Goal: Use online tool/utility: Utilize a website feature to perform a specific function

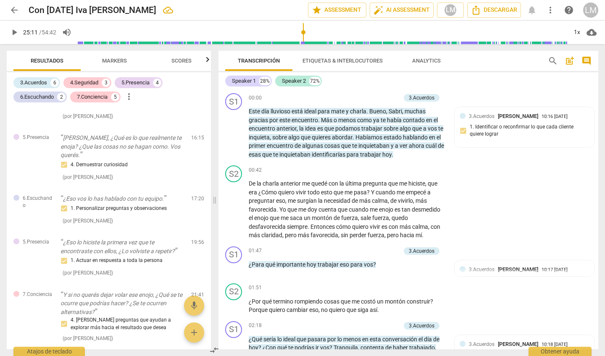
scroll to position [2427, 0]
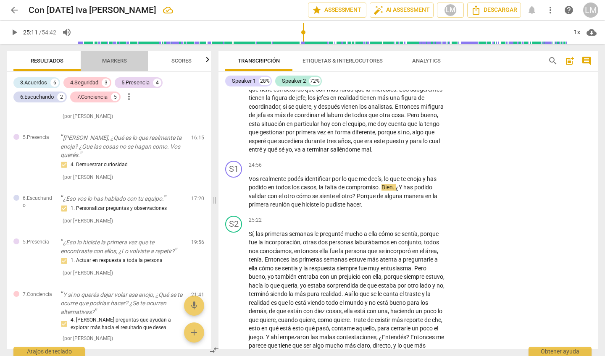
click at [122, 61] on span "Markers" at bounding box center [114, 61] width 25 height 6
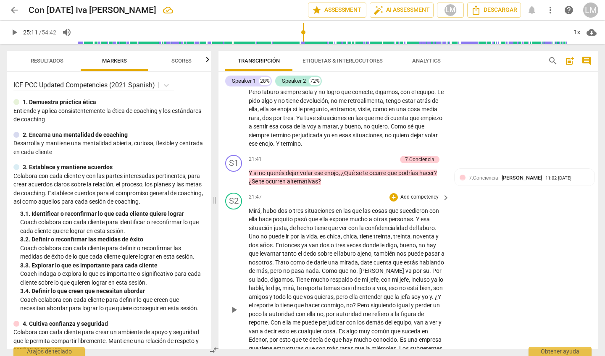
scroll to position [2167, 0]
click at [234, 306] on span "play_arrow" at bounding box center [234, 311] width 10 height 10
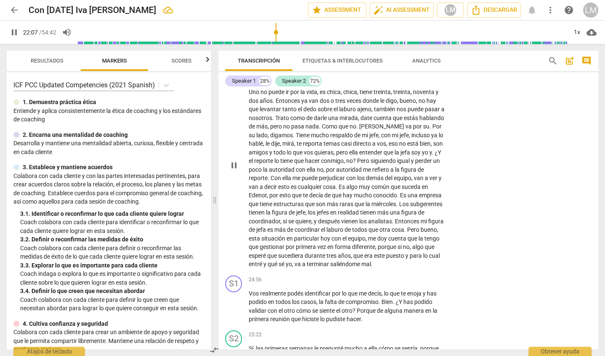
scroll to position [2312, 0]
click at [266, 210] on span "tienen" at bounding box center [257, 213] width 17 height 7
click at [395, 218] on span "Entonces" at bounding box center [408, 221] width 26 height 7
click at [234, 161] on span "pause" at bounding box center [234, 166] width 10 height 10
click at [246, 162] on div "play_arrow pause" at bounding box center [237, 166] width 21 height 201
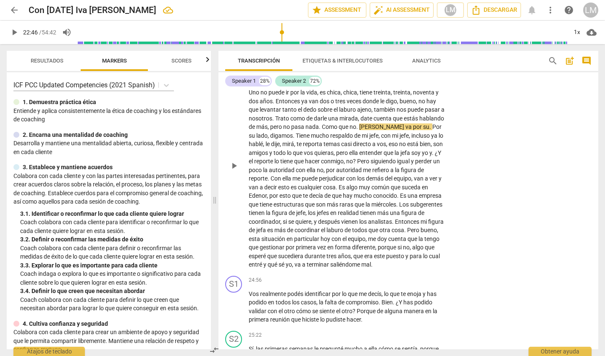
click at [252, 157] on p "Mirá , hubo dos o tres situaciones en las que las cosas que sucedieron con ella…" at bounding box center [347, 166] width 197 height 207
click at [247, 161] on div "play_arrow pause" at bounding box center [237, 166] width 21 height 201
click at [435, 150] on span "¿Y" at bounding box center [438, 153] width 6 height 7
click at [234, 161] on span "play_arrow" at bounding box center [234, 166] width 10 height 10
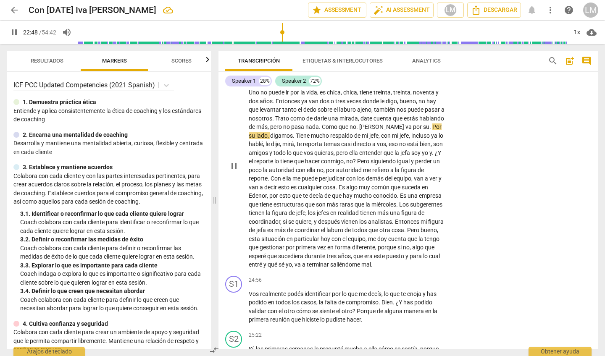
click at [245, 147] on div "play_arrow pause" at bounding box center [237, 166] width 21 height 201
drag, startPoint x: 249, startPoint y: 162, endPoint x: 315, endPoint y: 162, distance: 65.5
click at [315, 162] on p "Mirá , hubo dos o tres situaciones en las que las cosas que sucedieron con ella…" at bounding box center [347, 166] width 197 height 207
click at [227, 159] on div "S2 play_arrow pause" at bounding box center [237, 159] width 24 height 221
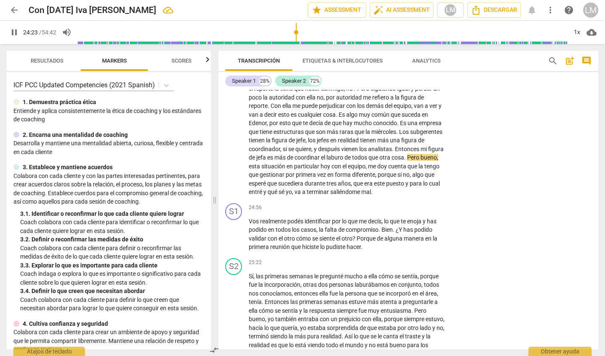
scroll to position [2384, 0]
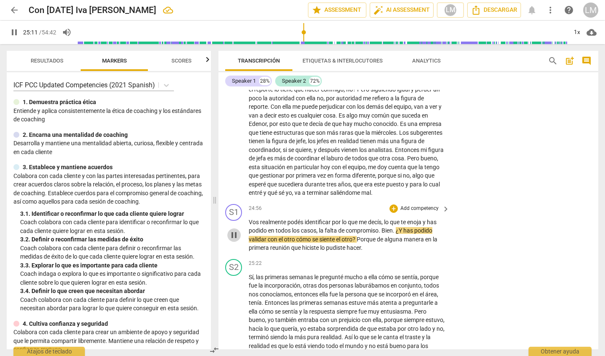
click at [234, 230] on span "pause" at bounding box center [234, 235] width 10 height 10
click at [234, 230] on span "play_arrow" at bounding box center [234, 235] width 10 height 10
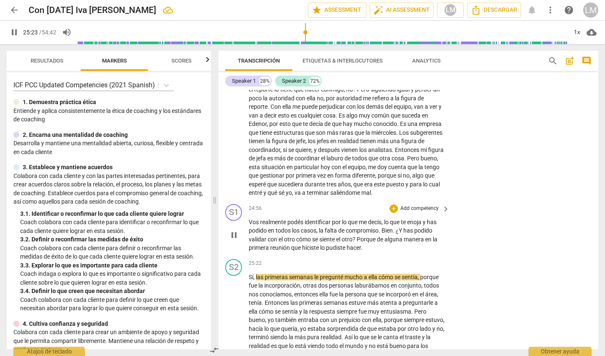
click at [235, 230] on span "pause" at bounding box center [234, 235] width 10 height 10
type input "1524"
click at [415, 205] on p "Add competency" at bounding box center [420, 209] width 40 height 8
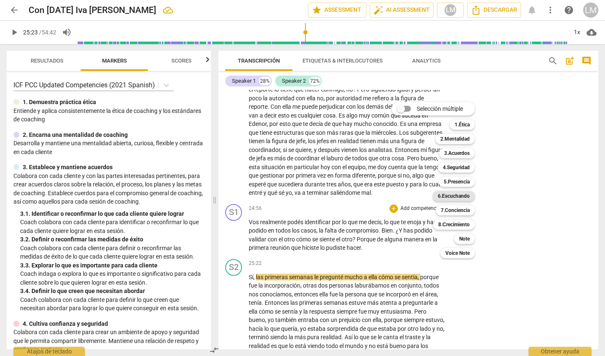
click at [462, 196] on b "6.Escuchando" at bounding box center [454, 196] width 32 height 10
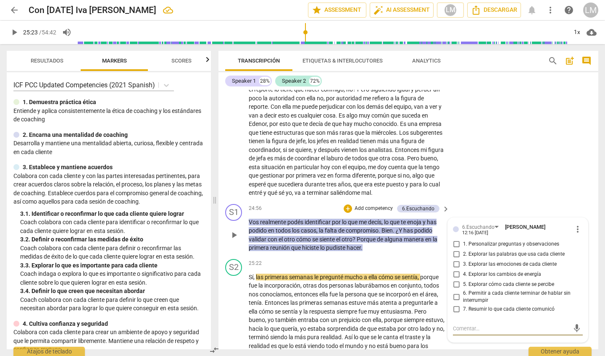
click at [455, 305] on input "7. Resumir lo que cada cliente comunicó" at bounding box center [456, 310] width 13 height 10
checkbox input "true"
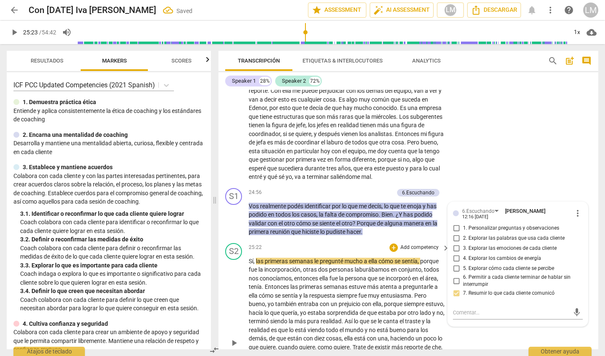
scroll to position [2401, 0]
click at [232, 337] on span "play_arrow" at bounding box center [234, 342] width 10 height 10
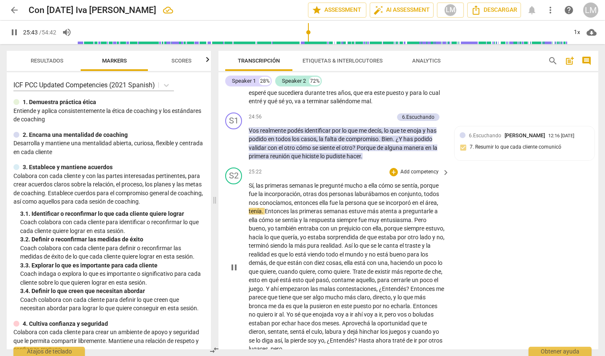
scroll to position [2488, 0]
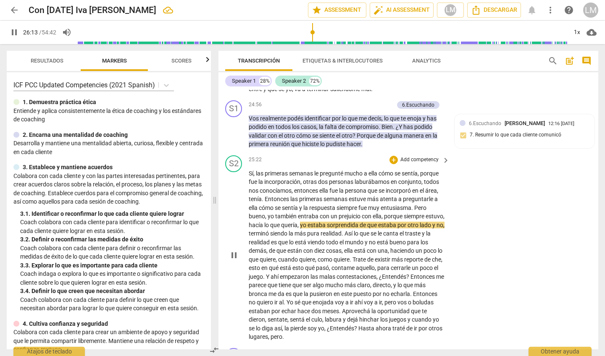
click at [253, 213] on span "bueno" at bounding box center [257, 216] width 16 height 7
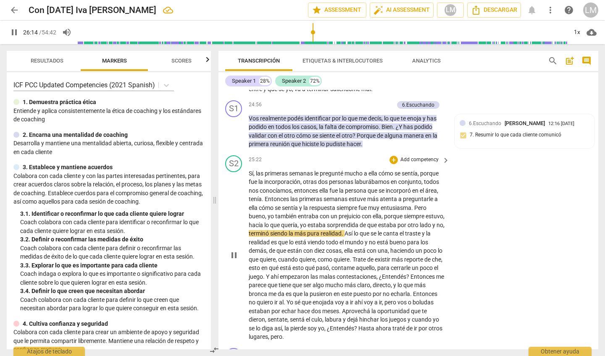
click at [249, 213] on span "bueno" at bounding box center [257, 216] width 16 height 7
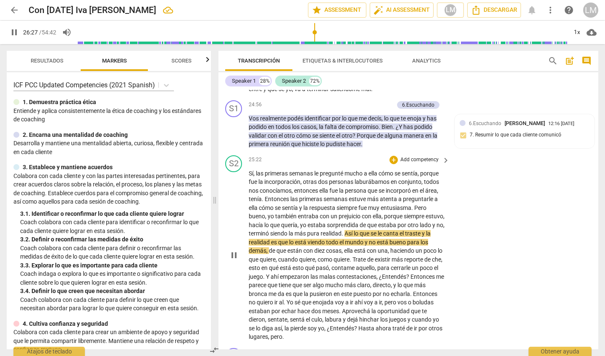
click at [249, 169] on p "Sí , las primeras semanas le pregunté mucho a ella cómo se sentía , porque fue …" at bounding box center [347, 255] width 197 height 172
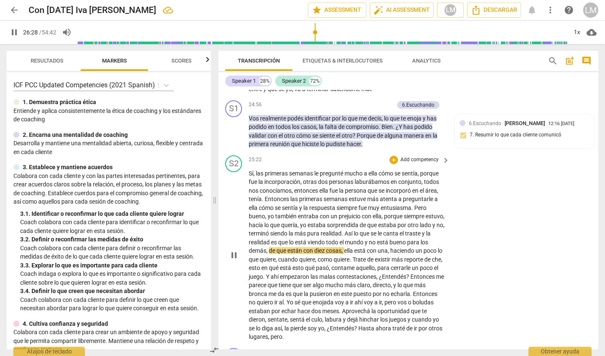
click at [249, 169] on p "Sí , las primeras semanas le pregunté mucho a ella cómo se sentía , porque fue …" at bounding box center [347, 255] width 197 height 172
drag, startPoint x: 317, startPoint y: 32, endPoint x: 310, endPoint y: 32, distance: 7.1
click at [310, 32] on input "range" at bounding box center [322, 32] width 489 height 27
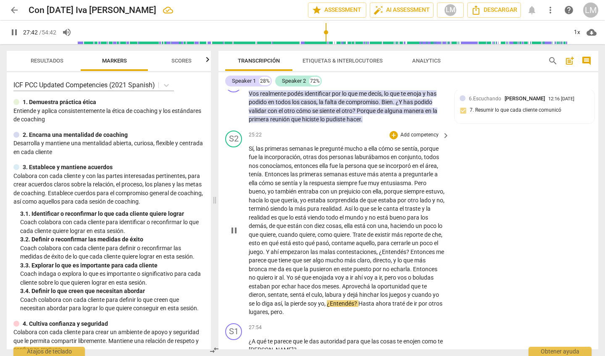
scroll to position [2515, 0]
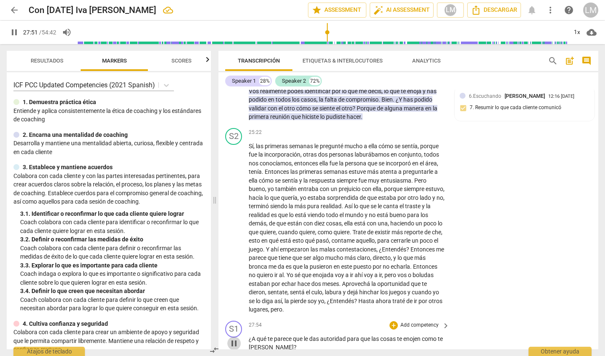
click at [235, 339] on span "pause" at bounding box center [234, 344] width 10 height 10
click at [233, 339] on span "play_arrow" at bounding box center [234, 344] width 10 height 10
click at [234, 339] on span "pause" at bounding box center [234, 344] width 10 height 10
type input "1682"
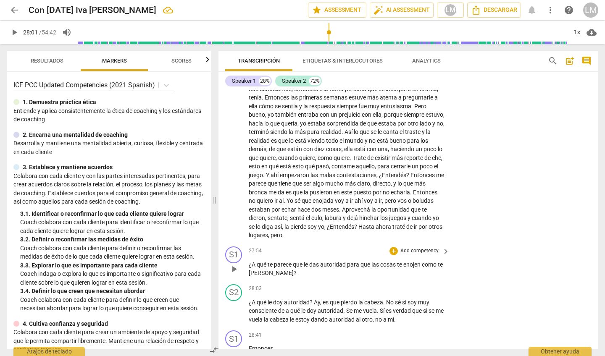
scroll to position [2592, 0]
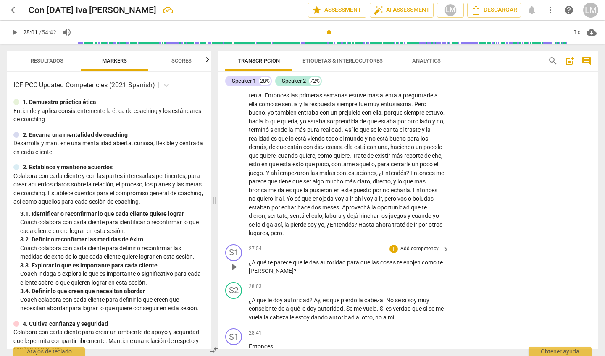
click at [427, 245] on p "Add competency" at bounding box center [420, 249] width 40 height 8
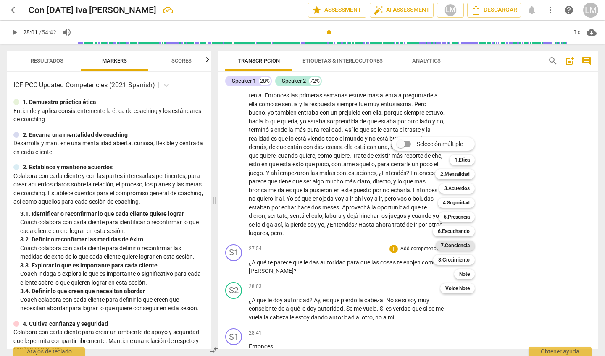
click at [460, 245] on b "7.Conciencia" at bounding box center [455, 246] width 29 height 10
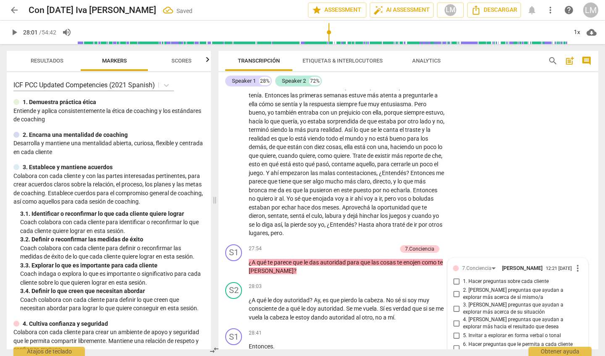
scroll to position [2738, 0]
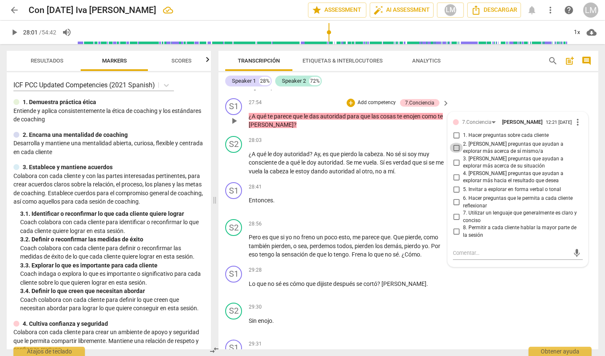
click at [454, 143] on input "2. [PERSON_NAME] preguntas que ayudan a explorar más acerca de sí mismo/a" at bounding box center [456, 148] width 13 height 10
checkbox input "true"
click at [455, 197] on input "6. Hacer preguntas que le permita a cada cliente reflexionar" at bounding box center [456, 202] width 13 height 10
checkbox input "true"
click at [235, 158] on span "play_arrow" at bounding box center [234, 163] width 10 height 10
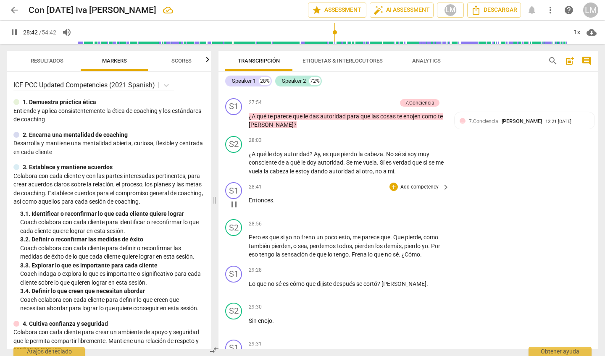
click at [236, 200] on span "pause" at bounding box center [234, 205] width 10 height 10
click at [427, 184] on p "Add competency" at bounding box center [420, 188] width 40 height 8
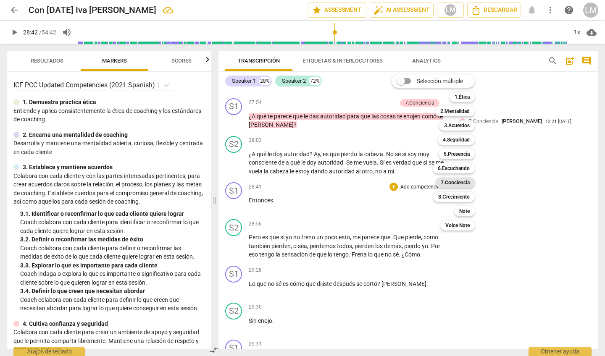
click at [470, 183] on b "7.Conciencia" at bounding box center [455, 183] width 29 height 10
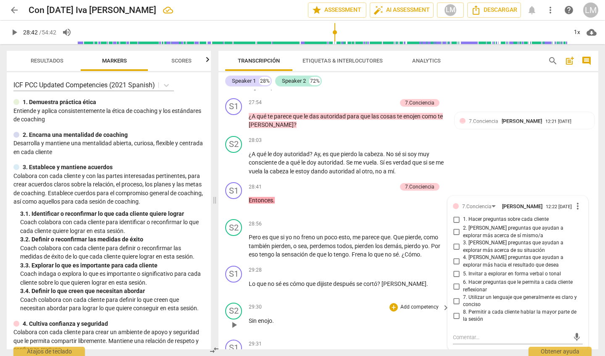
click at [423, 303] on div "29:30 + Add competency keyboard_arrow_right Sin enojo ." at bounding box center [350, 318] width 202 height 30
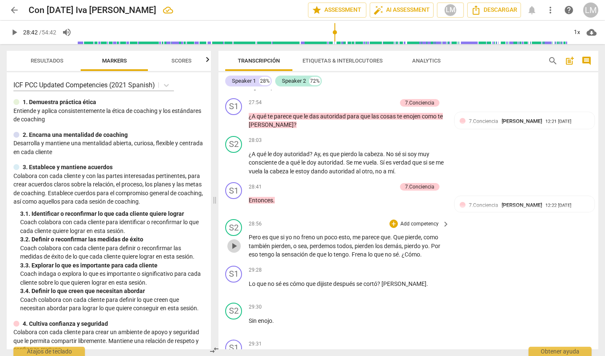
click at [235, 241] on span "play_arrow" at bounding box center [234, 246] width 10 height 10
click at [233, 283] on span "pause" at bounding box center [234, 288] width 10 height 10
click at [312, 317] on p "Sin enojo ." at bounding box center [347, 321] width 197 height 9
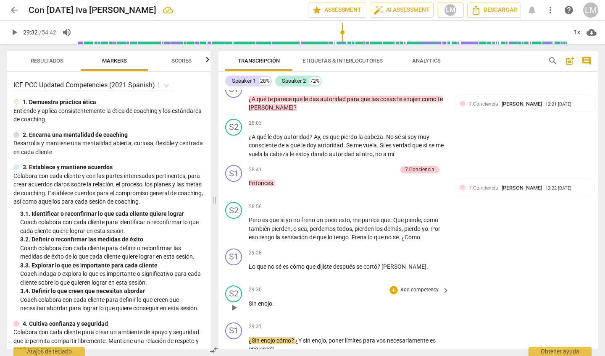
scroll to position [2756, 0]
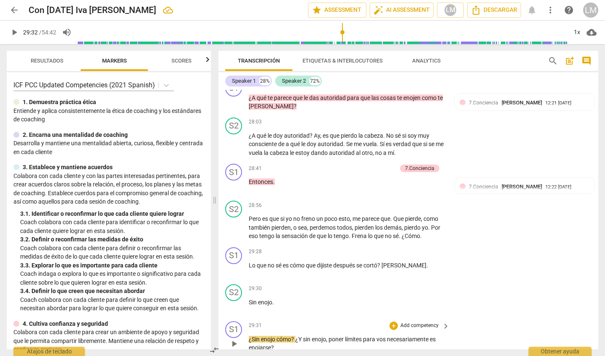
click at [237, 339] on span "play_arrow" at bounding box center [234, 344] width 10 height 10
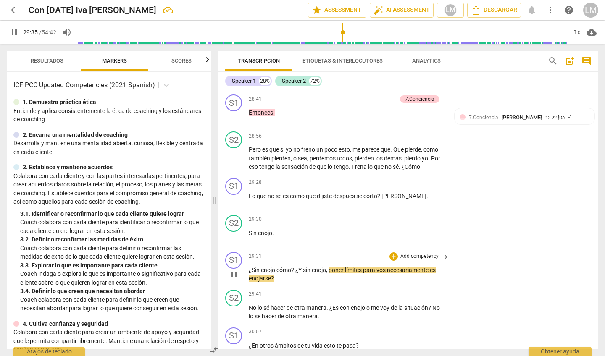
scroll to position [2827, 0]
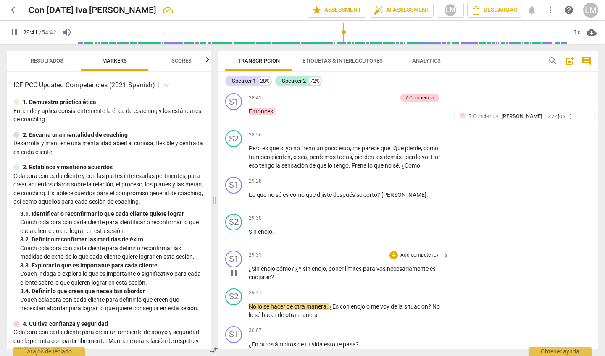
click at [234, 268] on span "pause" at bounding box center [234, 273] width 10 height 10
type input "1782"
click at [416, 252] on p "Add competency" at bounding box center [420, 256] width 40 height 8
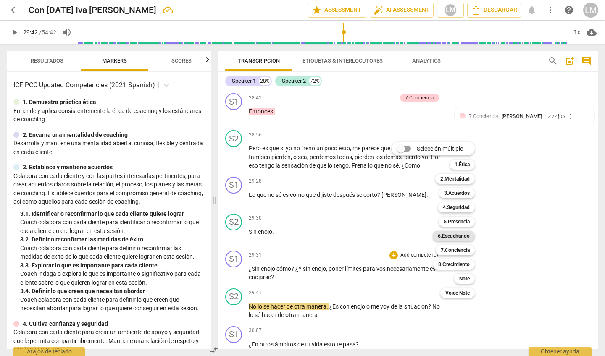
click at [461, 236] on b "6.Escuchando" at bounding box center [454, 236] width 32 height 10
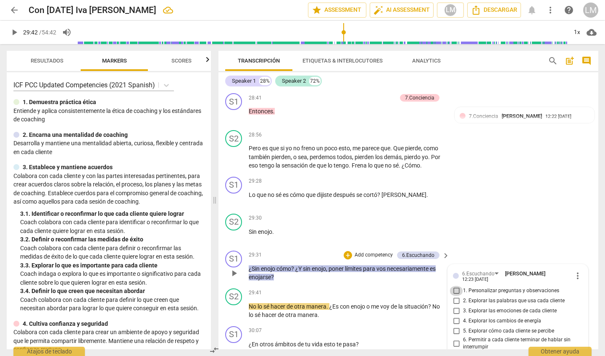
click at [455, 286] on input "1. Personalizar preguntas y observaciones" at bounding box center [456, 291] width 13 height 10
checkbox input "true"
click at [233, 306] on span "play_arrow" at bounding box center [234, 311] width 10 height 10
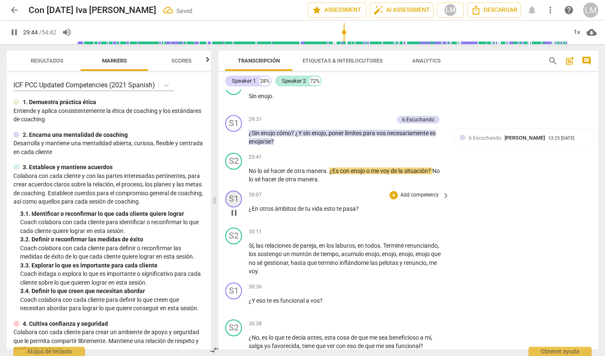
scroll to position [2964, 0]
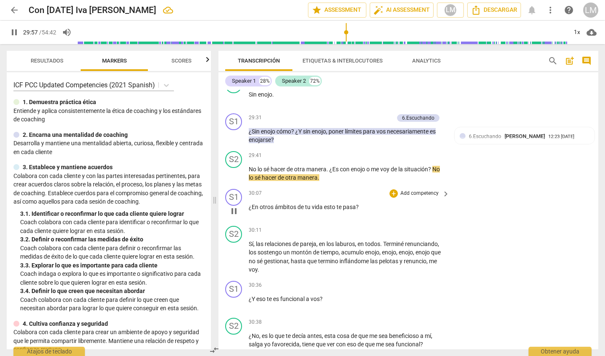
click at [235, 206] on span "pause" at bounding box center [234, 211] width 10 height 10
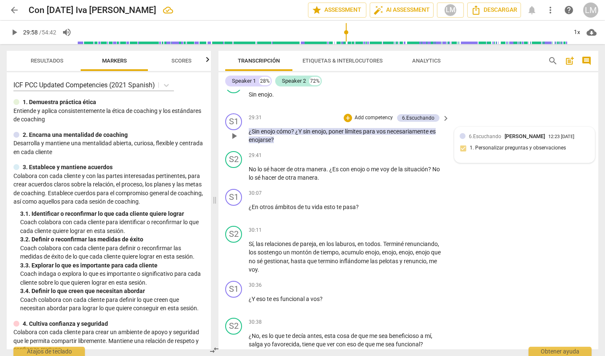
click at [462, 133] on div at bounding box center [463, 136] width 6 height 6
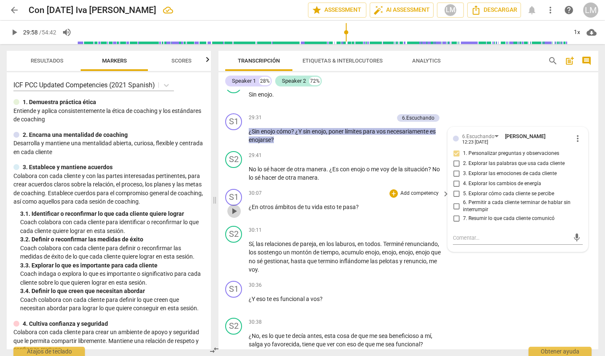
click at [234, 206] on span "play_arrow" at bounding box center [234, 211] width 10 height 10
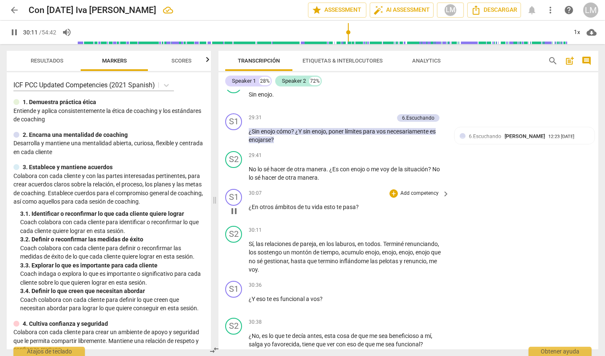
click at [422, 190] on p "Add competency" at bounding box center [420, 194] width 40 height 8
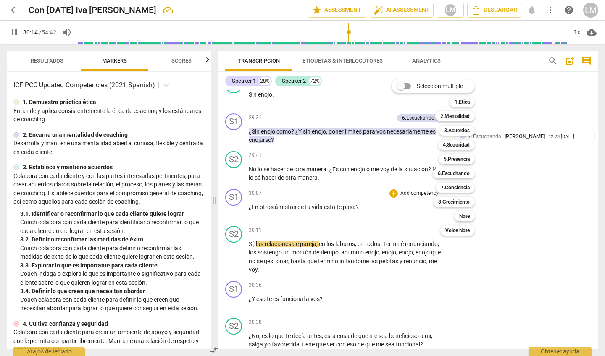
click at [239, 173] on div at bounding box center [302, 178] width 605 height 356
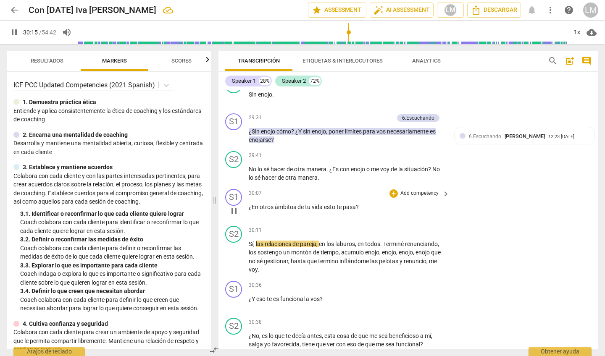
click at [232, 206] on span "pause" at bounding box center [234, 211] width 10 height 10
type input "1816"
click at [431, 190] on p "Add competency" at bounding box center [420, 194] width 40 height 8
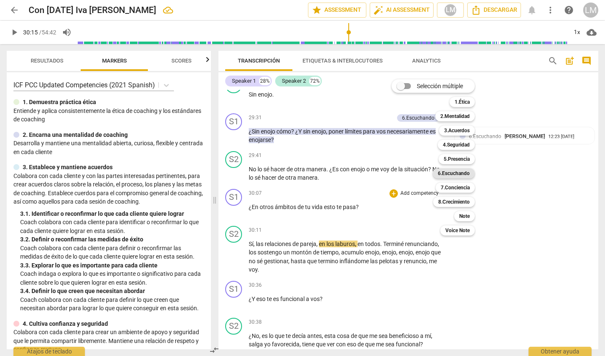
click at [460, 172] on b "6.Escuchando" at bounding box center [454, 173] width 32 height 10
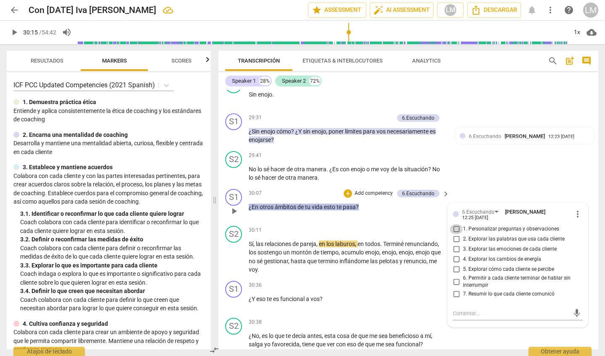
click at [455, 224] on input "1. Personalizar preguntas y observaciones" at bounding box center [456, 229] width 13 height 10
checkbox input "true"
click at [456, 245] on input "3. Explorar las emociones de cada cliente" at bounding box center [456, 250] width 13 height 10
checkbox input "true"
click at [455, 255] on input "4. Explorar los cambios de energía" at bounding box center [456, 260] width 13 height 10
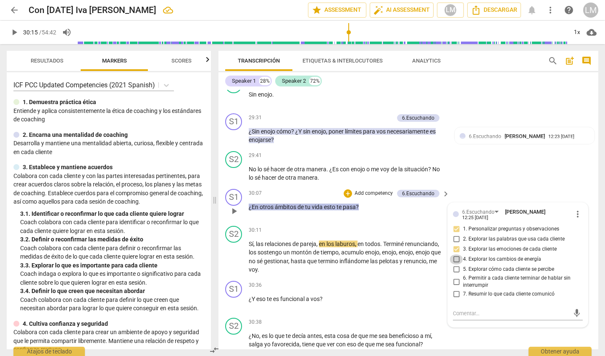
checkbox input "true"
click at [234, 252] on span "play_arrow" at bounding box center [234, 257] width 10 height 10
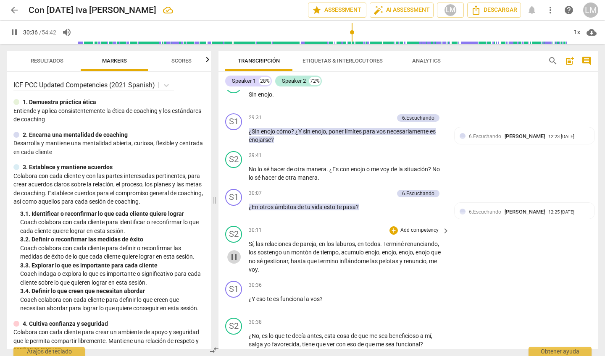
click at [234, 252] on span "pause" at bounding box center [234, 257] width 10 height 10
type input "1837"
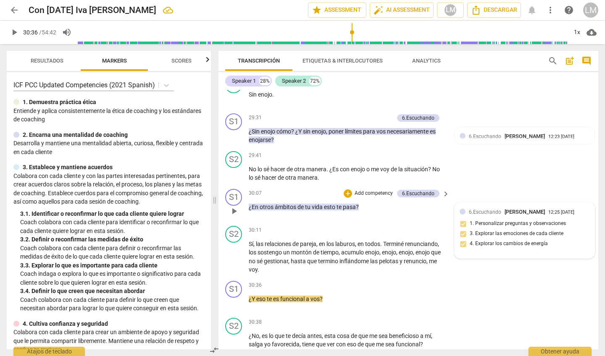
click at [462, 209] on div at bounding box center [463, 212] width 6 height 6
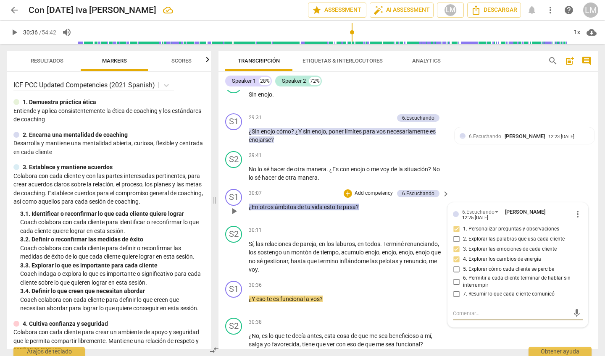
click at [456, 265] on input "5. Explorar cómo cada cliente se percibe" at bounding box center [456, 270] width 13 height 10
checkbox input "true"
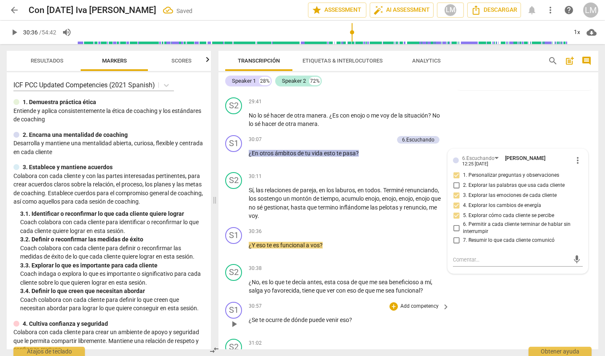
scroll to position [3018, 0]
click at [422, 228] on p "Add competency" at bounding box center [420, 232] width 40 height 8
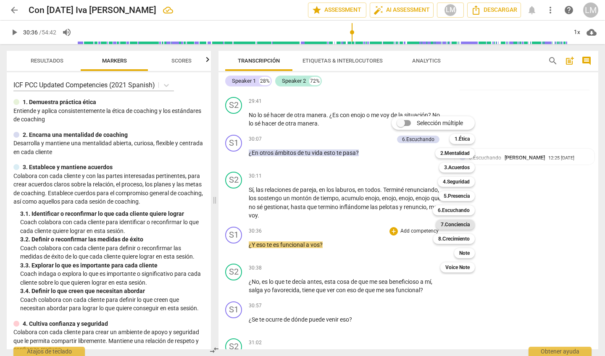
click at [453, 225] on b "7.Conciencia" at bounding box center [455, 225] width 29 height 10
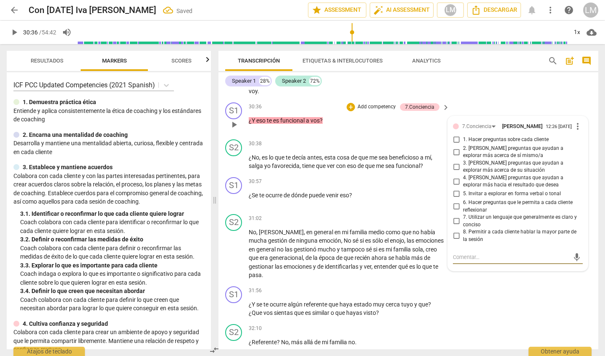
scroll to position [3143, 0]
click at [456, 202] on input "6. Hacer preguntas que le permita a cada cliente reflexionar" at bounding box center [456, 207] width 13 height 10
checkbox input "true"
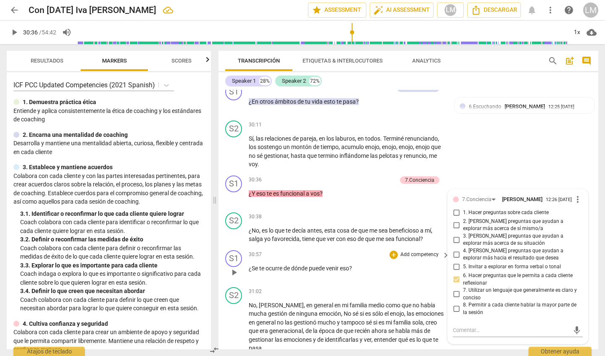
scroll to position [3067, 0]
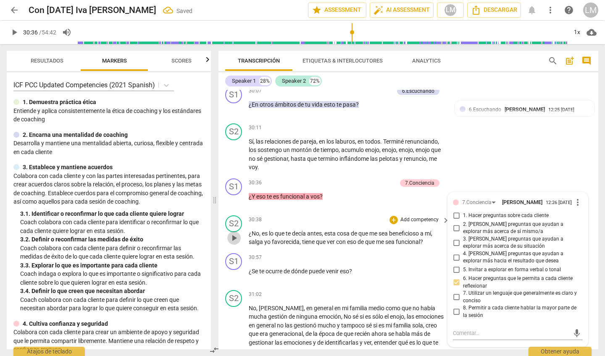
click at [233, 233] on span "play_arrow" at bounding box center [234, 238] width 10 height 10
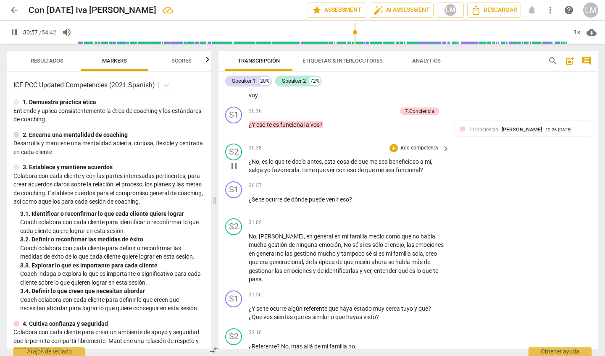
scroll to position [3162, 0]
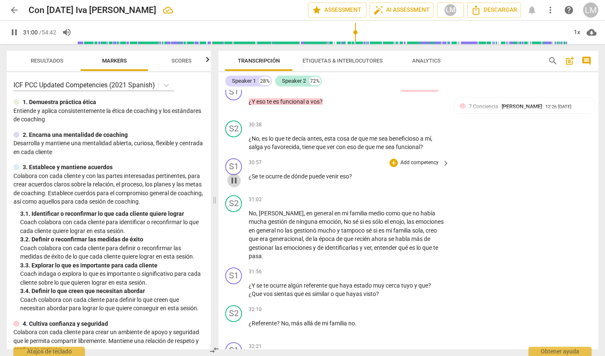
click at [235, 176] on span "pause" at bounding box center [234, 181] width 10 height 10
type input "1860"
click at [416, 159] on p "Add competency" at bounding box center [420, 163] width 40 height 8
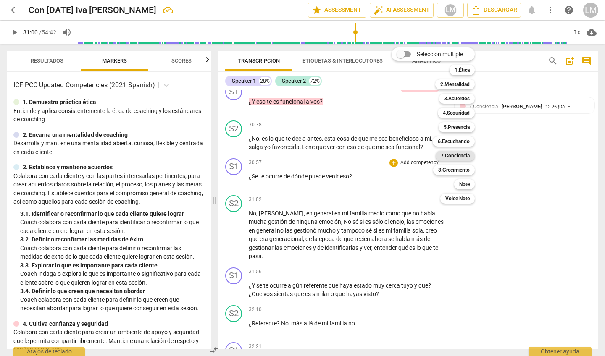
click at [463, 155] on b "7.Conciencia" at bounding box center [455, 156] width 29 height 10
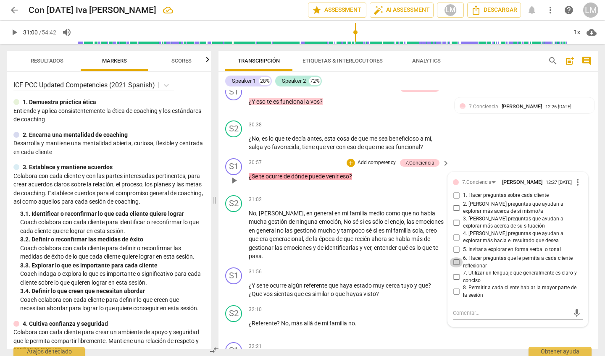
click at [456, 258] on input "6. Hacer preguntas que le permita a cada cliente reflexionar" at bounding box center [456, 263] width 13 height 10
checkbox input "true"
click at [454, 272] on input "7. Utilizar un lenguaje que generalmente es claro y conciso" at bounding box center [456, 277] width 13 height 10
checkbox input "true"
click at [455, 287] on input "8. Permitir a cada cliente hablar la mayor parte de la sesión" at bounding box center [456, 292] width 13 height 10
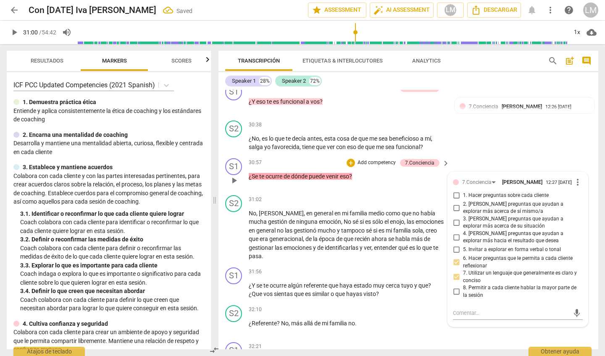
checkbox input "true"
click at [235, 230] on span "play_arrow" at bounding box center [234, 235] width 10 height 10
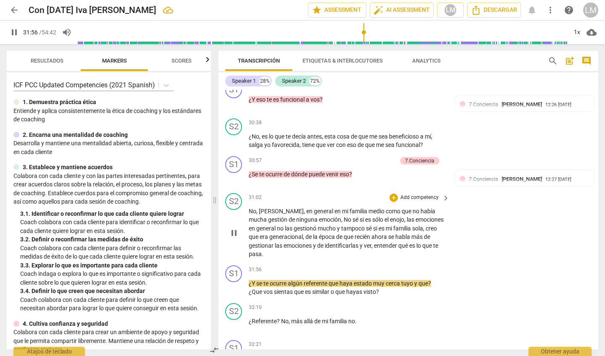
scroll to position [3163, 0]
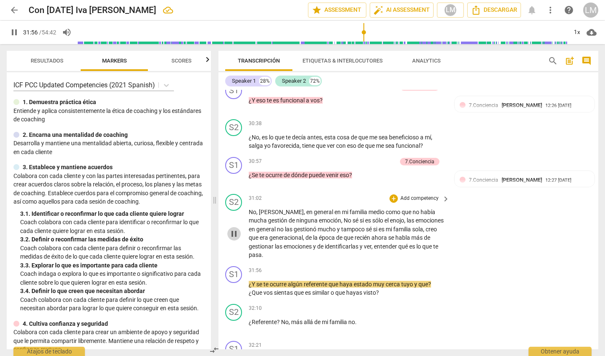
click at [235, 229] on span "pause" at bounding box center [234, 234] width 10 height 10
type input "1917"
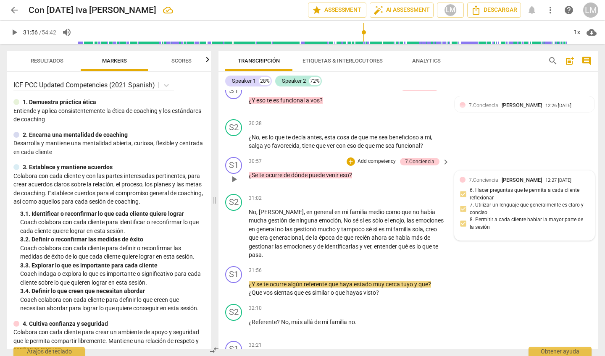
click at [462, 190] on div "7.Conciencia [PERSON_NAME] 12:27 [DATE] 6. Hacer preguntas que le permita a cad…" at bounding box center [525, 206] width 130 height 60
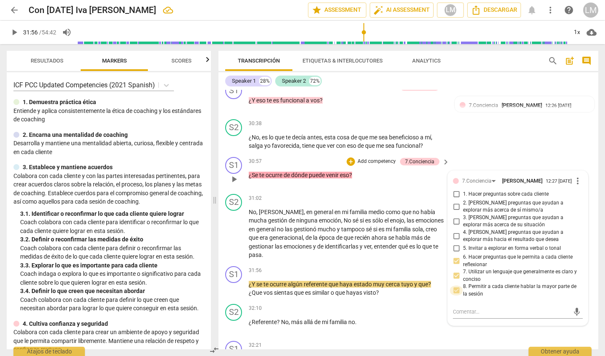
click at [455, 286] on input "8. Permitir a cada cliente hablar la mayor parte de la sesión" at bounding box center [456, 291] width 13 height 10
checkbox input "false"
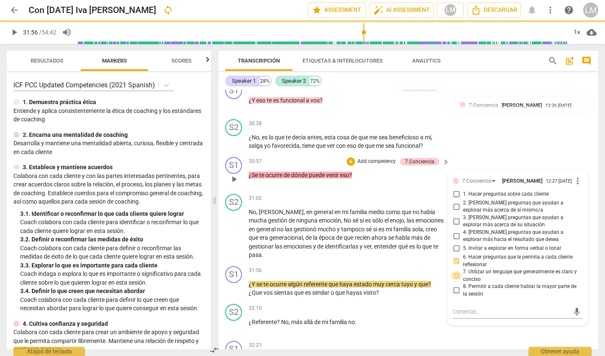
click at [454, 271] on input "7. Utilizar un lenguaje que generalmente es claro y conciso" at bounding box center [456, 276] width 13 height 10
checkbox input "false"
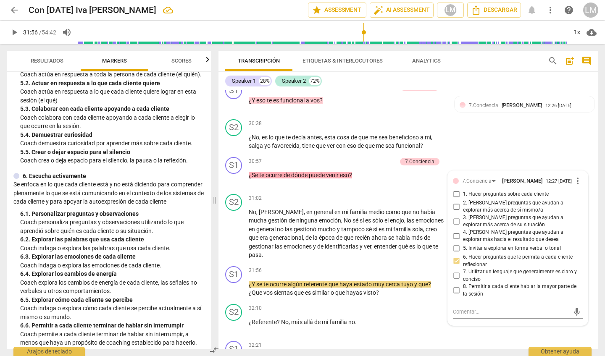
scroll to position [431, 0]
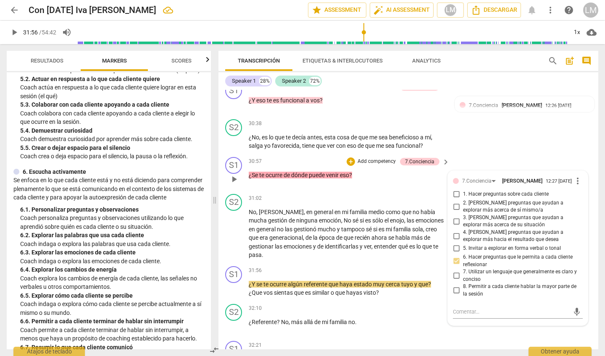
click at [376, 158] on p "Add competency" at bounding box center [377, 162] width 40 height 8
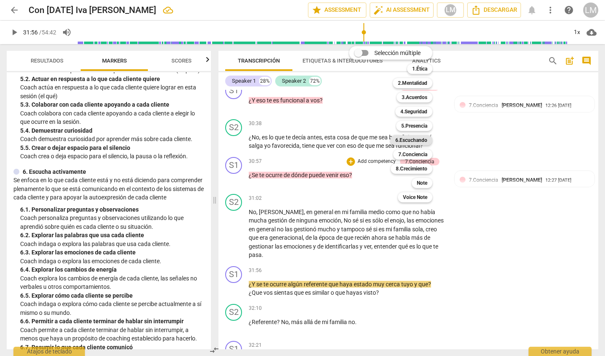
click at [416, 139] on b "6.Escuchando" at bounding box center [411, 140] width 32 height 10
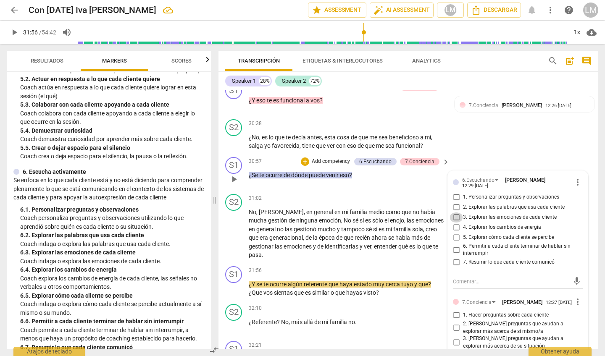
click at [455, 213] on input "3. Explorar las emociones de cada cliente" at bounding box center [456, 218] width 13 height 10
checkbox input "true"
click at [455, 233] on input "5. Explorar cómo cada cliente se percibe" at bounding box center [456, 238] width 13 height 10
checkbox input "true"
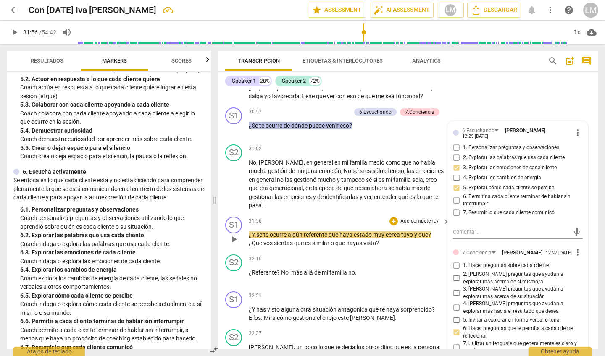
scroll to position [3201, 0]
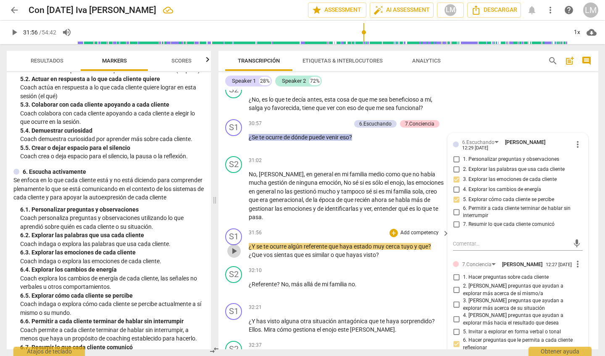
click at [235, 246] on span "play_arrow" at bounding box center [234, 251] width 10 height 10
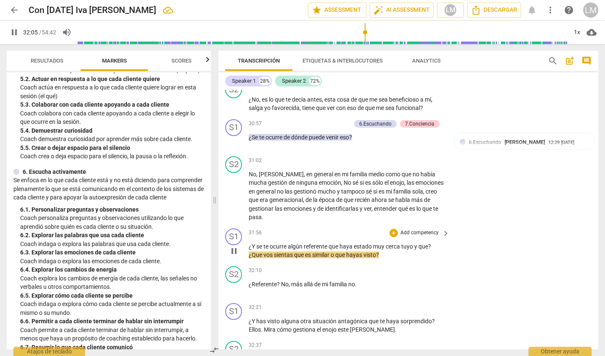
click at [418, 229] on p "Add competency" at bounding box center [420, 233] width 40 height 8
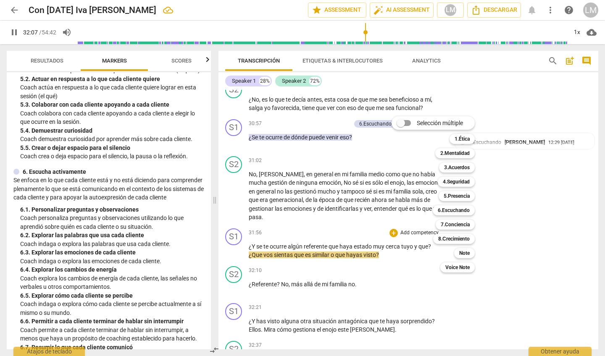
click at [234, 212] on div at bounding box center [302, 178] width 605 height 356
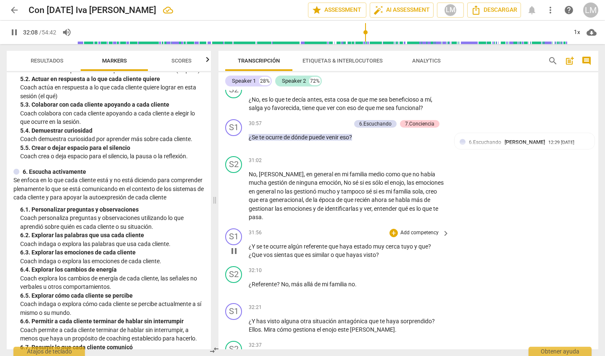
click at [232, 246] on span "pause" at bounding box center [234, 251] width 10 height 10
type input "1929"
click at [416, 229] on p "Add competency" at bounding box center [420, 233] width 40 height 8
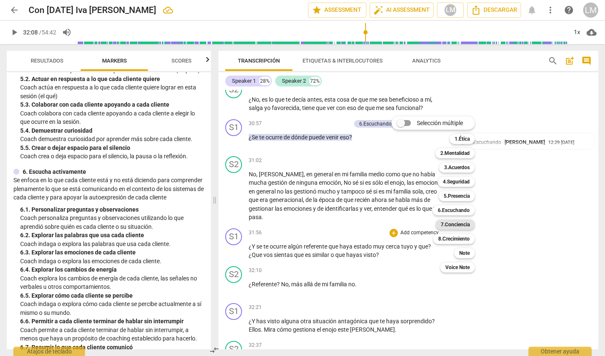
click at [463, 224] on b "7.Conciencia" at bounding box center [455, 225] width 29 height 10
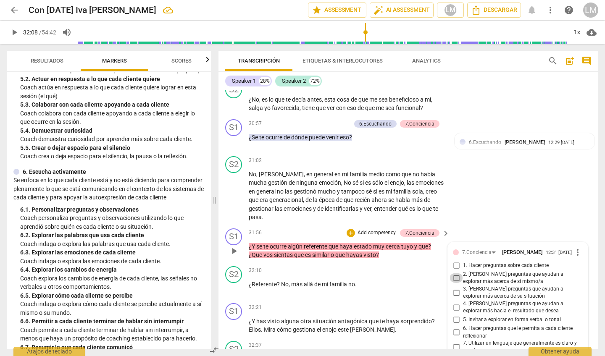
click at [455, 273] on input "2. [PERSON_NAME] preguntas que ayudan a explorar más acerca de sí mismo/a" at bounding box center [456, 278] width 13 height 10
checkbox input "true"
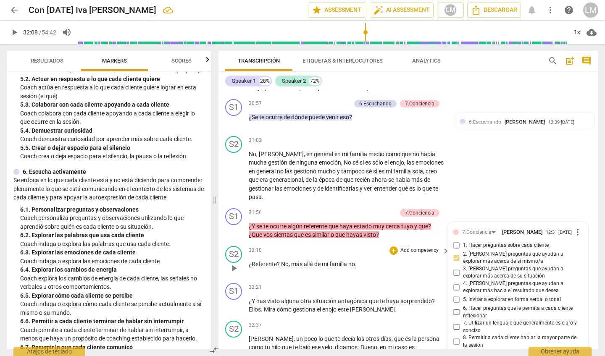
scroll to position [3222, 0]
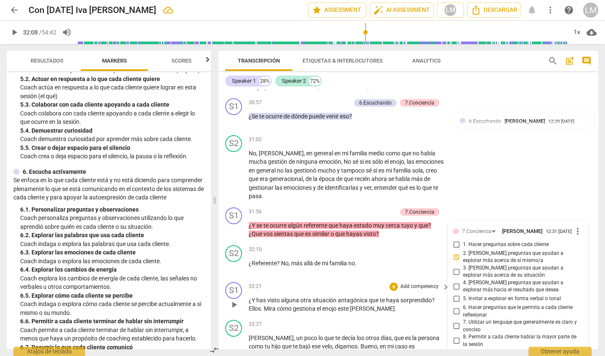
click at [235, 300] on span "play_arrow" at bounding box center [234, 305] width 10 height 10
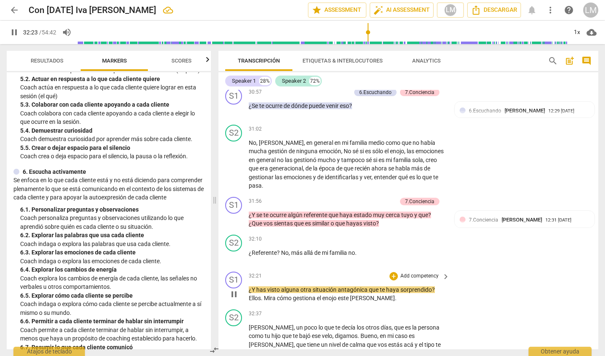
scroll to position [3237, 0]
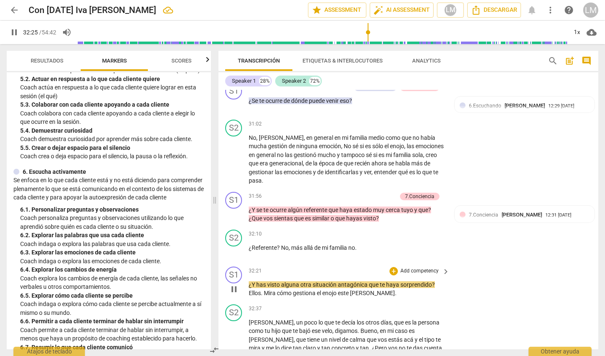
click at [234, 284] on span "pause" at bounding box center [234, 289] width 10 height 10
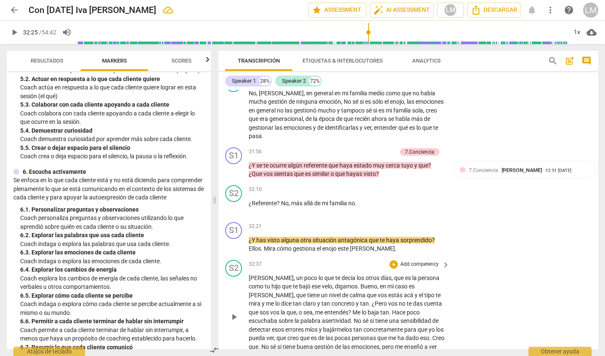
scroll to position [3282, 0]
click at [234, 239] on span "play_arrow" at bounding box center [234, 244] width 10 height 10
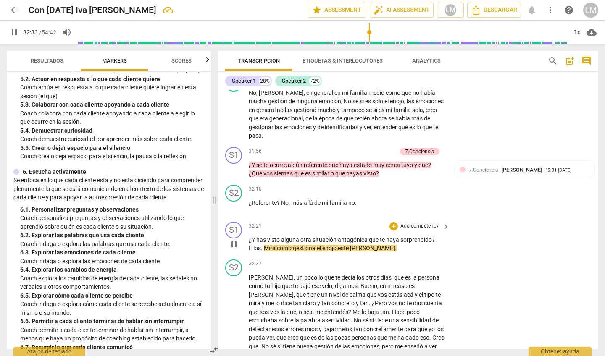
click at [417, 223] on p "Add competency" at bounding box center [420, 227] width 40 height 8
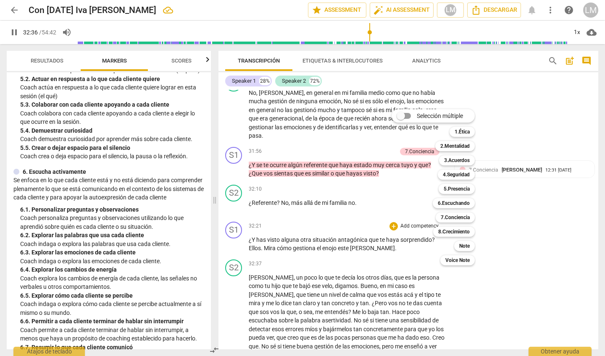
click at [237, 211] on div at bounding box center [302, 178] width 605 height 356
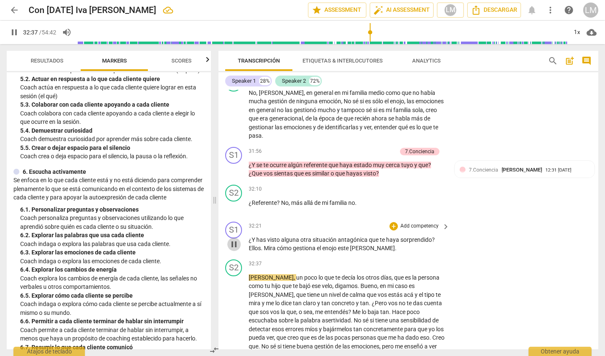
click at [233, 239] on span "pause" at bounding box center [234, 244] width 10 height 10
type input "1958"
click at [412, 223] on p "Add competency" at bounding box center [420, 227] width 40 height 8
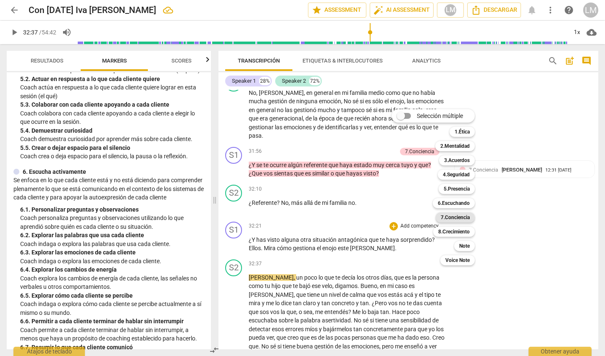
click at [461, 218] on b "7.Conciencia" at bounding box center [455, 218] width 29 height 10
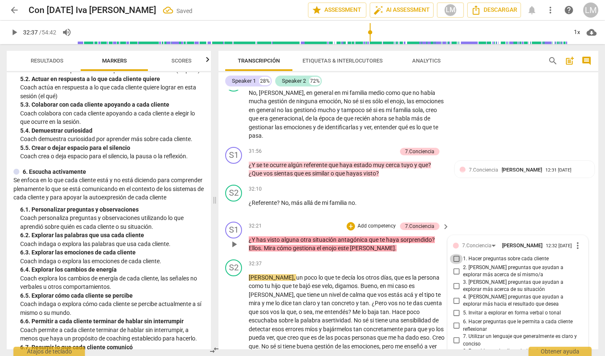
click at [455, 254] on input "1. Hacer preguntas sobre cada cliente" at bounding box center [456, 259] width 13 height 10
checkbox input "true"
click at [235, 312] on span "play_arrow" at bounding box center [234, 317] width 10 height 10
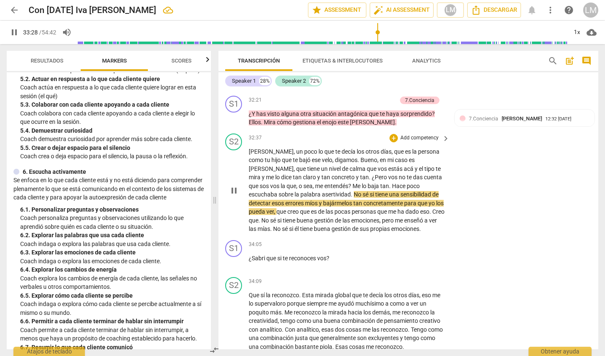
scroll to position [3412, 0]
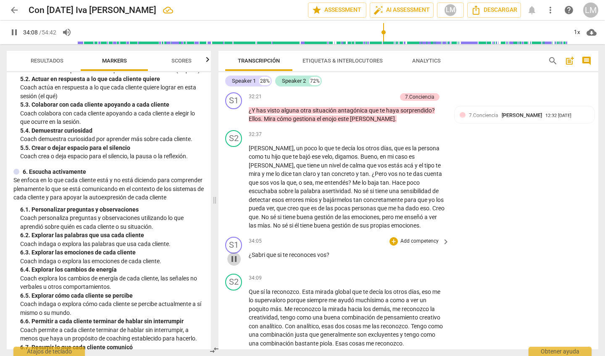
click at [233, 254] on span "pause" at bounding box center [234, 259] width 10 height 10
type input "2049"
click at [417, 238] on p "Add competency" at bounding box center [420, 242] width 40 height 8
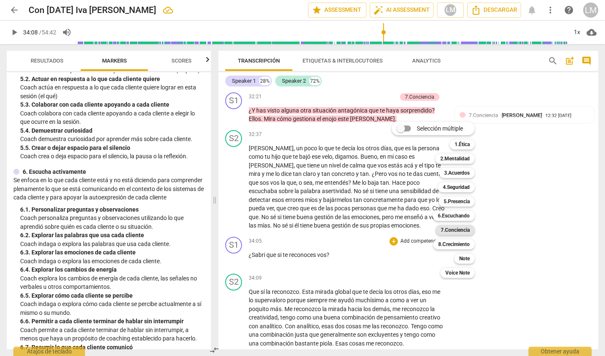
click at [460, 231] on b "7.Conciencia" at bounding box center [455, 230] width 29 height 10
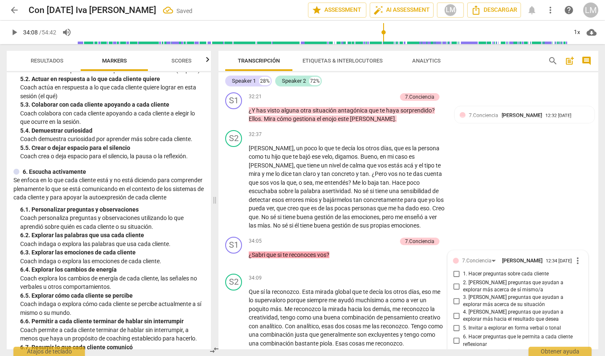
scroll to position [3415, 0]
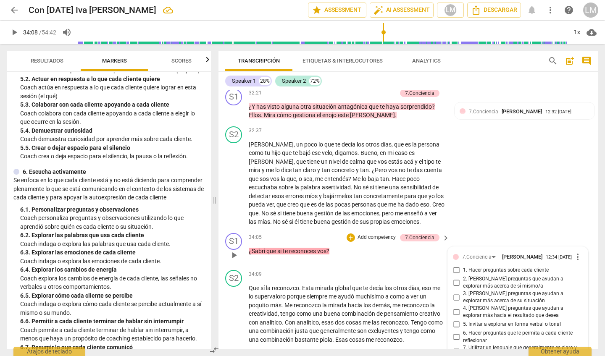
click at [454, 278] on input "2. [PERSON_NAME] preguntas que ayudan a explorar más acerca de sí mismo/a" at bounding box center [456, 283] width 13 height 10
checkbox input "true"
click at [234, 309] on span "play_arrow" at bounding box center [234, 314] width 10 height 10
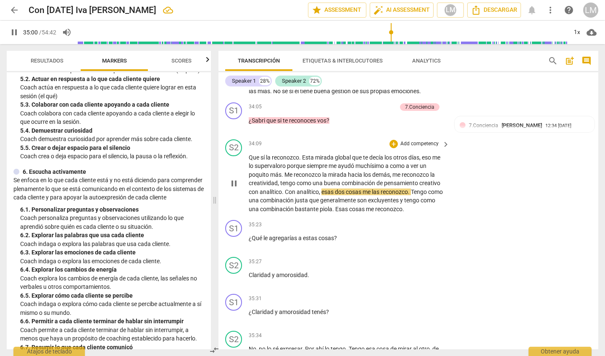
scroll to position [3546, 0]
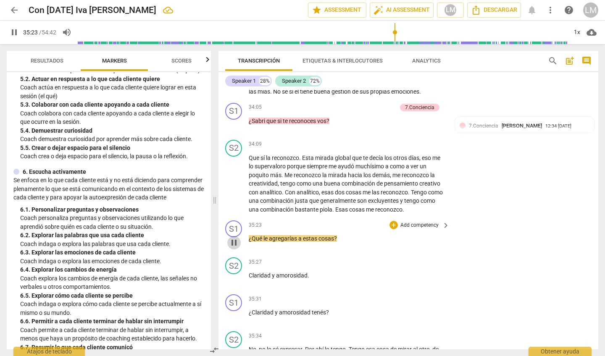
click at [234, 238] on span "pause" at bounding box center [234, 243] width 10 height 10
type input "2123"
click at [427, 222] on p "Add competency" at bounding box center [420, 226] width 40 height 8
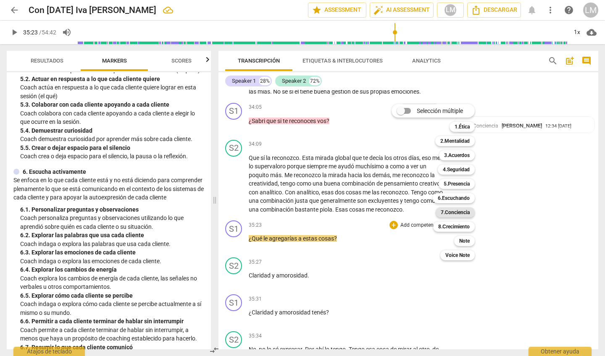
click at [469, 213] on b "7.Conciencia" at bounding box center [455, 213] width 29 height 10
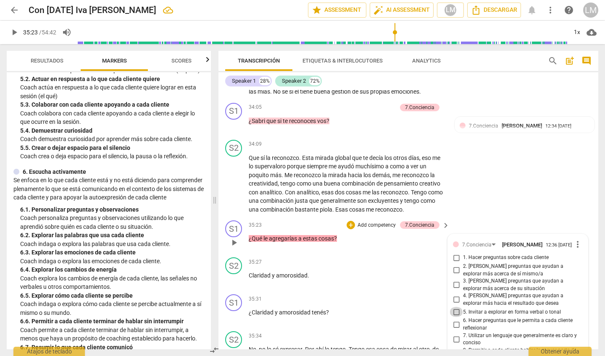
click at [459, 307] on input "5. Invitar a explorar en forma verbal o tonal" at bounding box center [456, 312] width 13 height 10
click at [456, 307] on input "5. Invitar a explorar en forma verbal o tonal" at bounding box center [456, 312] width 13 height 10
checkbox input "false"
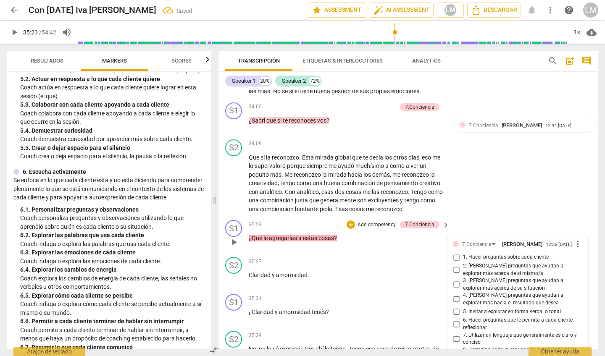
click at [455, 334] on input "7. Utilizar un lenguaje que generalmente es claro y conciso" at bounding box center [456, 339] width 13 height 10
checkbox input "true"
click at [428, 295] on p "Add competency" at bounding box center [420, 299] width 40 height 8
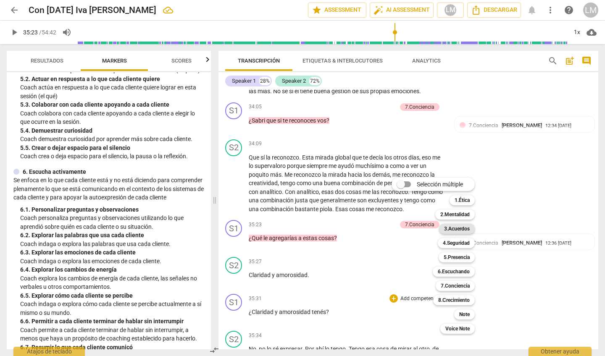
click at [460, 227] on b "3.Acuerdos" at bounding box center [457, 229] width 26 height 10
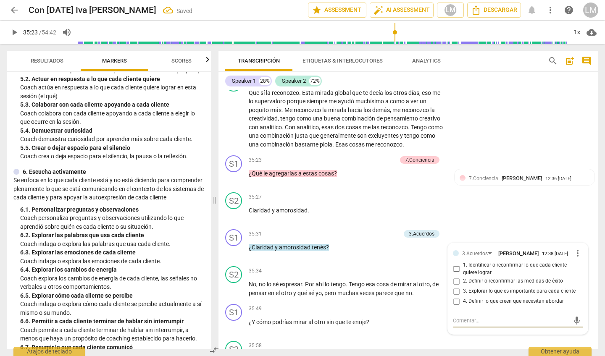
scroll to position [3612, 0]
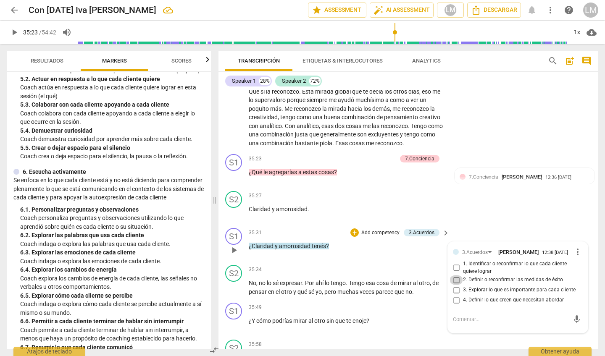
click at [457, 275] on input "2. Definir o reconfirmar las medidas de éxito" at bounding box center [456, 280] width 13 height 10
checkbox input "true"
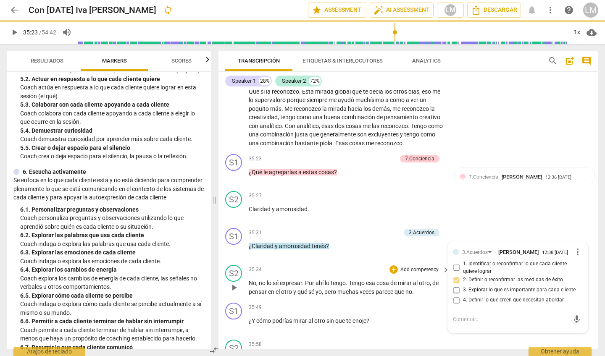
click at [233, 283] on span "play_arrow" at bounding box center [234, 288] width 10 height 10
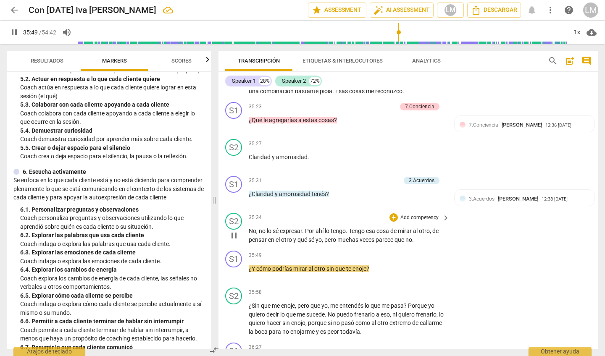
scroll to position [3675, 0]
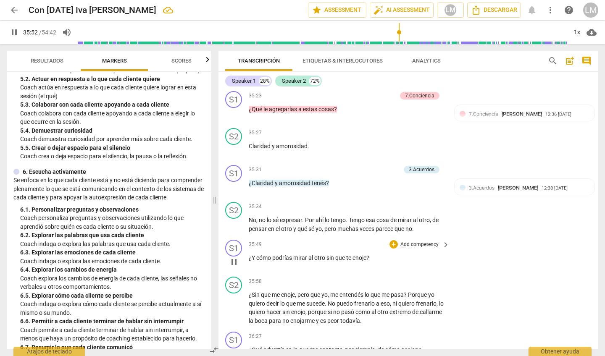
click at [417, 241] on p "Add competency" at bounding box center [420, 245] width 40 height 8
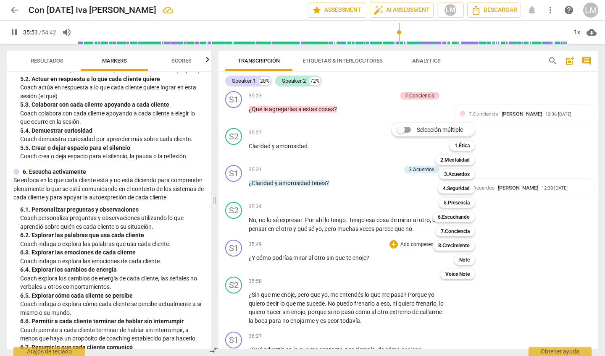
click at [235, 218] on div at bounding box center [302, 178] width 605 height 356
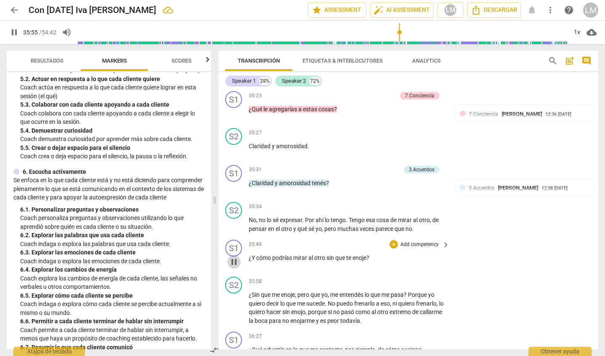
click at [235, 257] on span "pause" at bounding box center [234, 262] width 10 height 10
type input "2155"
click at [428, 241] on p "Add competency" at bounding box center [420, 245] width 40 height 8
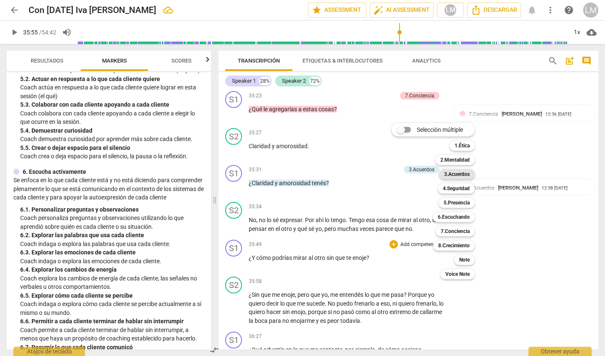
click at [460, 174] on b "3.Acuerdos" at bounding box center [457, 174] width 26 height 10
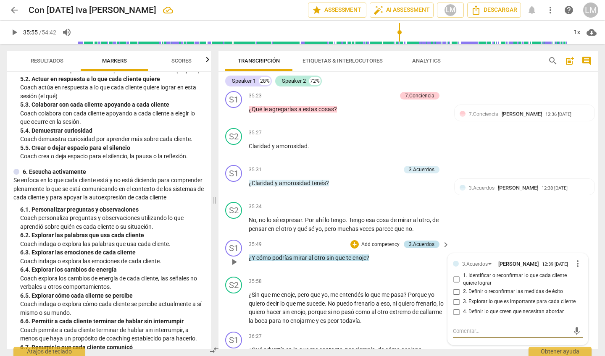
click at [416, 241] on div "3.Acuerdos" at bounding box center [422, 245] width 26 height 8
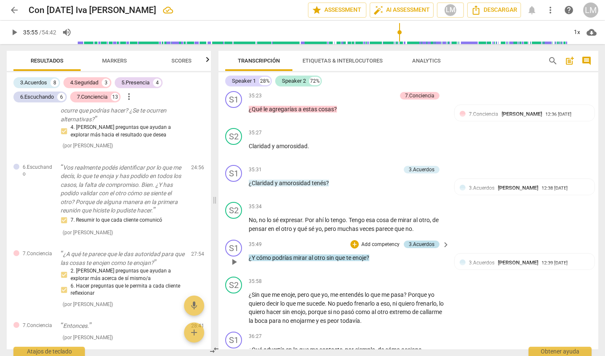
scroll to position [2002, 0]
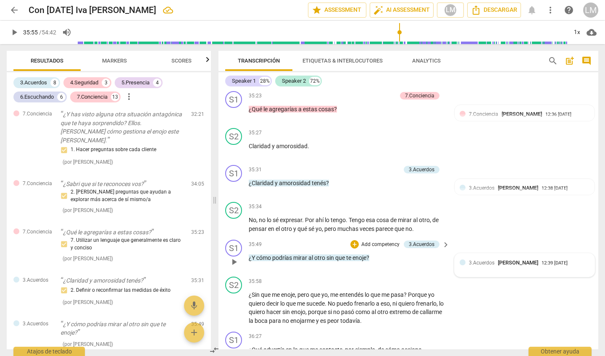
click at [582, 259] on div "3.Acuerdos [PERSON_NAME] 12:39 [DATE]" at bounding box center [529, 263] width 121 height 8
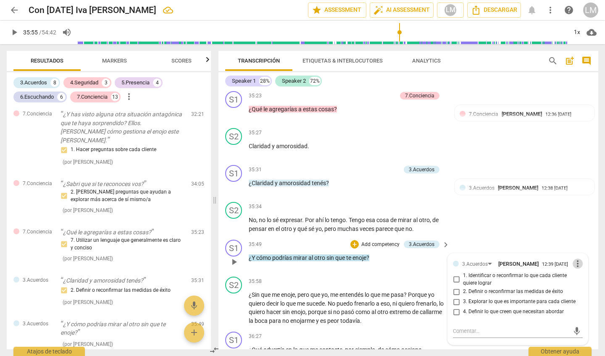
click at [576, 259] on span "more_vert" at bounding box center [578, 264] width 10 height 10
click at [580, 238] on li "Borrar" at bounding box center [583, 238] width 29 height 16
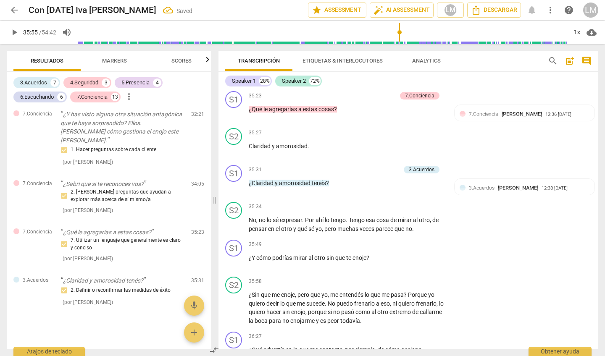
scroll to position [1961, 0]
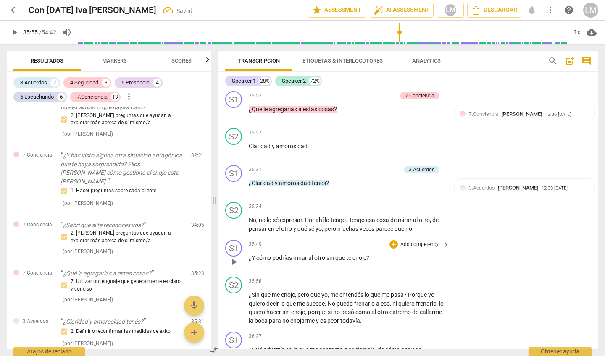
click at [421, 241] on p "Add competency" at bounding box center [420, 245] width 40 height 8
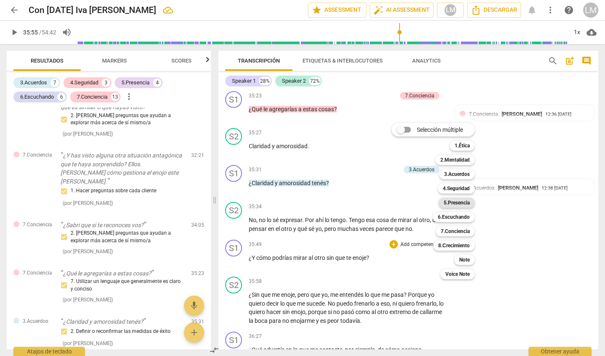
click at [465, 202] on b "5.Presencia" at bounding box center [457, 203] width 26 height 10
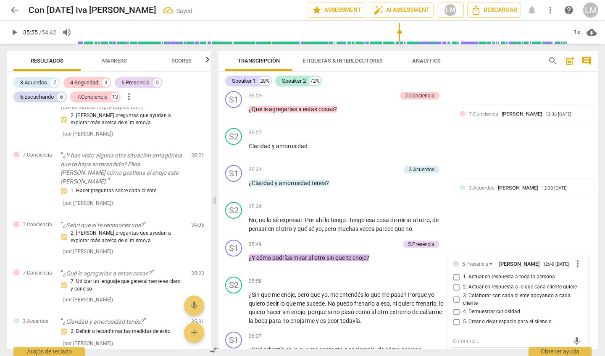
scroll to position [2002, 0]
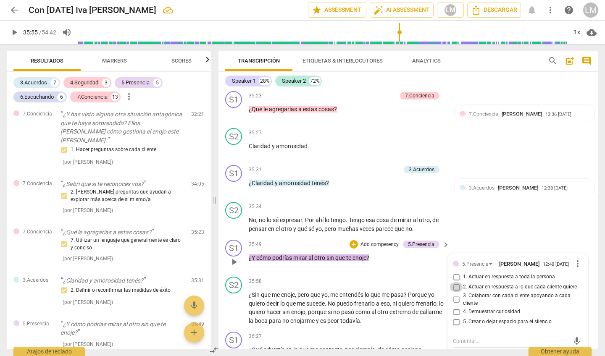
click at [454, 282] on input "2. Actuar en respuesta a lo que cada cliente quiere" at bounding box center [456, 287] width 13 height 10
checkbox input "true"
click at [236, 303] on span "play_arrow" at bounding box center [234, 308] width 10 height 10
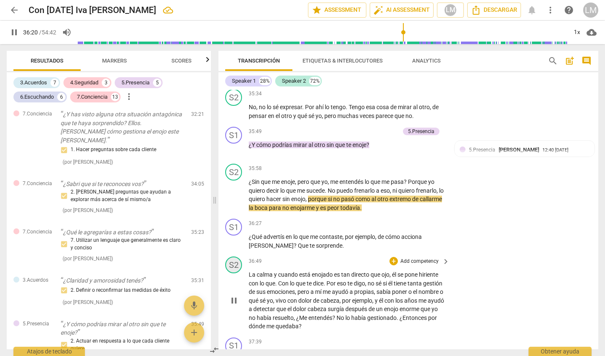
scroll to position [3789, 0]
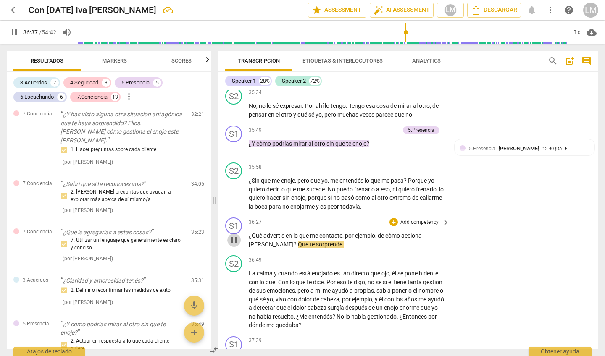
click at [232, 235] on span "pause" at bounding box center [234, 240] width 10 height 10
type input "2198"
click at [418, 219] on p "Add competency" at bounding box center [420, 223] width 40 height 8
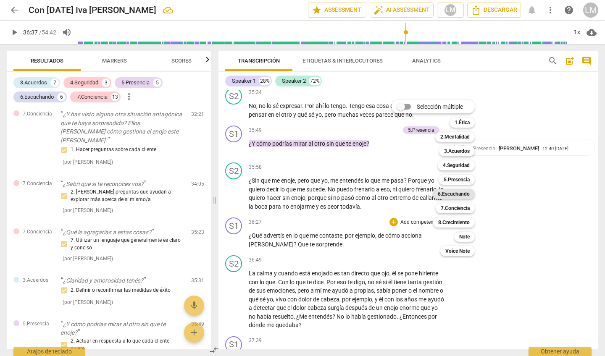
click at [459, 193] on b "6.Escuchando" at bounding box center [454, 194] width 32 height 10
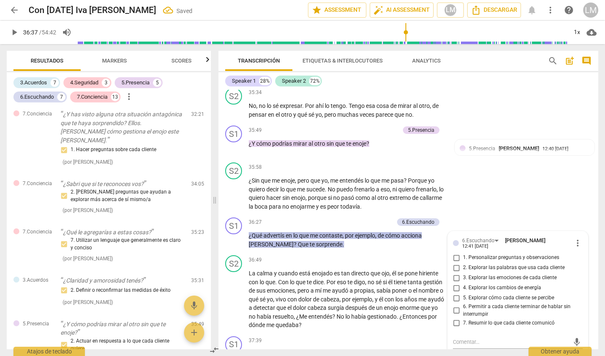
scroll to position [2067, 0]
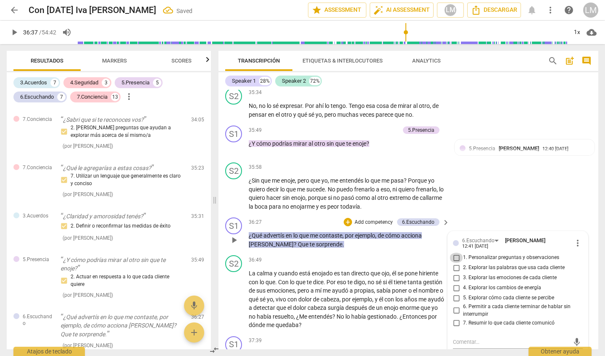
click at [455, 253] on input "1. Personalizar preguntas y observaciones" at bounding box center [456, 258] width 13 height 10
checkbox input "true"
click at [234, 295] on span "play_arrow" at bounding box center [234, 300] width 10 height 10
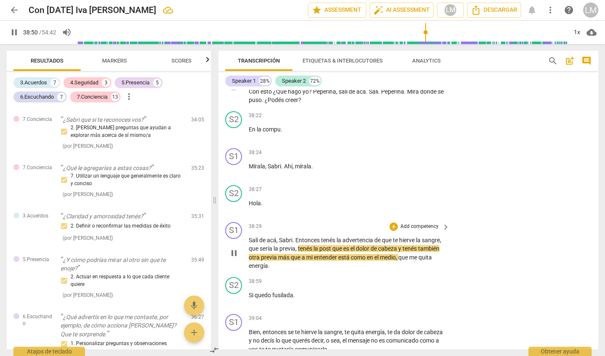
scroll to position [4146, 0]
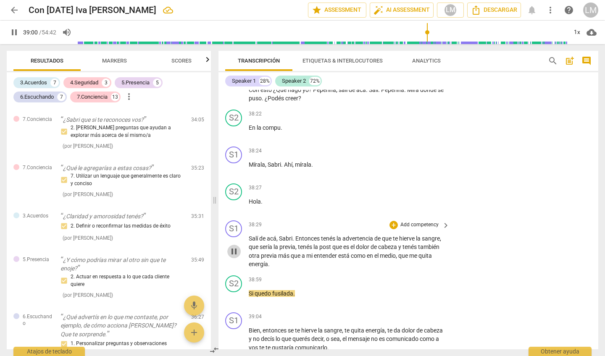
click at [235, 247] on span "pause" at bounding box center [234, 252] width 10 height 10
type input "2341"
click at [420, 221] on p "Add competency" at bounding box center [420, 225] width 40 height 8
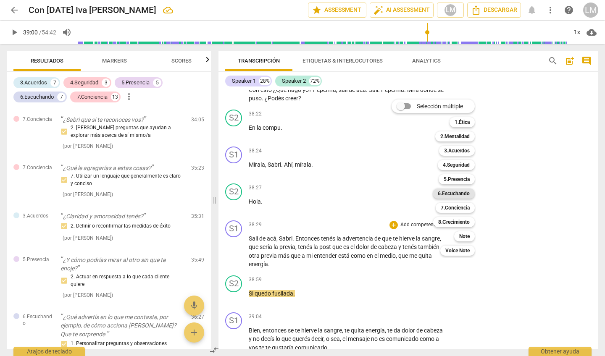
click at [460, 195] on b "6.Escuchando" at bounding box center [454, 194] width 32 height 10
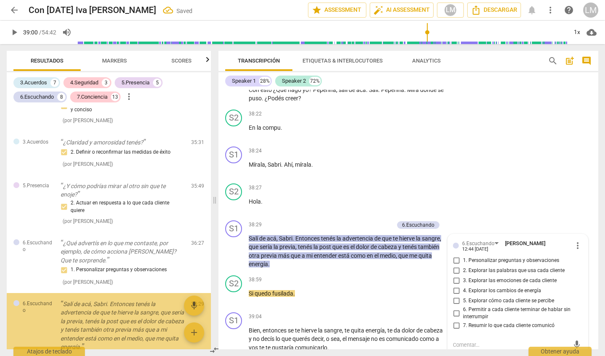
scroll to position [2152, 0]
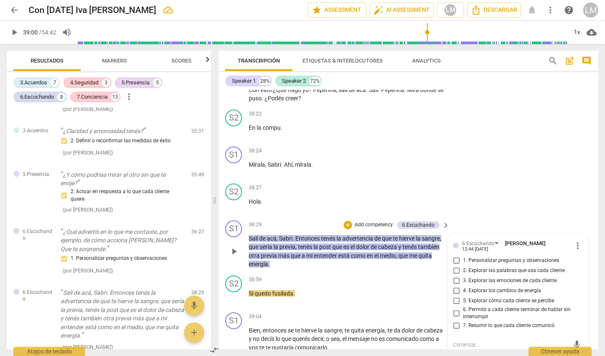
click at [455, 256] on input "1. Personalizar preguntas y observaciones" at bounding box center [456, 261] width 13 height 10
checkbox input "true"
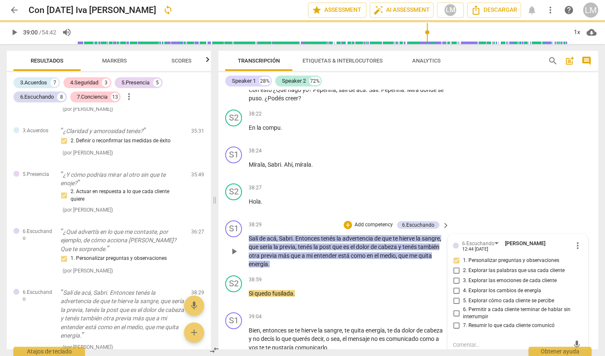
click at [457, 266] on input "2. Explorar las palabras que usa cada cliente" at bounding box center [456, 271] width 13 height 10
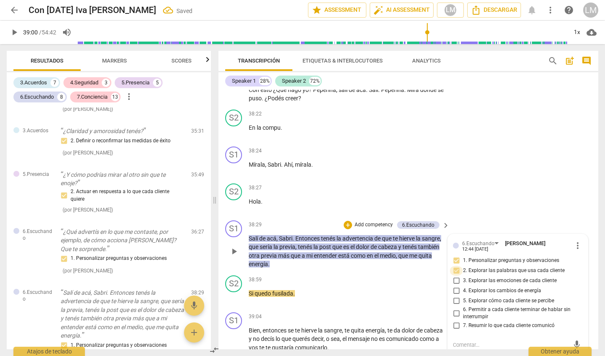
click at [455, 266] on input "2. Explorar las palabras que usa cada cliente" at bounding box center [456, 271] width 13 height 10
checkbox input "false"
click at [457, 321] on input "7. Resumir lo que cada cliente comunicó" at bounding box center [456, 326] width 13 height 10
checkbox input "true"
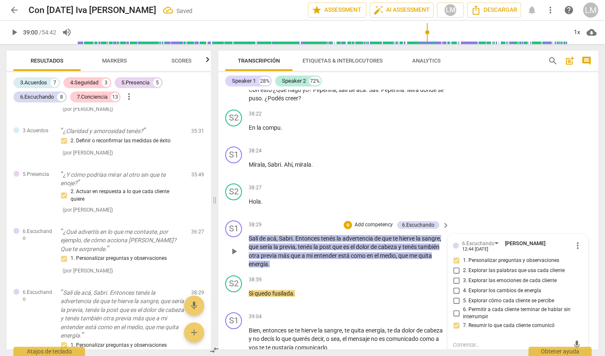
click at [455, 256] on input "1. Personalizar preguntas y observaciones" at bounding box center [456, 261] width 13 height 10
checkbox input "false"
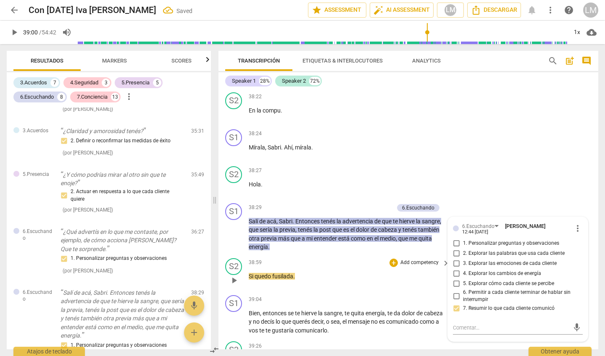
scroll to position [4166, 0]
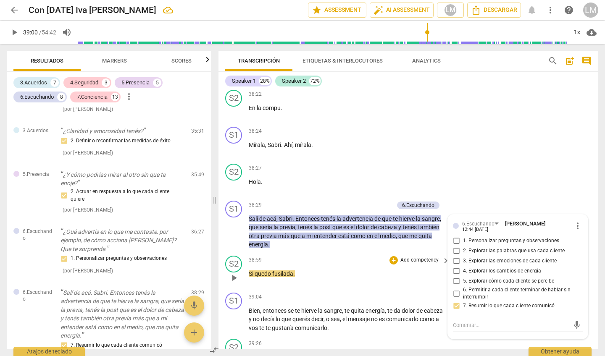
click at [236, 273] on span "play_arrow" at bounding box center [234, 278] width 10 height 10
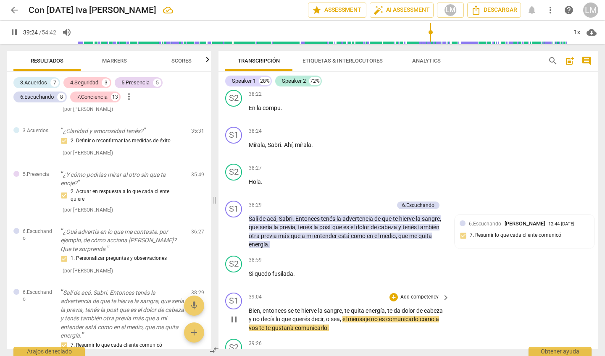
click at [413, 294] on p "Add competency" at bounding box center [420, 298] width 40 height 8
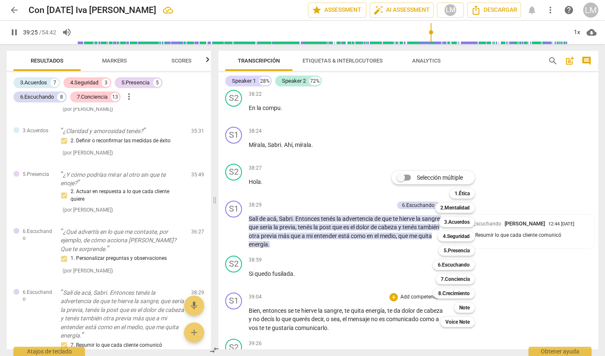
click at [238, 271] on div at bounding box center [302, 178] width 605 height 356
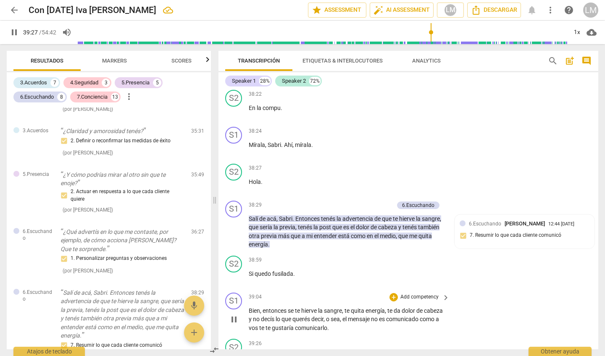
click at [236, 315] on span "pause" at bounding box center [234, 320] width 10 height 10
type input "2367"
click at [431, 294] on p "Add competency" at bounding box center [420, 298] width 40 height 8
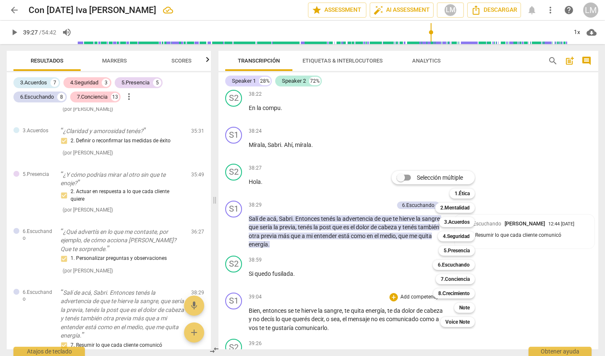
click at [521, 221] on div at bounding box center [302, 178] width 605 height 356
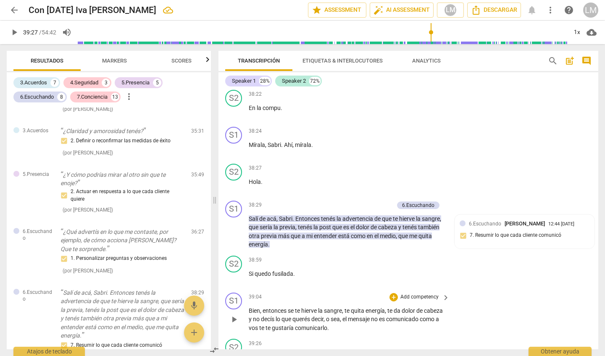
click at [429, 294] on p "Add competency" at bounding box center [420, 298] width 40 height 8
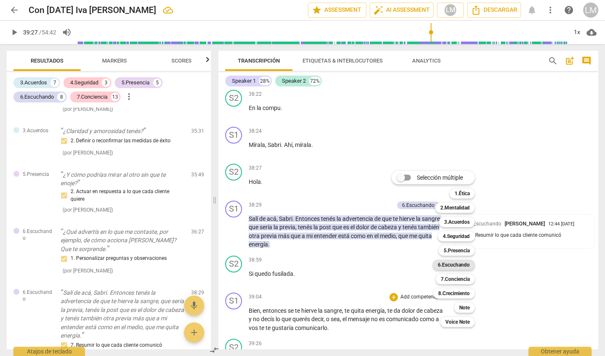
click at [454, 265] on b "6.Escuchando" at bounding box center [454, 265] width 32 height 10
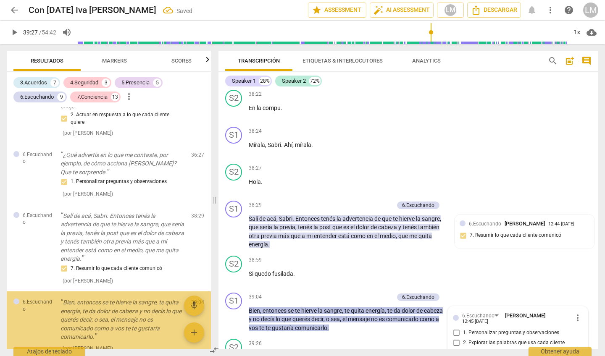
scroll to position [4315, 0]
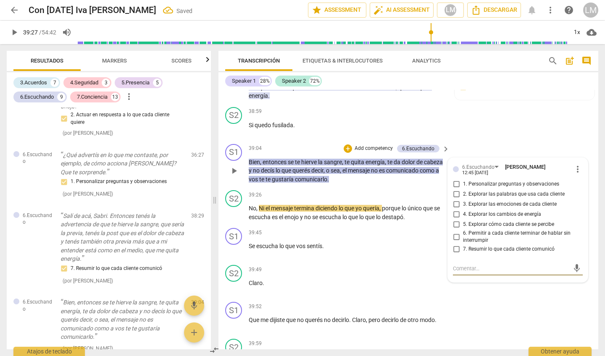
click at [454, 245] on input "7. Resumir lo que cada cliente comunicó" at bounding box center [456, 250] width 13 height 10
checkbox input "true"
click at [234, 208] on span "play_arrow" at bounding box center [234, 213] width 10 height 10
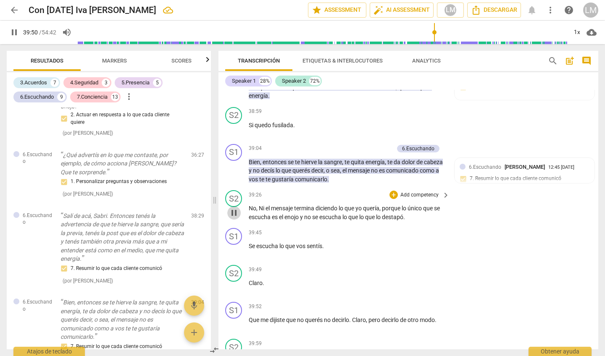
click at [234, 208] on span "pause" at bounding box center [234, 213] width 10 height 10
type input "2391"
click at [416, 229] on p "Add competency" at bounding box center [420, 233] width 40 height 8
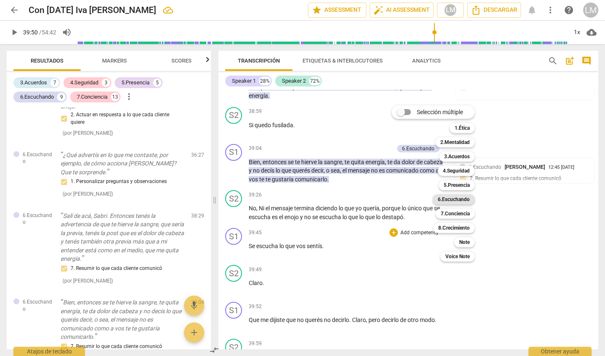
click at [453, 196] on b "6.Escuchando" at bounding box center [454, 200] width 32 height 10
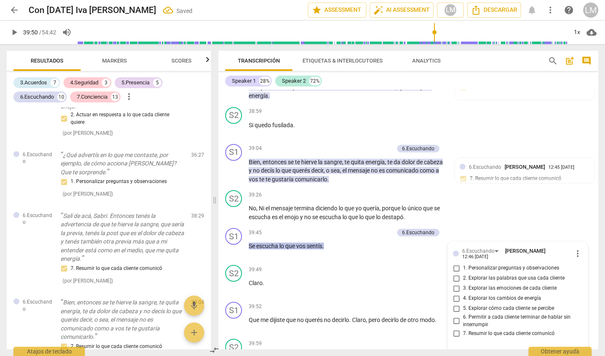
scroll to position [2273, 0]
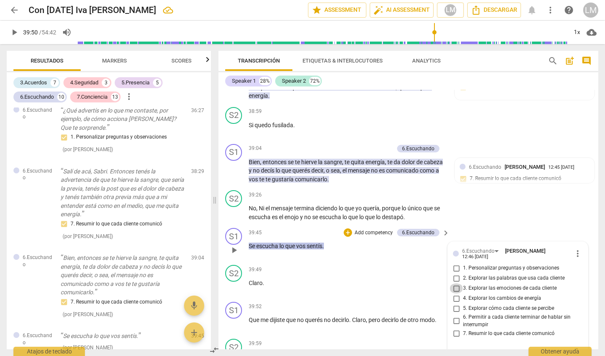
click at [453, 284] on input "3. Explorar las emociones de cada cliente" at bounding box center [456, 289] width 13 height 10
checkbox input "true"
click at [232, 319] on span "play_arrow" at bounding box center [234, 324] width 10 height 10
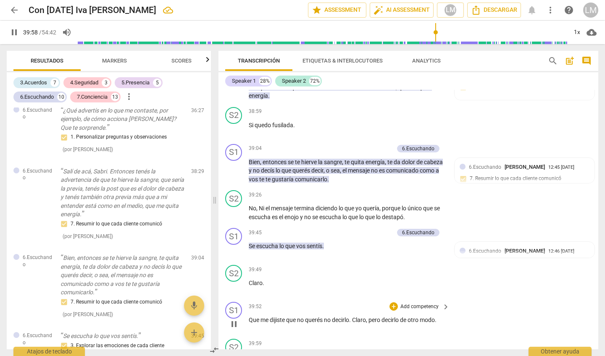
click at [425, 303] on p "Add competency" at bounding box center [420, 307] width 40 height 8
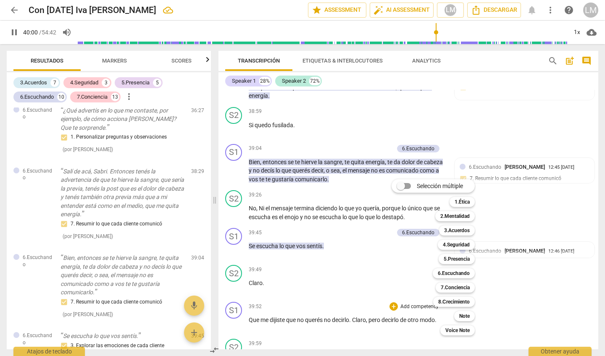
click at [233, 278] on div at bounding box center [302, 178] width 605 height 356
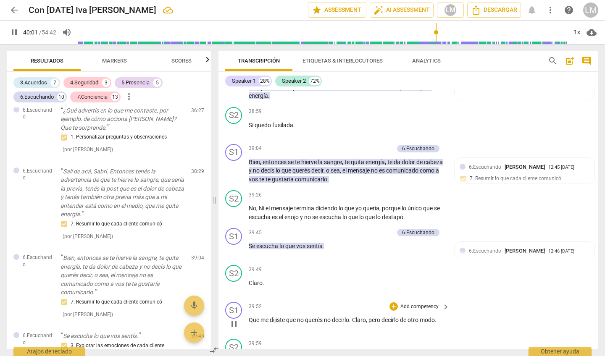
click at [233, 319] on span "pause" at bounding box center [234, 324] width 10 height 10
type input "2402"
click at [415, 303] on p "Add competency" at bounding box center [420, 307] width 40 height 8
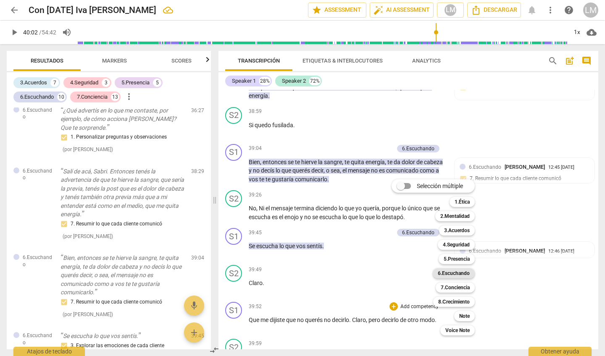
click at [455, 272] on b "6.Escuchando" at bounding box center [454, 273] width 32 height 10
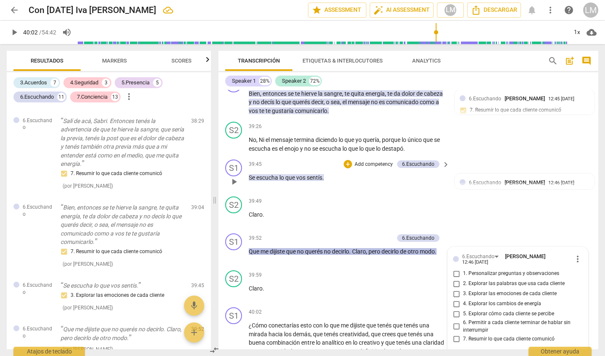
scroll to position [4383, 0]
click at [455, 289] on input "3. Explorar las emociones de cada cliente" at bounding box center [456, 294] width 13 height 10
checkbox input "true"
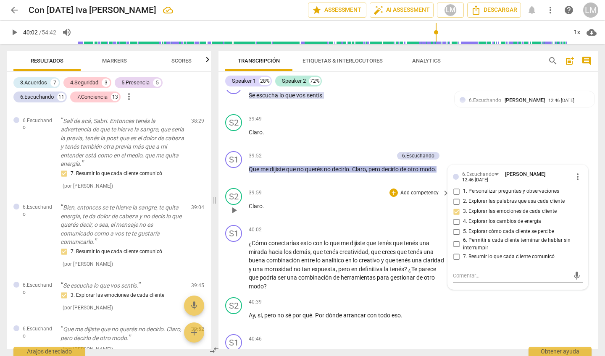
scroll to position [4458, 0]
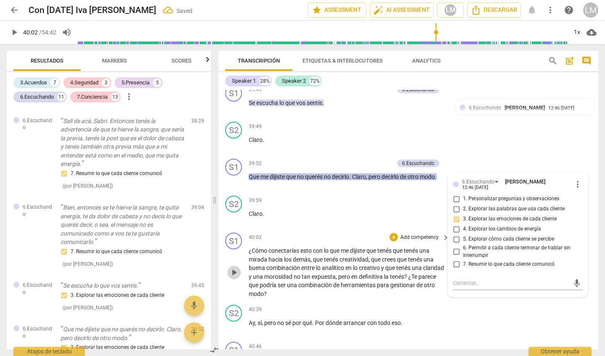
click at [234, 268] on span "play_arrow" at bounding box center [234, 273] width 10 height 10
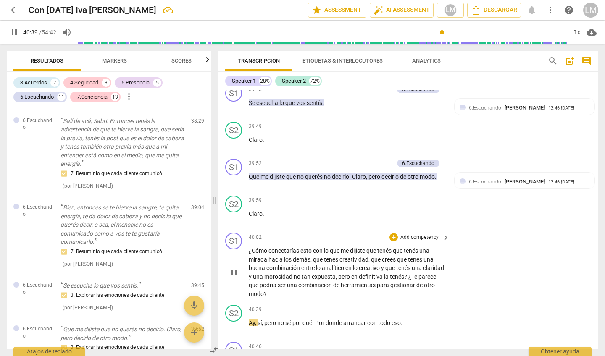
click at [413, 234] on p "Add competency" at bounding box center [420, 238] width 40 height 8
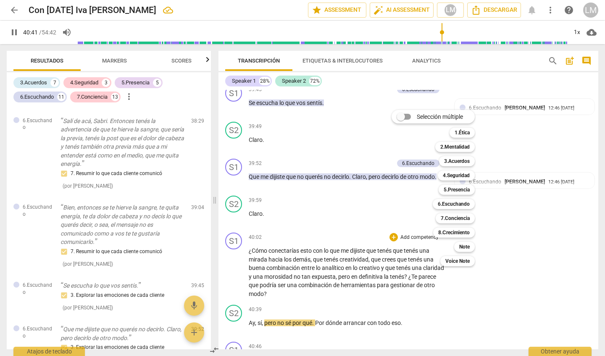
click at [233, 221] on div at bounding box center [302, 178] width 605 height 356
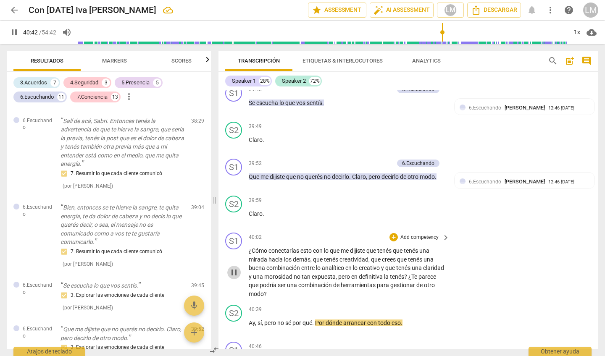
click at [233, 268] on span "pause" at bounding box center [234, 273] width 10 height 10
type input "2443"
click at [425, 234] on p "Add competency" at bounding box center [420, 238] width 40 height 8
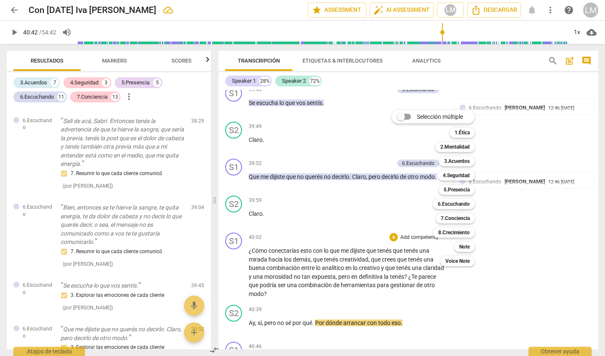
click at [443, 310] on div at bounding box center [302, 178] width 605 height 356
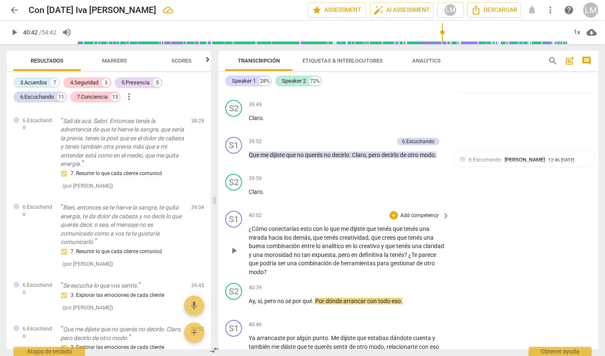
scroll to position [4479, 0]
click at [429, 213] on p "Add competency" at bounding box center [420, 217] width 40 height 8
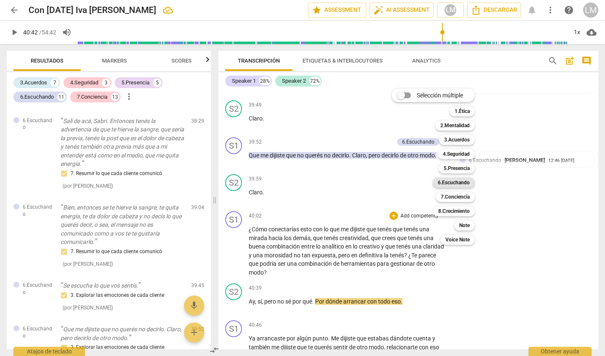
click at [461, 182] on b "6.Escuchando" at bounding box center [454, 183] width 32 height 10
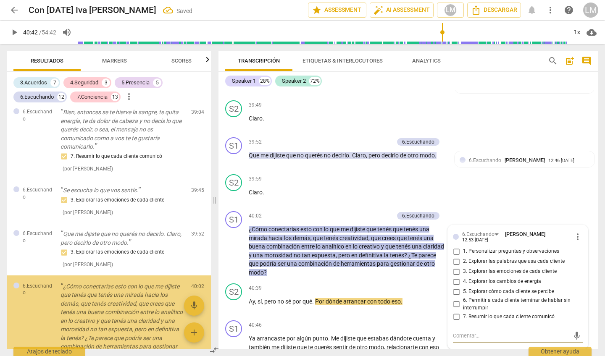
scroll to position [2434, 0]
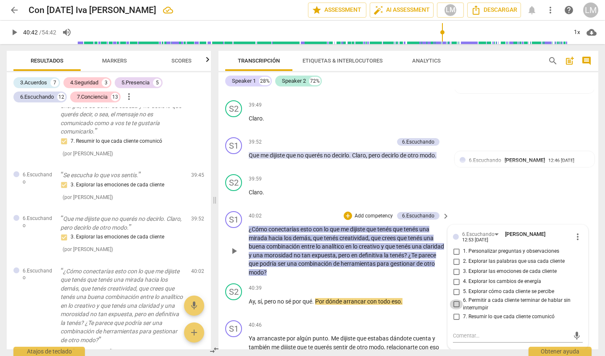
click at [455, 300] on input "6. Permitir a cada cliente terminar de hablar sin interrumpir" at bounding box center [456, 305] width 13 height 10
checkbox input "true"
click at [234, 347] on span "play_arrow" at bounding box center [234, 352] width 10 height 10
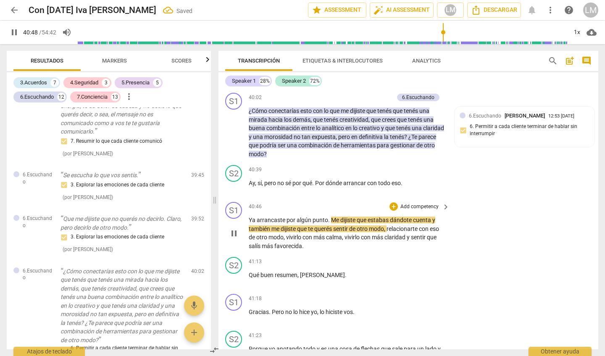
scroll to position [4598, 0]
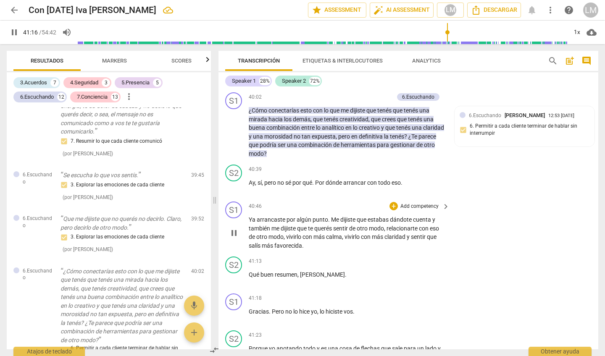
click at [235, 228] on span "pause" at bounding box center [234, 233] width 10 height 10
type input "2477"
click at [415, 203] on p "Add competency" at bounding box center [420, 207] width 40 height 8
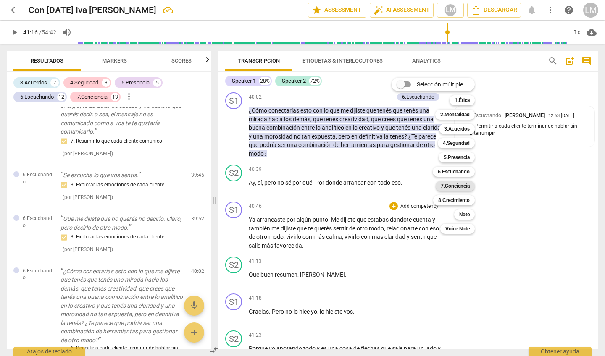
click at [461, 187] on b "7.Conciencia" at bounding box center [455, 186] width 29 height 10
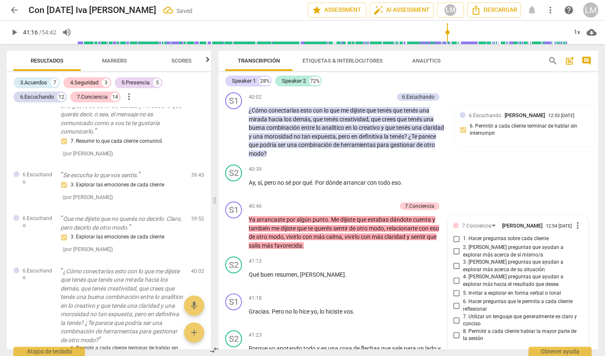
scroll to position [2524, 0]
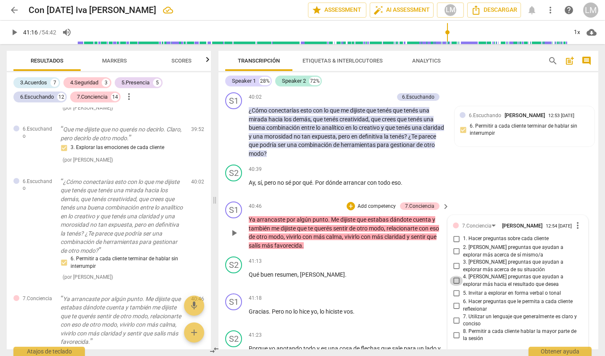
click at [454, 276] on input "4. [PERSON_NAME] preguntas que ayudan a explorar más hacia el resultado que des…" at bounding box center [456, 281] width 13 height 10
checkbox input "true"
click at [233, 274] on span "play_arrow" at bounding box center [234, 279] width 10 height 10
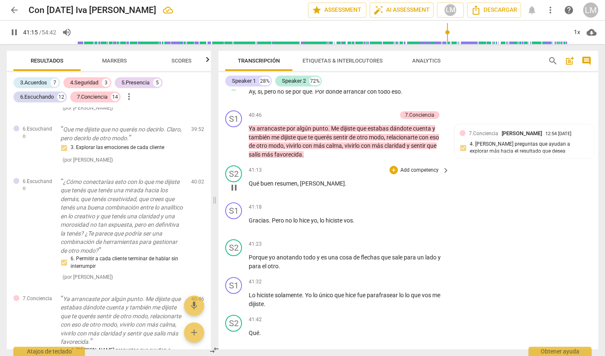
scroll to position [4690, 0]
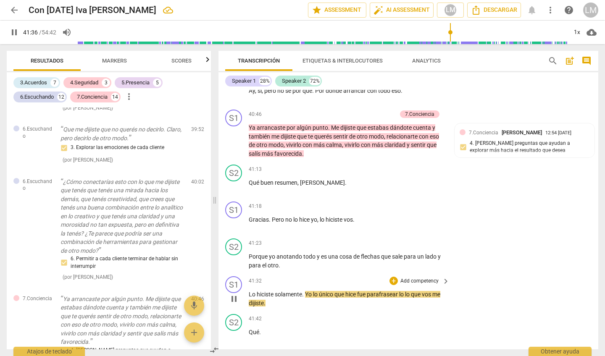
click at [235, 294] on span "pause" at bounding box center [234, 299] width 10 height 10
type input "2497"
click at [432, 278] on p "Add competency" at bounding box center [420, 282] width 40 height 8
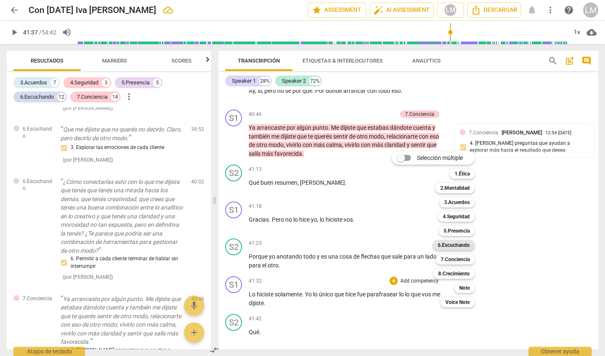
click at [465, 245] on b "6.Escuchando" at bounding box center [454, 245] width 32 height 10
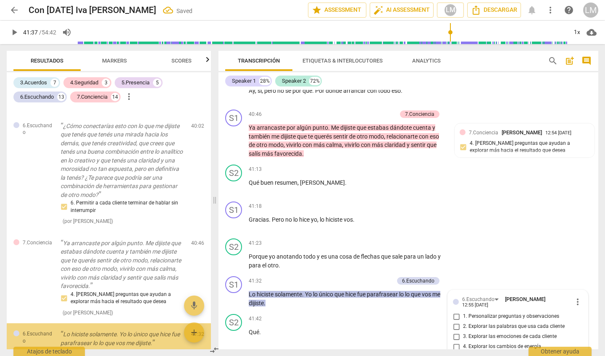
scroll to position [4692, 0]
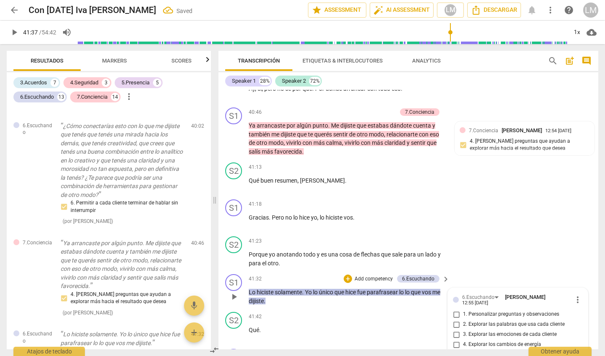
checkbox input "true"
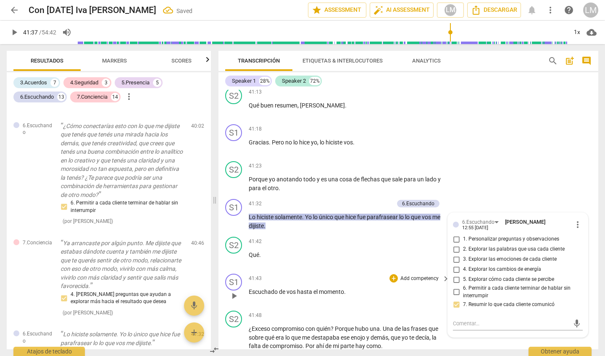
scroll to position [4772, 0]
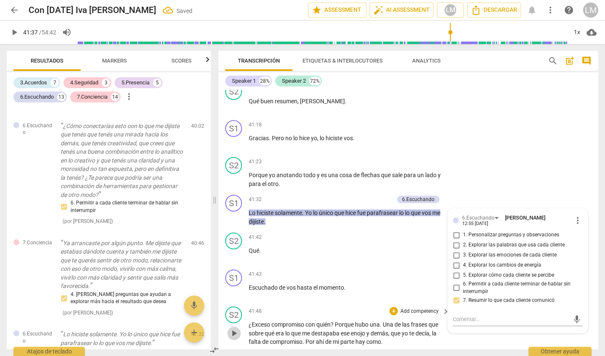
click at [234, 329] on span "play_arrow" at bounding box center [234, 334] width 10 height 10
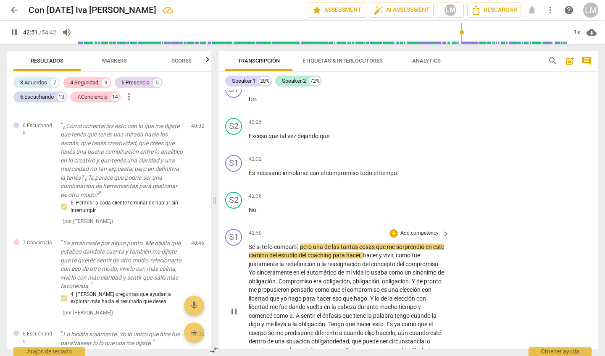
scroll to position [5045, 0]
click at [246, 228] on div "S1 play_arrow pause" at bounding box center [237, 304] width 24 height 152
click at [236, 306] on span "pause" at bounding box center [234, 311] width 10 height 10
type input "2575"
click at [248, 245] on div "play_arrow pause" at bounding box center [237, 311] width 21 height 132
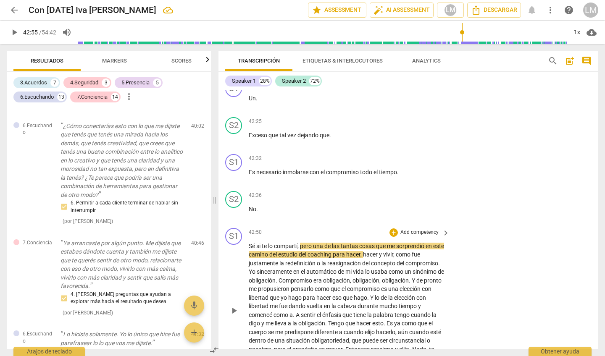
click at [249, 243] on span "Sé" at bounding box center [253, 246] width 8 height 7
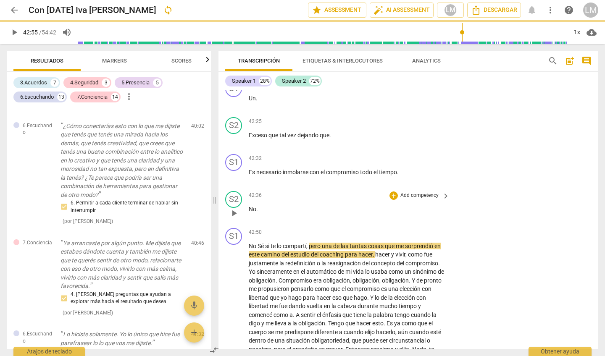
click at [258, 205] on p "No ." at bounding box center [347, 209] width 197 height 9
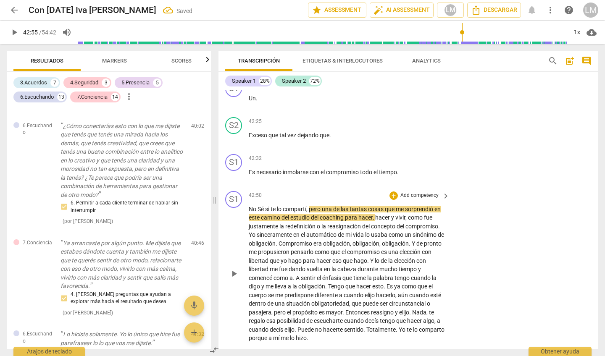
click at [234, 269] on span "play_arrow" at bounding box center [234, 274] width 10 height 10
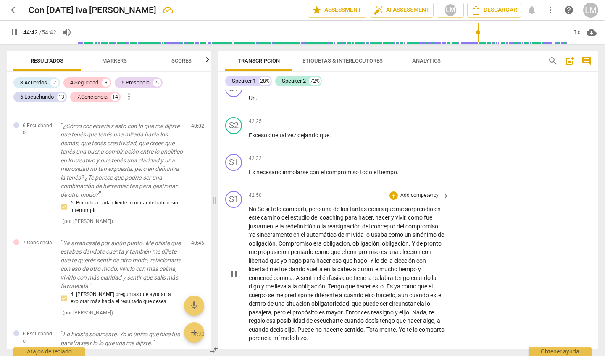
click at [420, 192] on p "Add competency" at bounding box center [420, 196] width 40 height 8
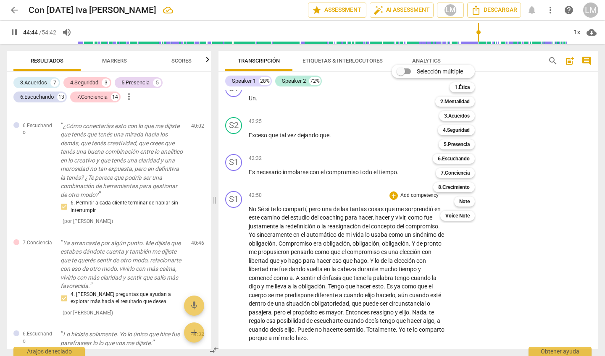
click at [237, 218] on div at bounding box center [302, 178] width 605 height 356
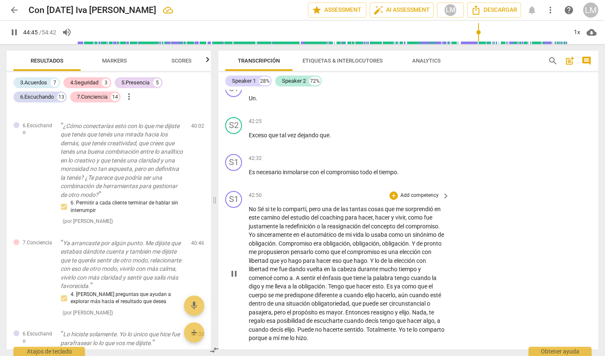
click at [234, 269] on span "pause" at bounding box center [234, 274] width 10 height 10
type input "2686"
click at [426, 192] on p "Add competency" at bounding box center [420, 196] width 40 height 8
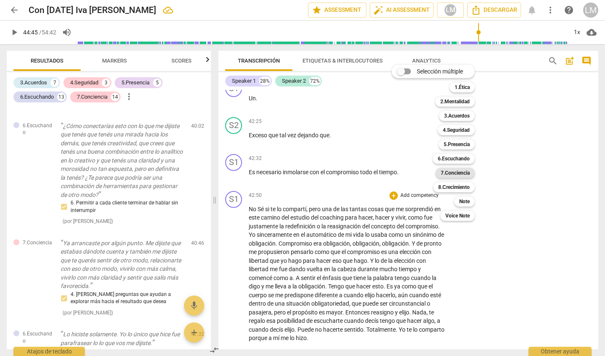
click at [455, 172] on b "7.Conciencia" at bounding box center [455, 173] width 29 height 10
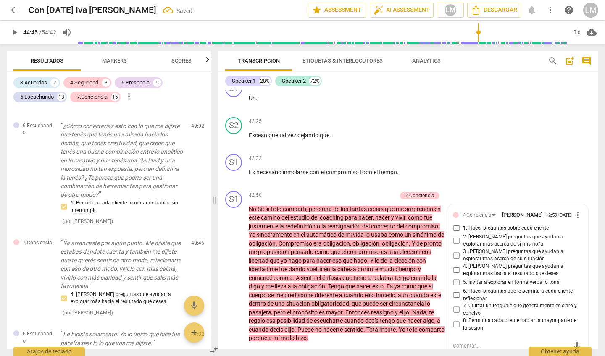
scroll to position [2795, 0]
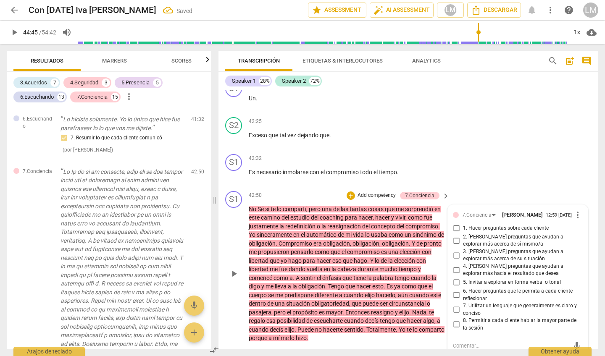
click at [455, 290] on input "6. Hacer preguntas que le permita a cada cliente reflexionar" at bounding box center [456, 295] width 13 height 10
checkbox input "true"
click at [455, 305] on input "7. Utilizar un lenguaje que generalmente es claro y conciso" at bounding box center [456, 310] width 13 height 10
checkbox input "true"
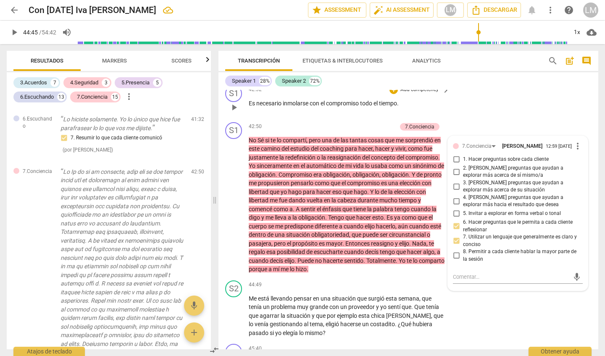
scroll to position [5120, 0]
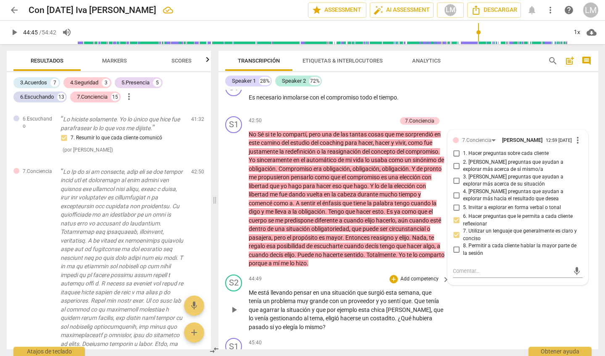
click at [235, 305] on span "play_arrow" at bounding box center [234, 310] width 10 height 10
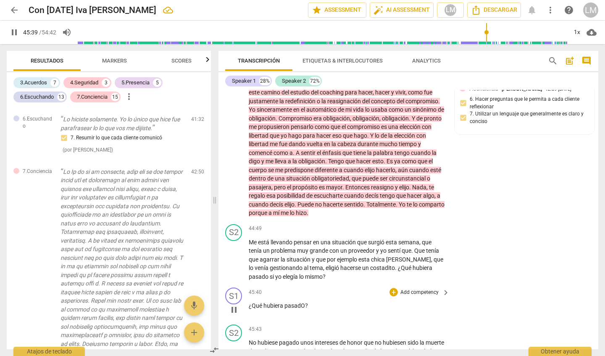
scroll to position [5171, 0]
click at [234, 304] on span "pause" at bounding box center [234, 309] width 10 height 10
type input "2741"
click at [417, 288] on p "Add competency" at bounding box center [420, 292] width 40 height 8
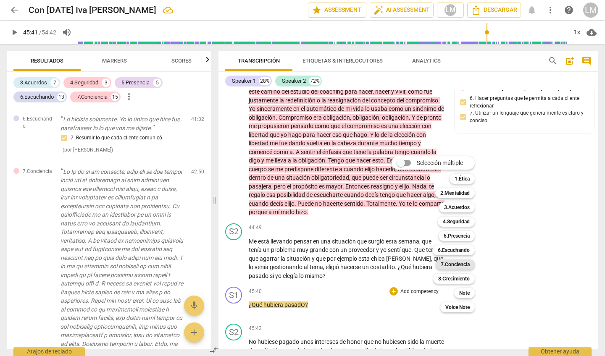
click at [453, 262] on b "7.Conciencia" at bounding box center [455, 265] width 29 height 10
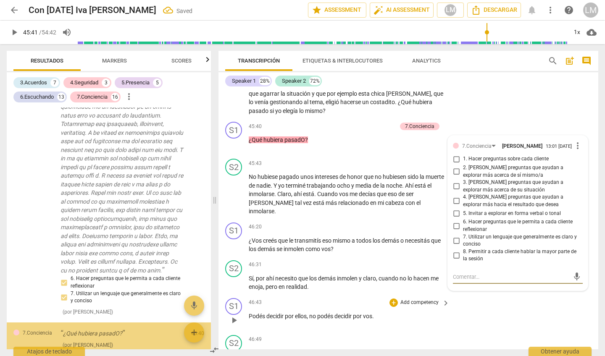
scroll to position [2903, 0]
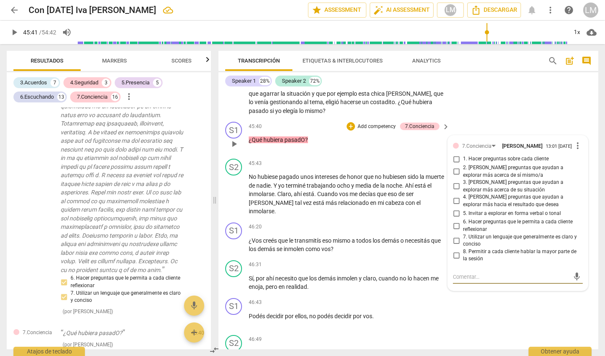
click at [454, 182] on input "3. [PERSON_NAME] preguntas que ayudan a explorar más acerca de su situación" at bounding box center [456, 187] width 13 height 10
checkbox input "true"
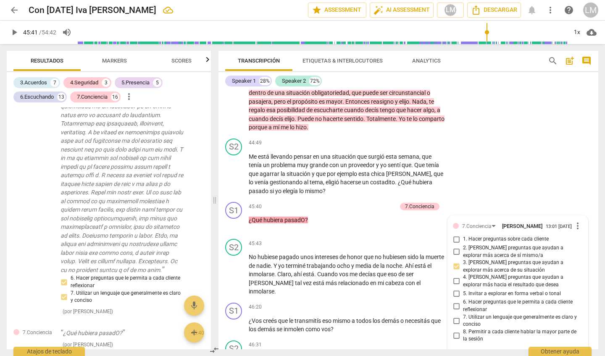
scroll to position [5243, 0]
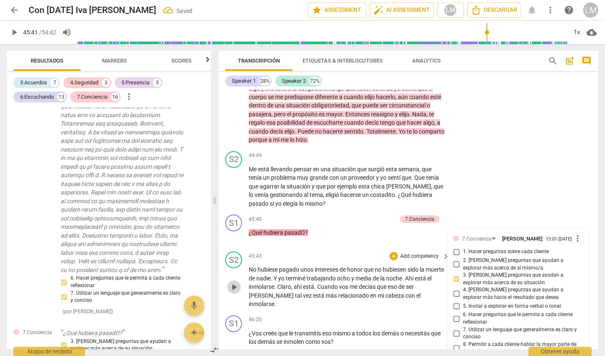
click at [234, 282] on span "play_arrow" at bounding box center [234, 287] width 10 height 10
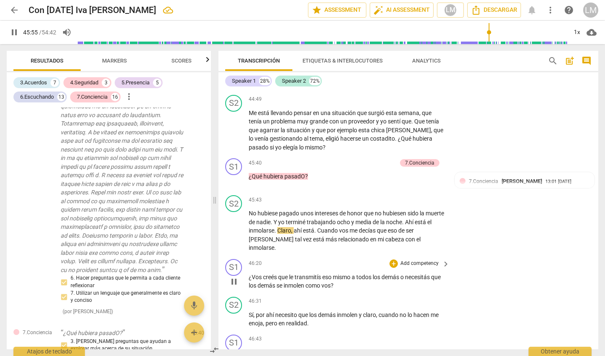
scroll to position [5300, 0]
click at [234, 314] on span "pause" at bounding box center [234, 319] width 10 height 10
type input "2791"
click at [412, 260] on p "Add competency" at bounding box center [420, 264] width 40 height 8
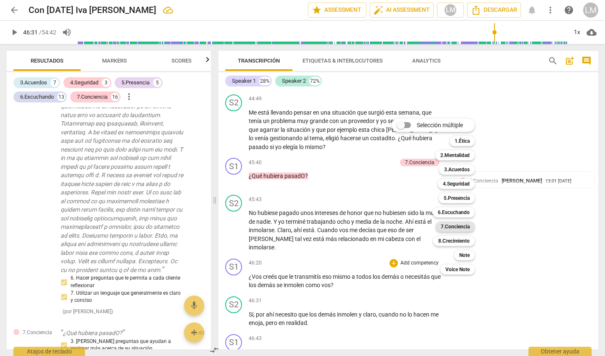
click at [456, 227] on b "7.Conciencia" at bounding box center [455, 227] width 29 height 10
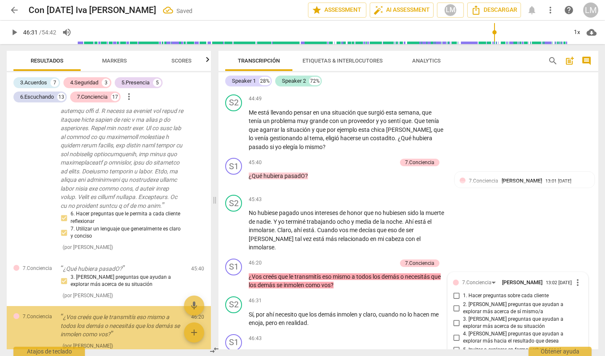
scroll to position [5300, 0]
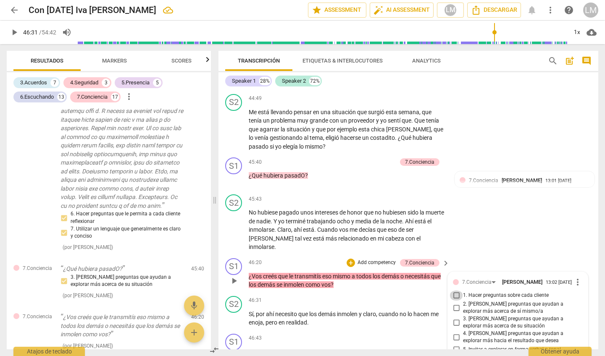
click at [453, 291] on input "1. Hacer preguntas sobre cada cliente" at bounding box center [456, 296] width 13 height 10
checkbox input "true"
click at [234, 314] on span "play_arrow" at bounding box center [234, 319] width 10 height 10
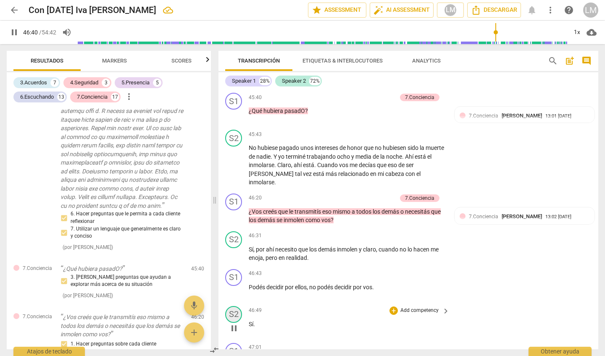
scroll to position [5369, 0]
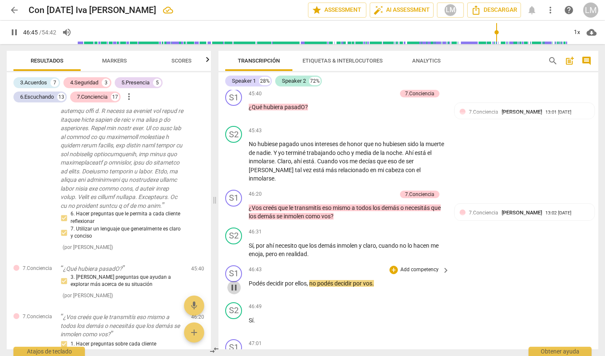
click at [232, 283] on span "pause" at bounding box center [234, 288] width 10 height 10
click at [236, 283] on span "play_arrow" at bounding box center [234, 288] width 10 height 10
click at [236, 283] on span "pause" at bounding box center [234, 288] width 10 height 10
type input "2810"
click at [319, 280] on span "podés" at bounding box center [325, 283] width 17 height 7
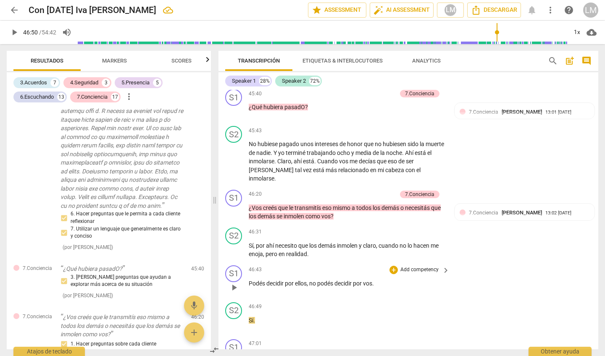
click at [311, 280] on span "no" at bounding box center [313, 283] width 8 height 7
click at [257, 317] on span "No" at bounding box center [253, 320] width 9 height 7
click at [413, 266] on p "Add competency" at bounding box center [420, 270] width 40 height 8
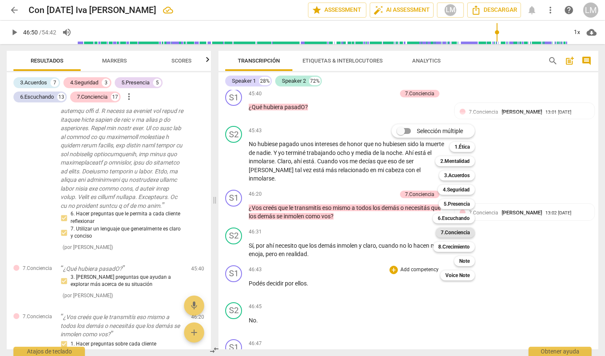
click at [463, 232] on b "7.Conciencia" at bounding box center [455, 233] width 29 height 10
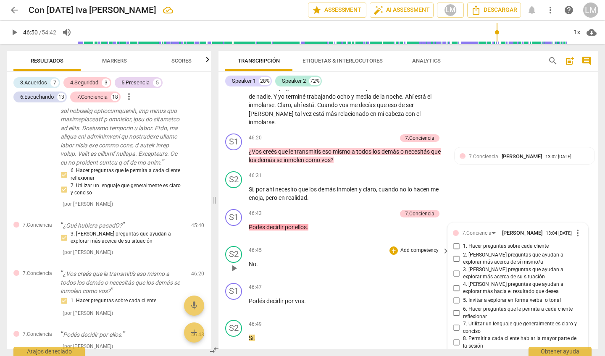
scroll to position [5412, 0]
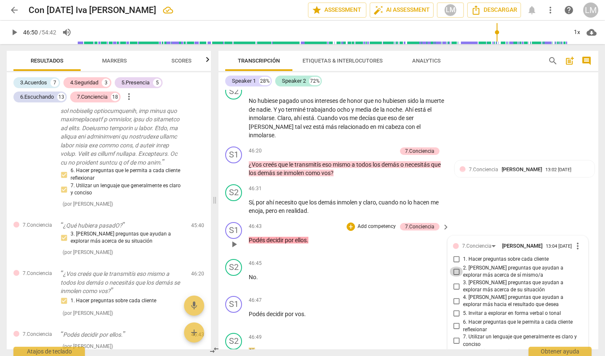
click at [455, 267] on input "2. [PERSON_NAME] preguntas que ayudan a explorar más acerca de sí mismo/a" at bounding box center [456, 272] width 13 height 10
checkbox input "true"
click at [405, 297] on p "Add competency" at bounding box center [420, 301] width 40 height 8
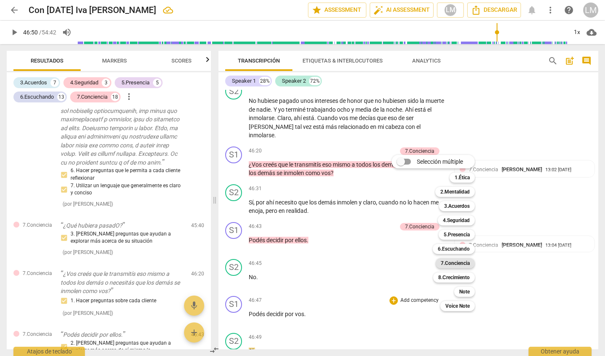
click at [459, 264] on b "7.Conciencia" at bounding box center [455, 263] width 29 height 10
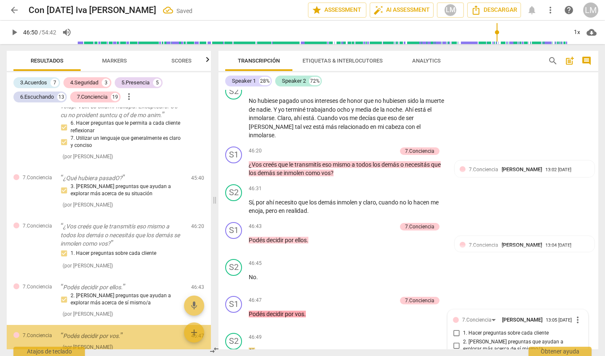
scroll to position [5576, 0]
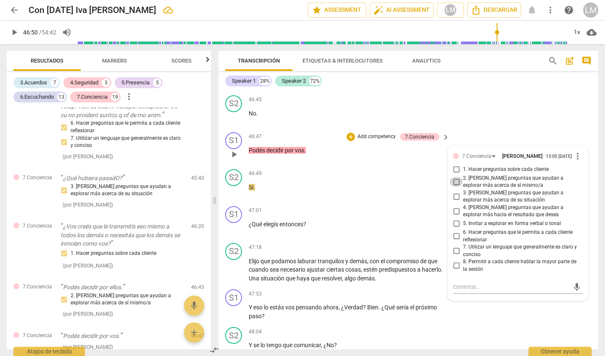
click at [454, 177] on input "2. [PERSON_NAME] preguntas que ayudan a explorar más acerca de sí mismo/a" at bounding box center [456, 182] width 13 height 10
click at [456, 177] on input "2. [PERSON_NAME] preguntas que ayudan a explorar más acerca de sí mismo/a" at bounding box center [456, 182] width 13 height 10
checkbox input "false"
click at [455, 192] on input "3. [PERSON_NAME] preguntas que ayudan a explorar más acerca de su situación" at bounding box center [456, 197] width 13 height 10
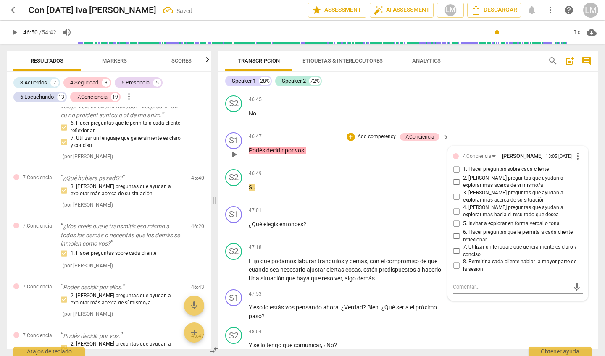
checkbox input "true"
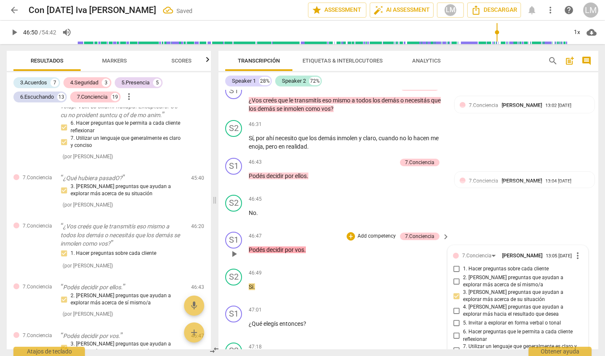
scroll to position [5473, 0]
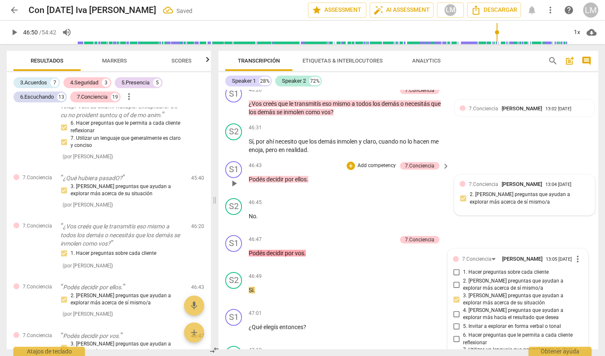
click at [461, 180] on div "7.Conciencia [PERSON_NAME] 13:04 [DATE] 2. [PERSON_NAME] preguntas que ayudan a…" at bounding box center [525, 195] width 130 height 30
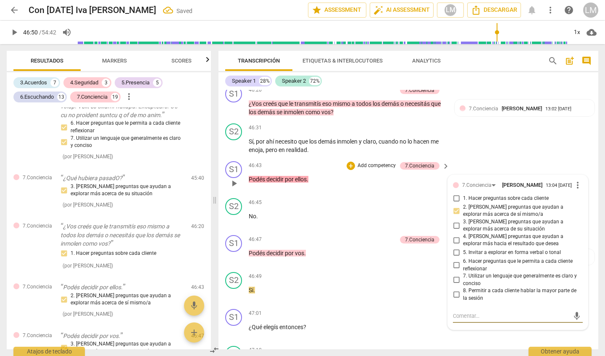
click at [461, 194] on input "1. Hacer preguntas sobre cada cliente" at bounding box center [456, 199] width 13 height 10
checkbox input "true"
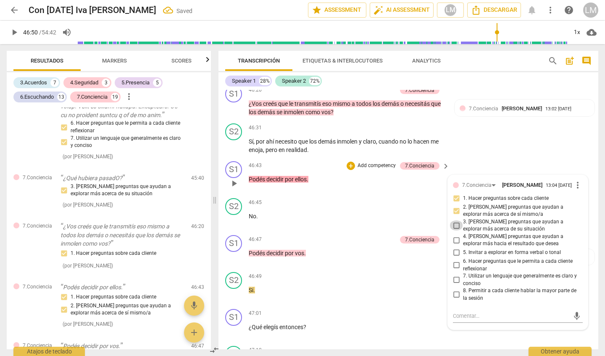
click at [455, 221] on input "3. [PERSON_NAME] preguntas que ayudan a explorar más acerca de su situación" at bounding box center [456, 226] width 13 height 10
checkbox input "true"
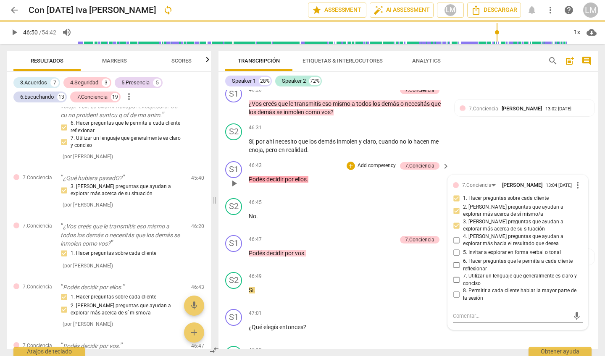
click at [455, 194] on input "1. Hacer preguntas sobre cada cliente" at bounding box center [456, 199] width 13 height 10
checkbox input "false"
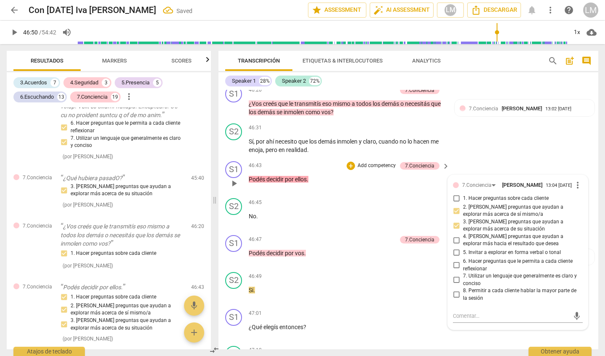
click at [456, 206] on input "2. [PERSON_NAME] preguntas que ayudan a explorar más acerca de sí mismo/a" at bounding box center [456, 211] width 13 height 10
checkbox input "false"
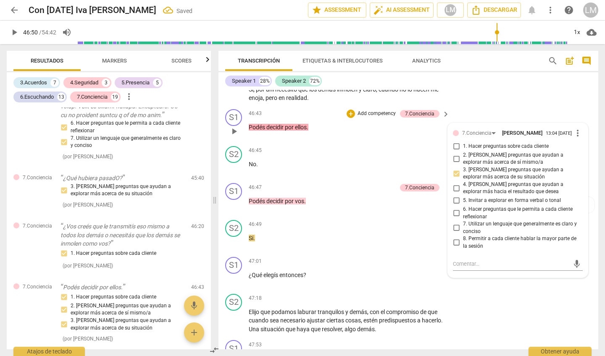
scroll to position [5535, 0]
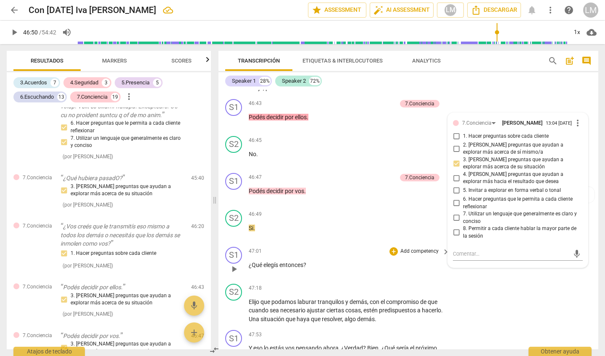
click at [418, 248] on p "Add competency" at bounding box center [420, 252] width 40 height 8
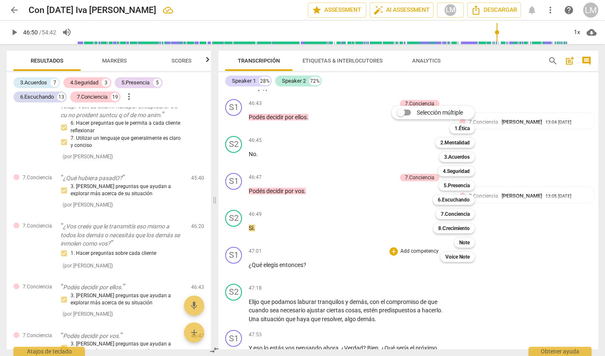
click at [345, 191] on div at bounding box center [302, 178] width 605 height 356
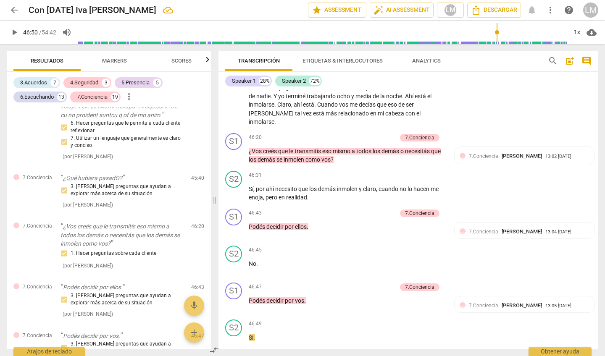
scroll to position [5420, 0]
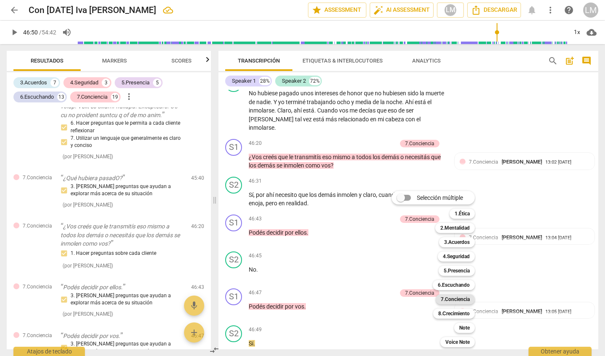
click at [457, 300] on b "7.Conciencia" at bounding box center [455, 300] width 29 height 10
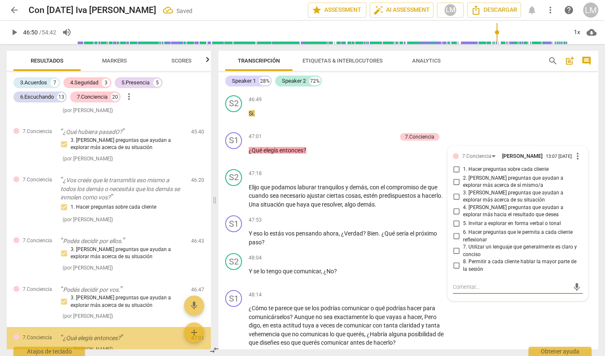
scroll to position [3106, 0]
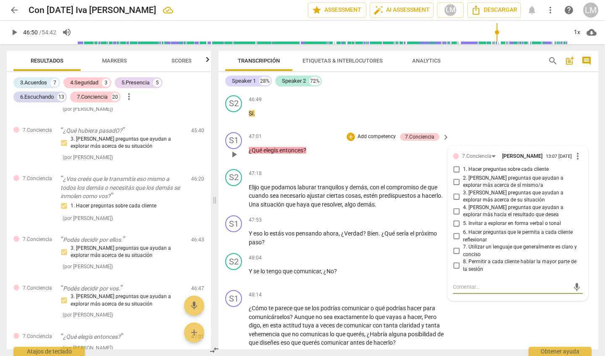
click at [453, 206] on input "4. [PERSON_NAME] preguntas que ayudan a explorar más hacia el resultado que des…" at bounding box center [456, 211] width 13 height 10
checkbox input "true"
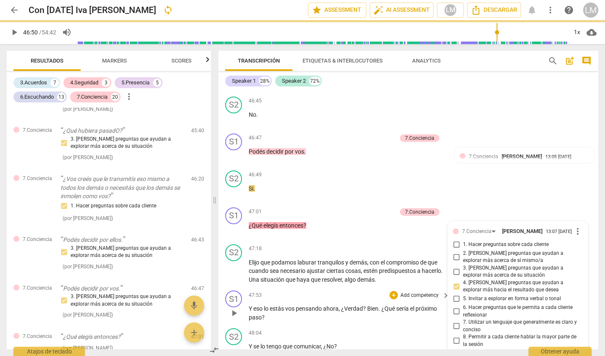
scroll to position [5571, 0]
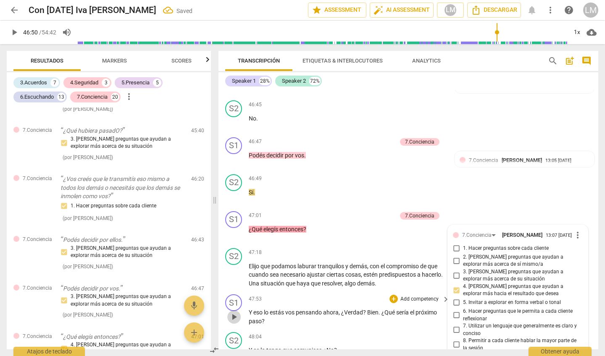
click at [234, 312] on span "play_arrow" at bounding box center [234, 317] width 10 height 10
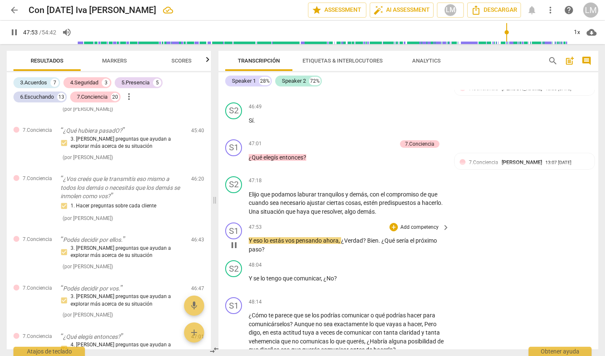
scroll to position [5646, 0]
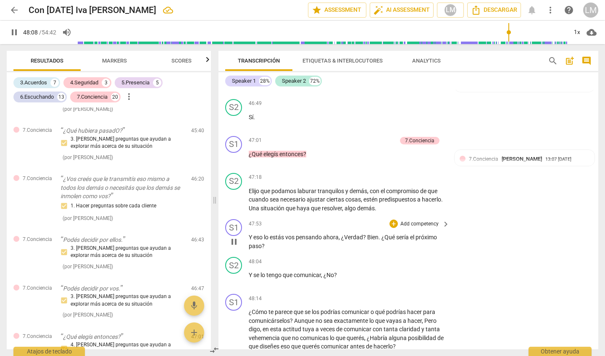
click at [235, 237] on span "pause" at bounding box center [234, 242] width 10 height 10
type input "2889"
click at [416, 221] on p "Add competency" at bounding box center [420, 225] width 40 height 8
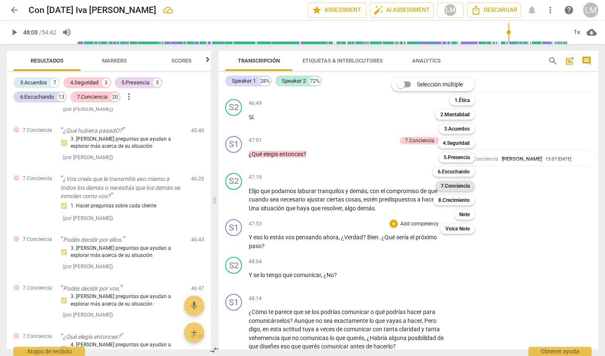
click at [454, 187] on b "7.Conciencia" at bounding box center [455, 186] width 29 height 10
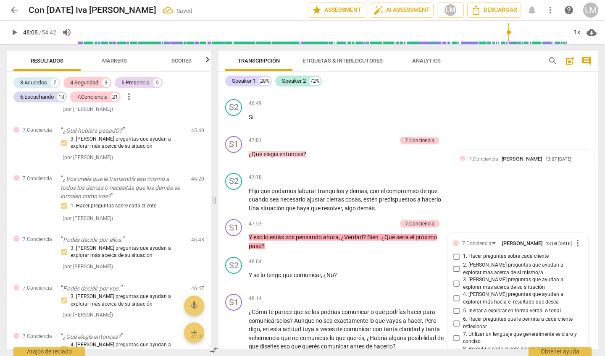
scroll to position [3162, 0]
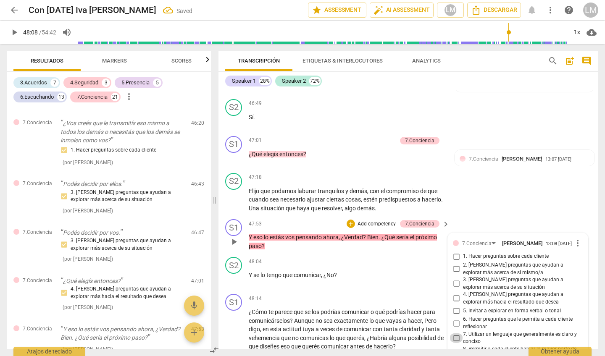
click at [454, 333] on input "7. Utilizar un lenguaje que generalmente es claro y conciso" at bounding box center [456, 338] width 13 height 10
checkbox input "true"
click at [235, 325] on span "play_arrow" at bounding box center [234, 330] width 10 height 10
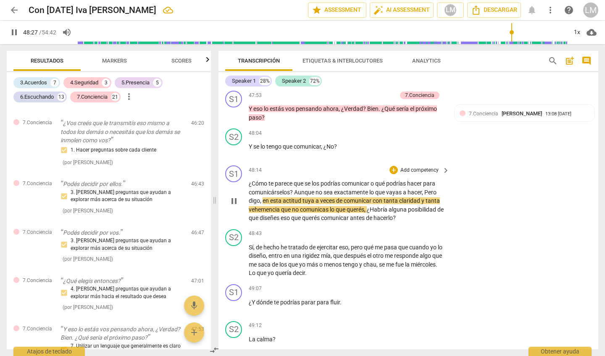
scroll to position [5776, 0]
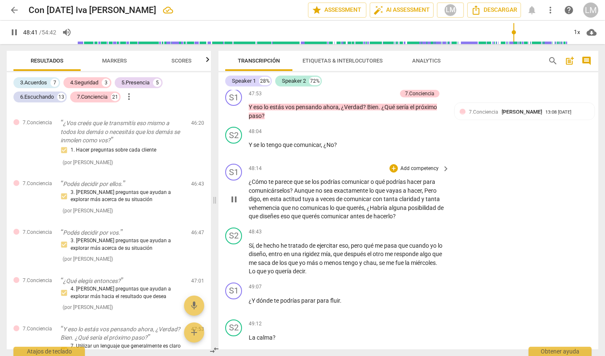
click at [236, 195] on span "pause" at bounding box center [234, 200] width 10 height 10
type input "2922"
click at [433, 165] on p "Add competency" at bounding box center [420, 169] width 40 height 8
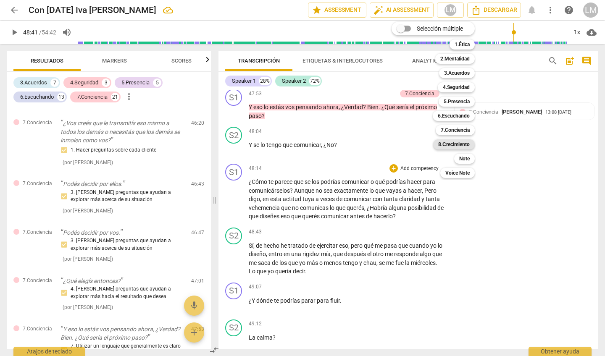
click at [466, 141] on b "8.Сrecimiento" at bounding box center [454, 144] width 32 height 10
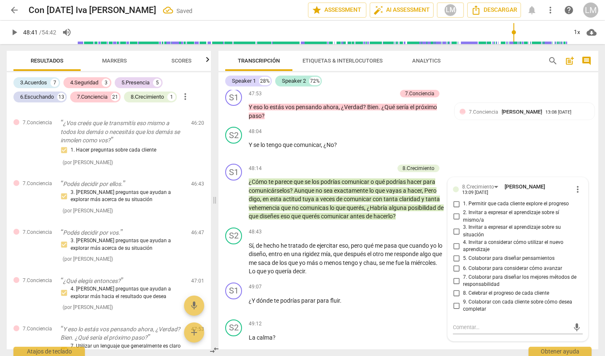
scroll to position [3276, 0]
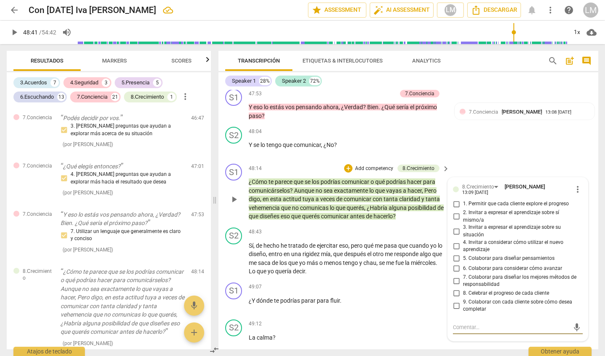
click at [455, 254] on input "5. Colaborar para diseñar pensamientos" at bounding box center [456, 259] width 13 height 10
checkbox input "true"
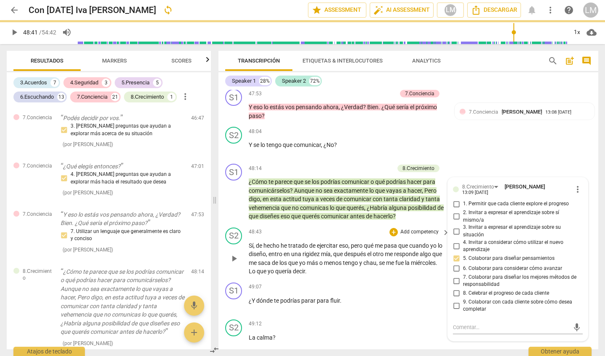
click at [237, 254] on span "play_arrow" at bounding box center [234, 259] width 10 height 10
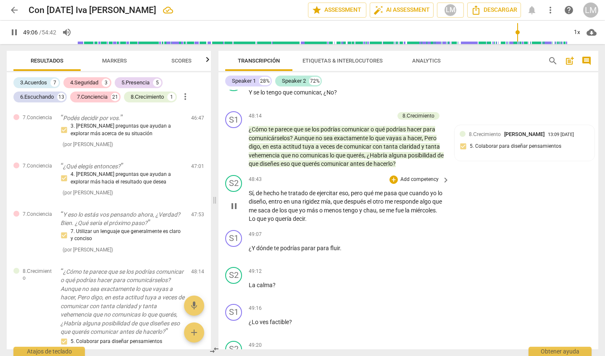
scroll to position [5829, 0]
click at [233, 247] on span "pause" at bounding box center [234, 252] width 10 height 10
type input "2950"
click at [421, 231] on p "Add competency" at bounding box center [420, 235] width 40 height 8
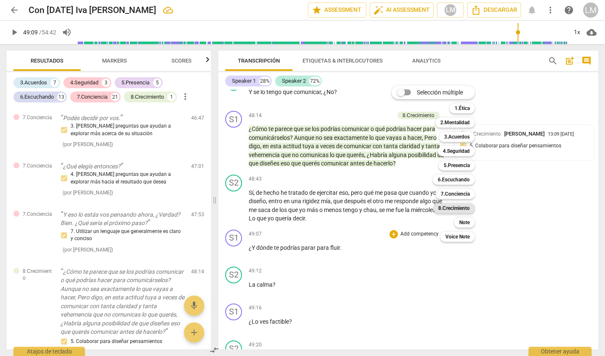
click at [458, 207] on b "8.Сrecimiento" at bounding box center [454, 208] width 32 height 10
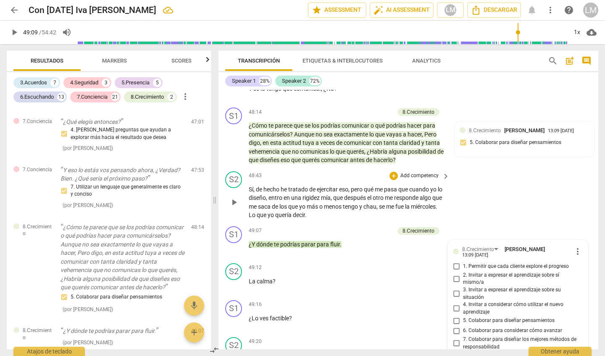
scroll to position [5838, 0]
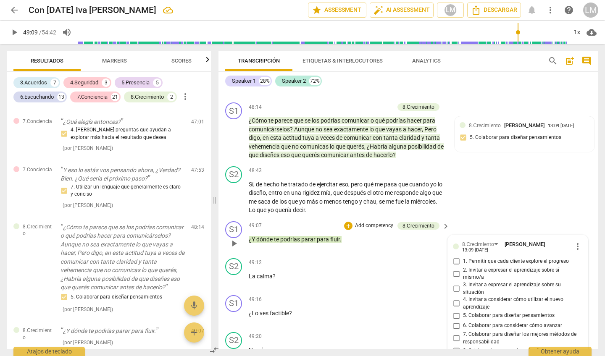
click at [456, 299] on input "4. Invitar a considerar cómo utilizar el nuevo aprendizaje" at bounding box center [456, 304] width 13 height 10
checkbox input "true"
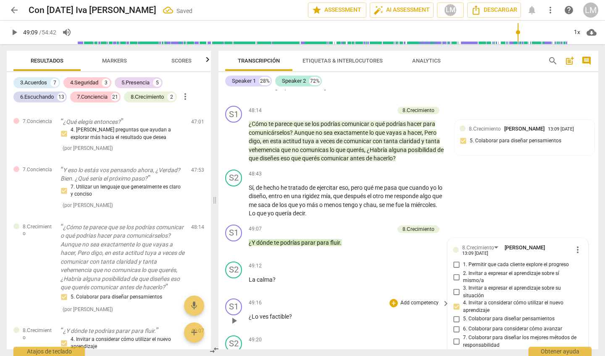
scroll to position [5832, 0]
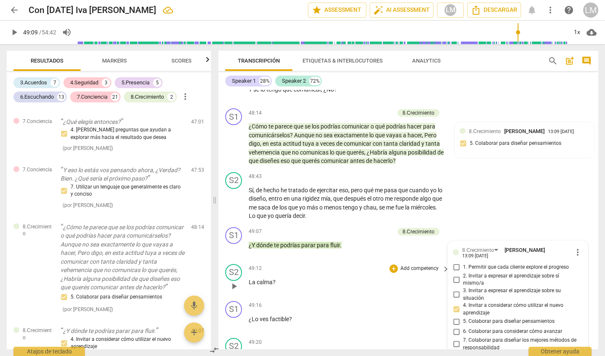
click at [236, 282] on span "play_arrow" at bounding box center [234, 287] width 10 height 10
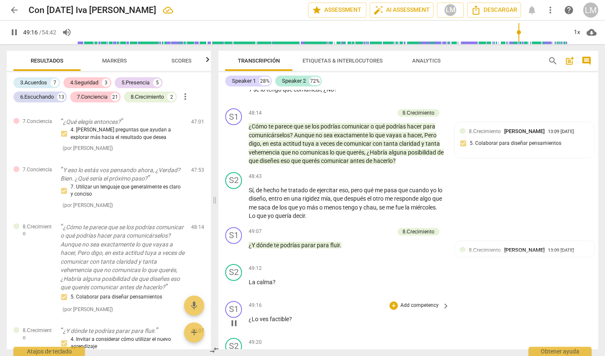
click at [425, 302] on p "Add competency" at bounding box center [420, 306] width 40 height 8
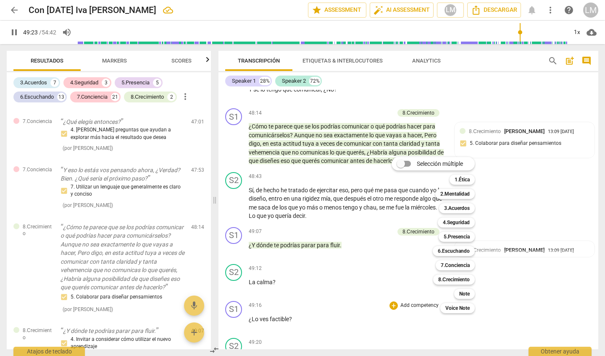
click at [285, 247] on div at bounding box center [302, 178] width 605 height 356
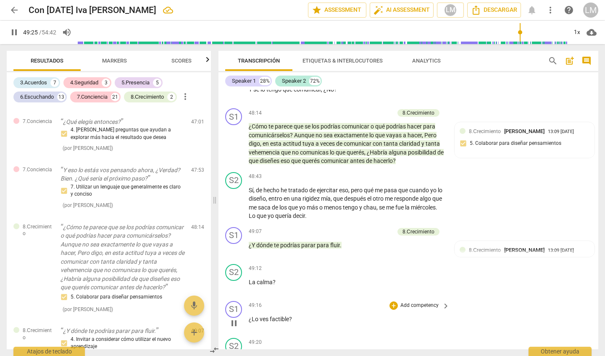
click at [234, 318] on span "pause" at bounding box center [234, 323] width 10 height 10
type input "2965"
click at [423, 302] on p "Add competency" at bounding box center [420, 306] width 40 height 8
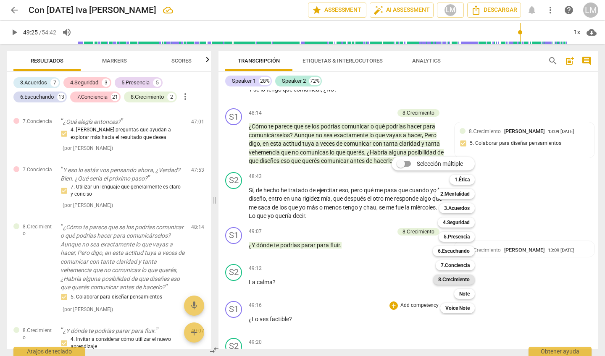
click at [468, 277] on b "8.Сrecimiento" at bounding box center [454, 280] width 32 height 10
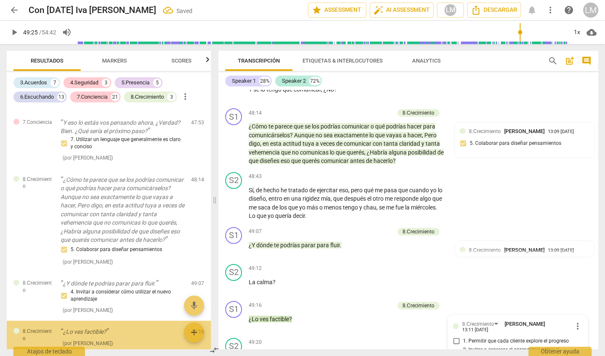
scroll to position [6004, 0]
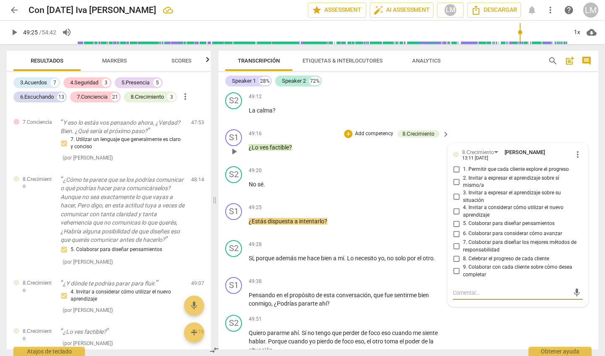
click at [455, 177] on input "2. Invitar a expresar el aprendizaje sobre sí mismo/a" at bounding box center [456, 182] width 13 height 10
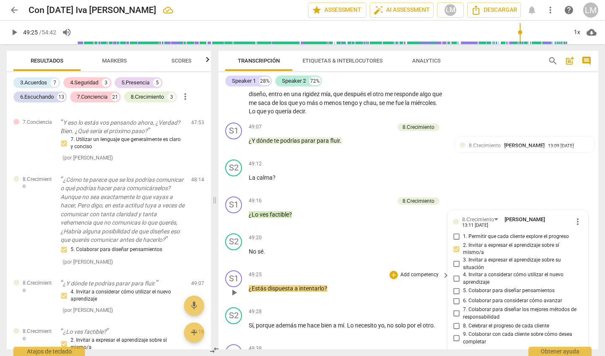
scroll to position [5931, 0]
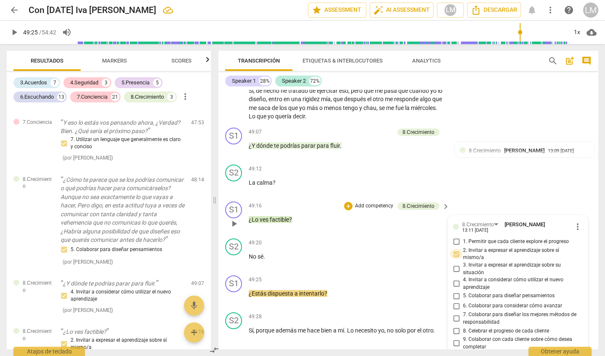
click at [456, 249] on input "2. Invitar a expresar el aprendizaje sobre sí mismo/a" at bounding box center [456, 254] width 13 height 10
checkbox input "false"
click at [453, 264] on input "3. Invitar a expresar el aprendizaje sobre su situación" at bounding box center [456, 269] width 13 height 10
checkbox input "true"
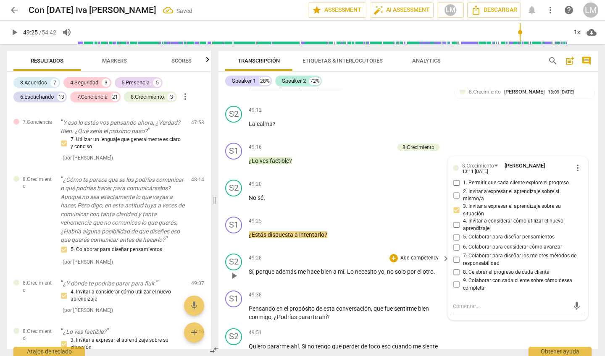
scroll to position [5975, 0]
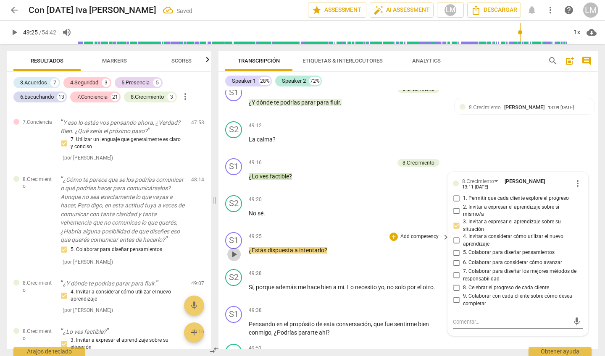
click at [235, 250] on span "play_arrow" at bounding box center [234, 255] width 10 height 10
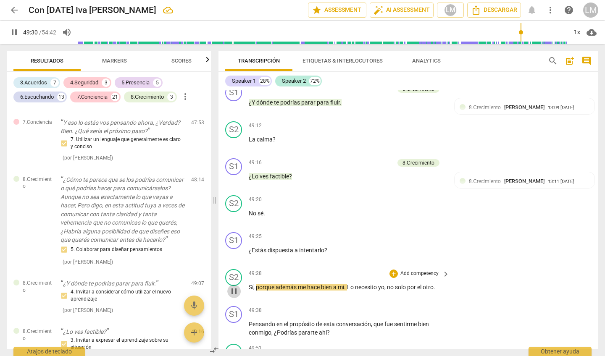
click at [234, 287] on span "pause" at bounding box center [234, 292] width 10 height 10
type input "2970"
click at [418, 233] on p "Add competency" at bounding box center [420, 237] width 40 height 8
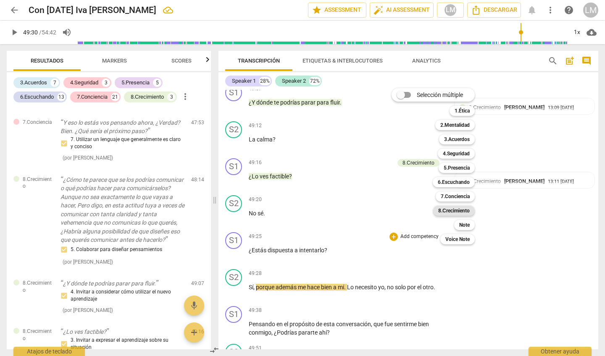
click at [466, 208] on b "8.Сrecimiento" at bounding box center [454, 211] width 32 height 10
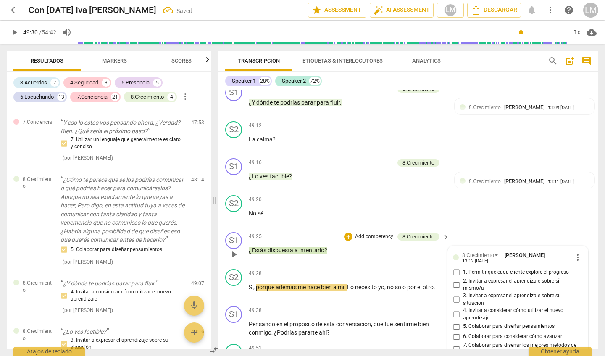
scroll to position [3416, 0]
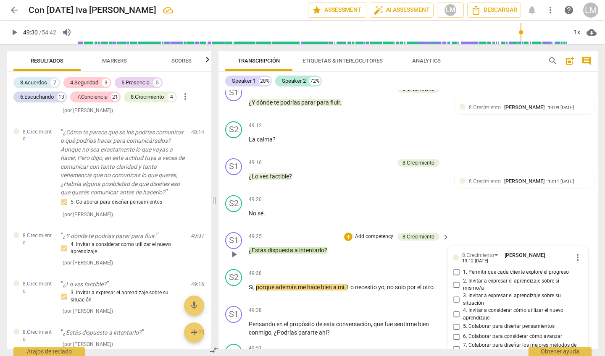
click at [455, 280] on input "2. Invitar a expresar el aprendizaje sobre sí mismo/a" at bounding box center [456, 285] width 13 height 10
checkbox input "true"
click at [235, 287] on span "play_arrow" at bounding box center [234, 292] width 10 height 10
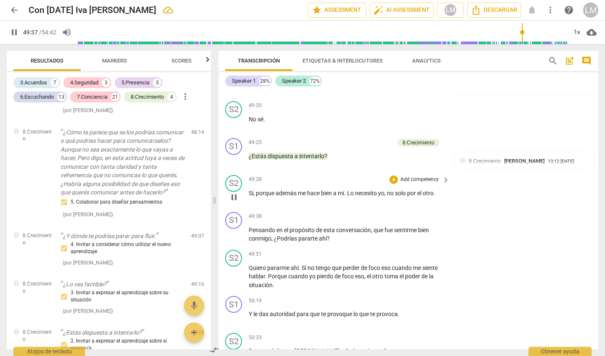
scroll to position [6081, 0]
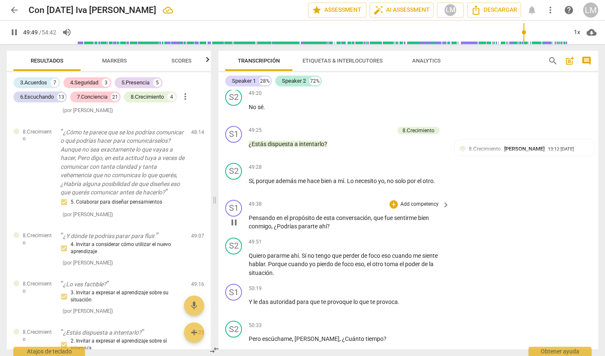
click at [232, 218] on span "pause" at bounding box center [234, 223] width 10 height 10
type input "2990"
click at [430, 201] on p "Add competency" at bounding box center [420, 205] width 40 height 8
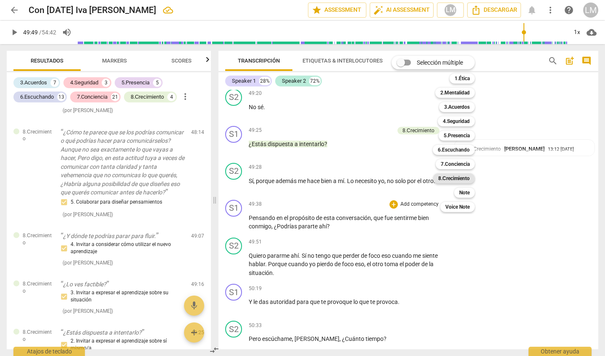
click at [457, 177] on b "8.Сrecimiento" at bounding box center [454, 179] width 32 height 10
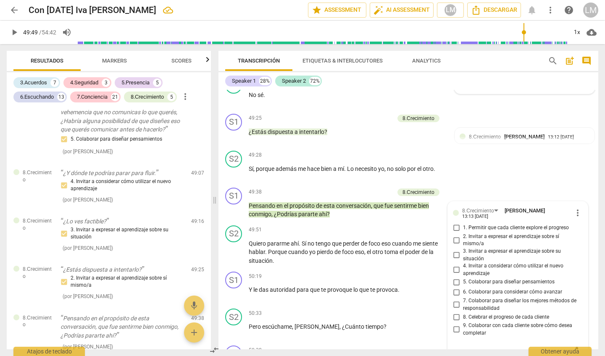
scroll to position [6108, 0]
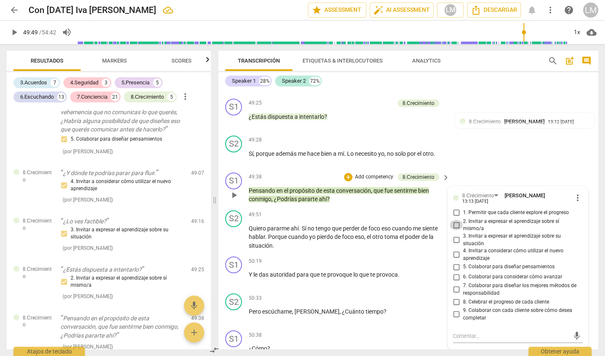
click at [455, 220] on input "2. Invitar a expresar el aprendizaje sobre sí mismo/a" at bounding box center [456, 225] width 13 height 10
checkbox input "true"
click at [234, 232] on span "play_arrow" at bounding box center [234, 237] width 10 height 10
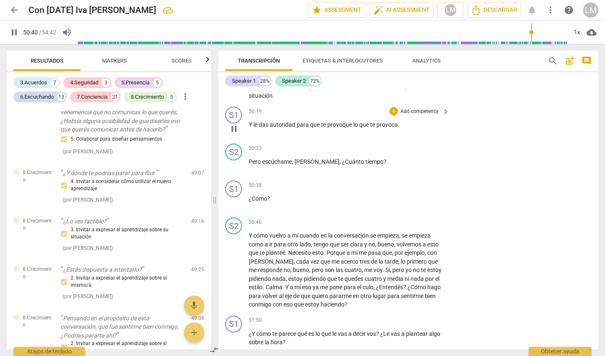
scroll to position [6260, 0]
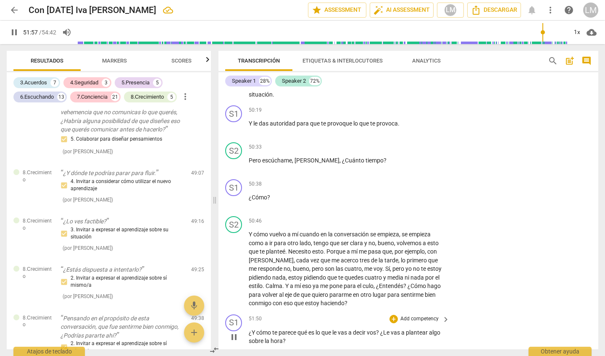
click at [428, 311] on div "S1 play_arrow pause 51:50 + Add competency keyboard_arrow_right ¿Y cómo te pare…" at bounding box center [408, 330] width 380 height 38
click at [427, 316] on p "Add competency" at bounding box center [420, 320] width 40 height 8
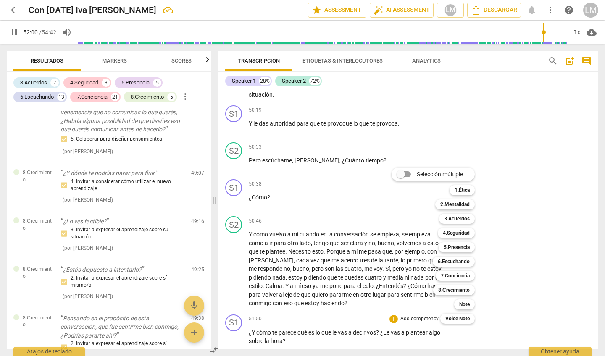
click at [232, 263] on div at bounding box center [302, 178] width 605 height 356
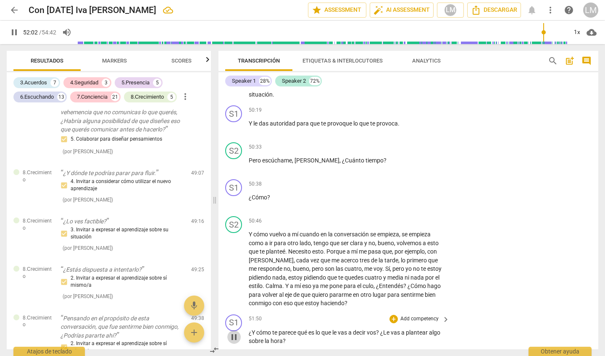
click at [234, 332] on span "pause" at bounding box center [234, 337] width 10 height 10
type input "3122"
click at [425, 316] on p "Add competency" at bounding box center [420, 320] width 40 height 8
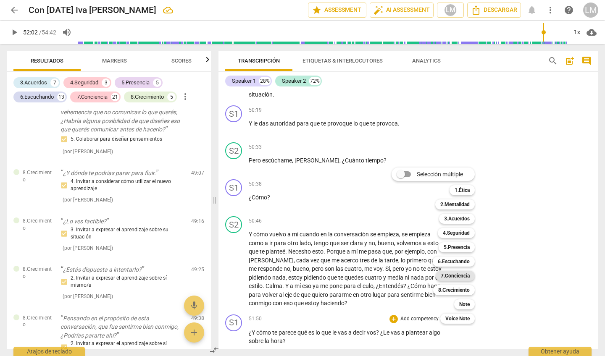
click at [459, 275] on b "7.Conciencia" at bounding box center [455, 276] width 29 height 10
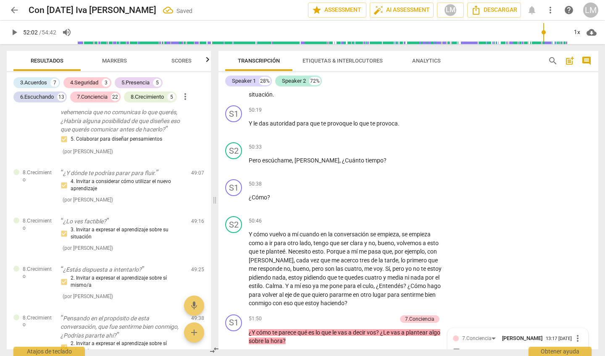
scroll to position [3543, 0]
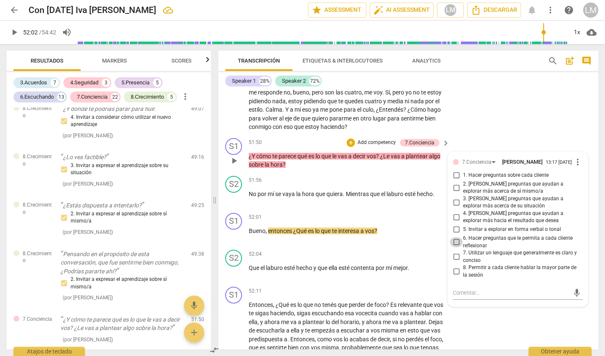
click at [454, 237] on input "6. Hacer preguntas que le permita a cada cliente reflexionar" at bounding box center [456, 242] width 13 height 10
checkbox input "true"
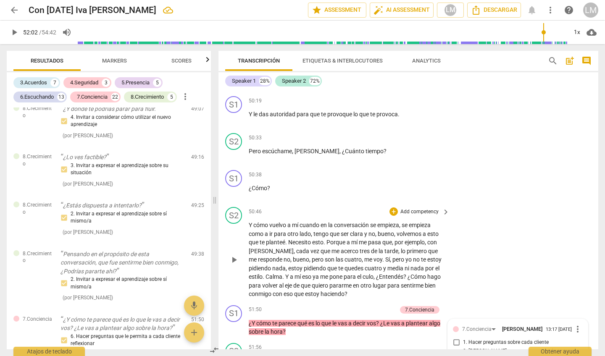
scroll to position [6273, 0]
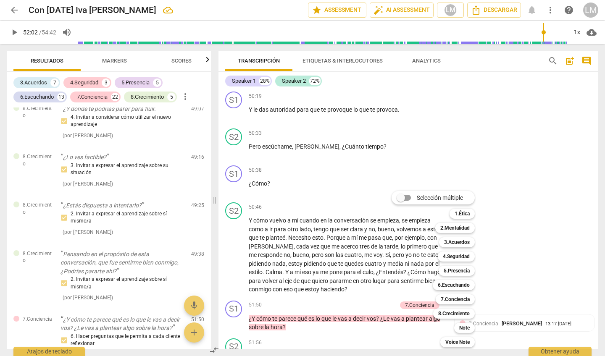
click at [421, 306] on div "Selección múltiple m 1.Ética 1 2.Mentalidad 2 3.Acuerdos 3 4.Seguridad 4 5.Pres…" at bounding box center [439, 269] width 103 height 161
click at [424, 318] on div "Selección múltiple m 1.Ética 1 2.Mentalidad 2 3.Acuerdos 3 4.Seguridad 4 5.Pres…" at bounding box center [439, 269] width 103 height 161
click at [422, 305] on div "Selección múltiple m 1.Ética 1 2.Mentalidad 2 3.Acuerdos 3 4.Seguridad 4 5.Pres…" at bounding box center [439, 269] width 103 height 161
click at [421, 317] on div "Selección múltiple m 1.Ética 1 2.Mentalidad 2 3.Acuerdos 3 4.Seguridad 4 5.Pres…" at bounding box center [439, 269] width 103 height 161
click at [510, 286] on div at bounding box center [302, 178] width 605 height 356
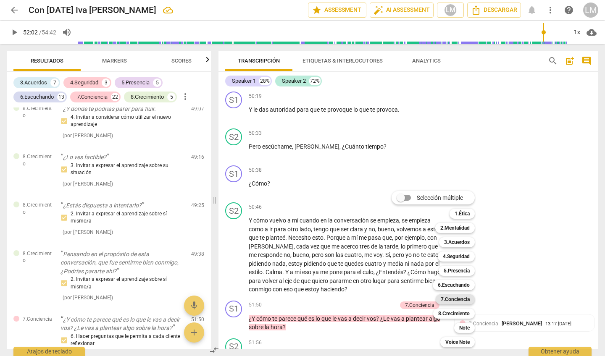
click at [463, 297] on b "7.Conciencia" at bounding box center [455, 300] width 29 height 10
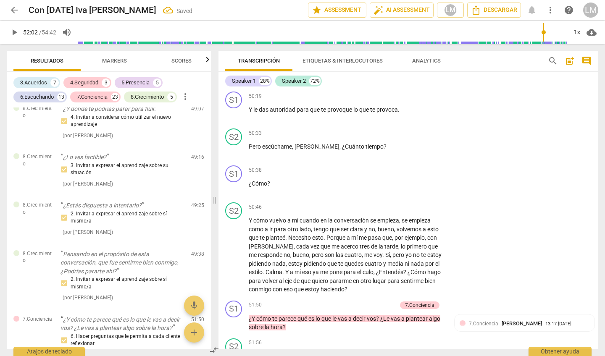
scroll to position [6510, 0]
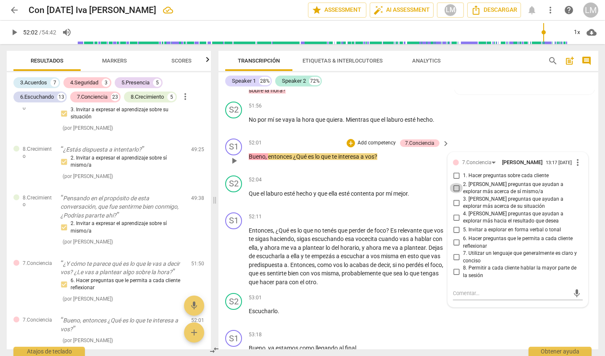
click at [455, 183] on input "2. [PERSON_NAME] preguntas que ayudan a explorar más acerca de sí mismo/a" at bounding box center [456, 188] width 13 height 10
checkbox input "true"
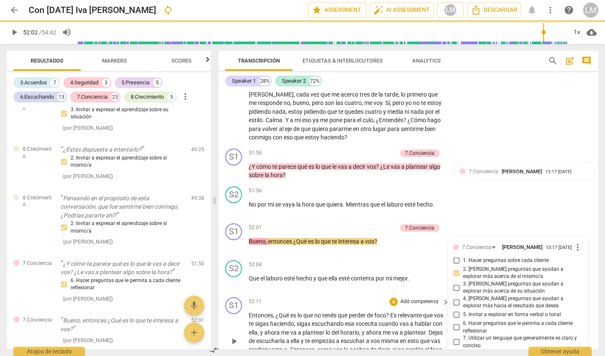
scroll to position [6418, 0]
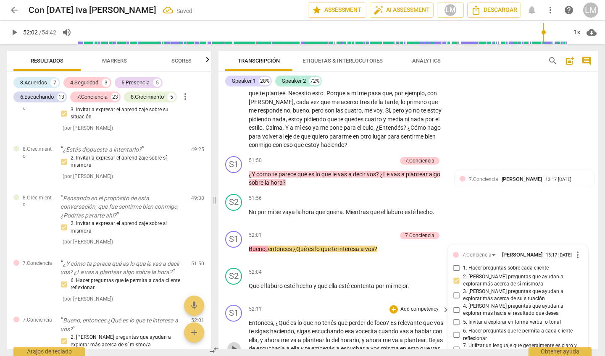
click at [235, 344] on span "play_arrow" at bounding box center [234, 349] width 10 height 10
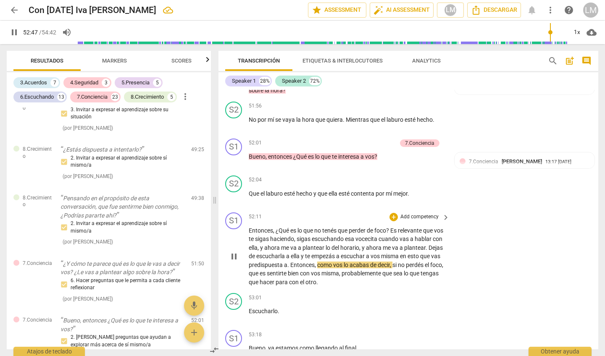
scroll to position [6514, 0]
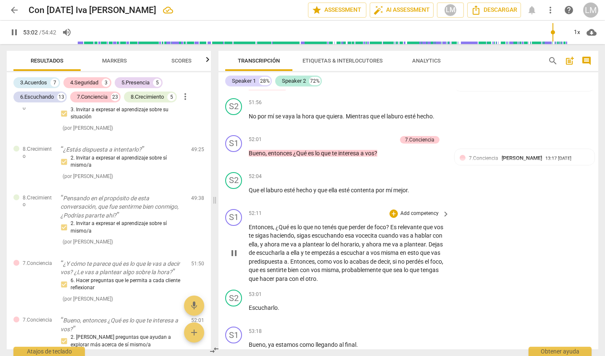
click at [427, 210] on p "Add competency" at bounding box center [420, 214] width 40 height 8
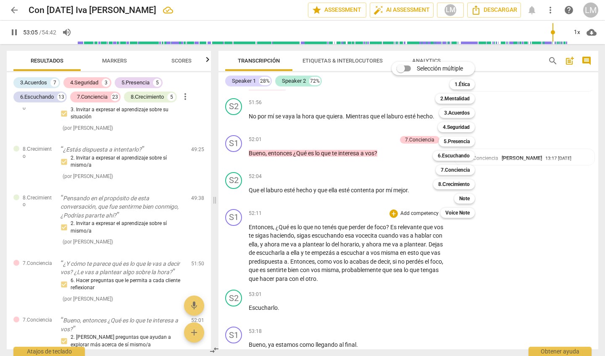
click at [236, 175] on div at bounding box center [302, 178] width 605 height 356
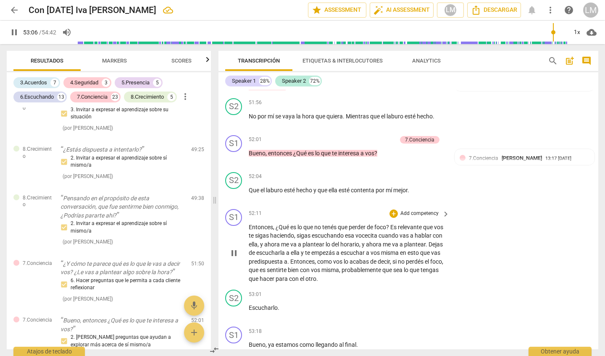
click at [234, 248] on span "pause" at bounding box center [234, 253] width 10 height 10
type input "3187"
click at [432, 210] on p "Add competency" at bounding box center [420, 214] width 40 height 8
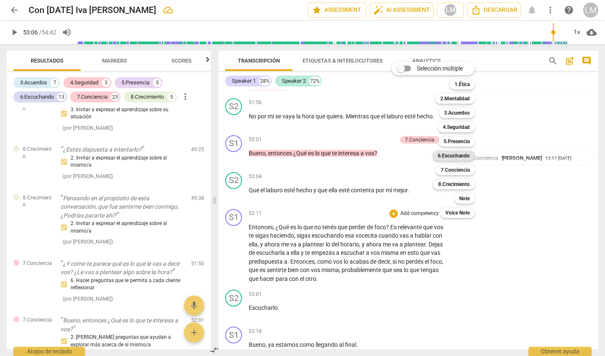
click at [463, 155] on b "6.Escuchando" at bounding box center [454, 156] width 32 height 10
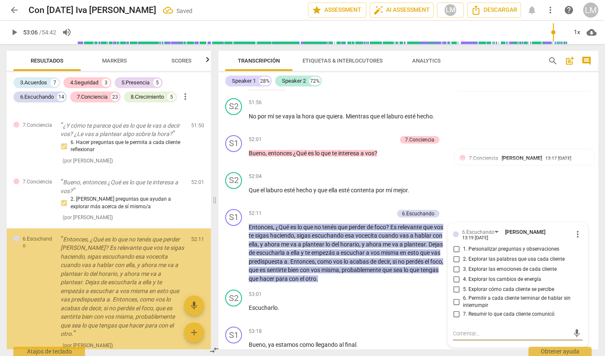
scroll to position [3739, 0]
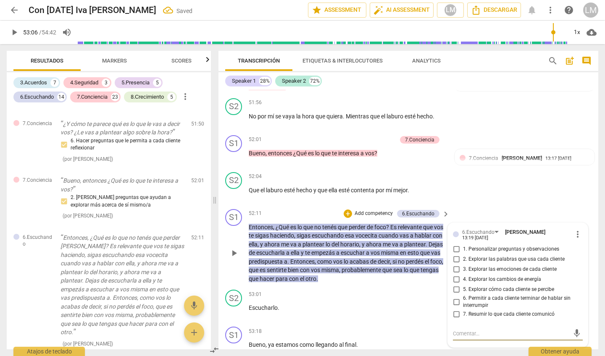
click at [455, 310] on input "7. Resumir lo que cada cliente comunicó" at bounding box center [456, 315] width 13 height 10
click at [456, 310] on input "7. Resumir lo que cada cliente comunicó" at bounding box center [456, 315] width 13 height 10
checkbox input "false"
click at [455, 275] on input "4. Explorar los cambios de energía" at bounding box center [456, 280] width 13 height 10
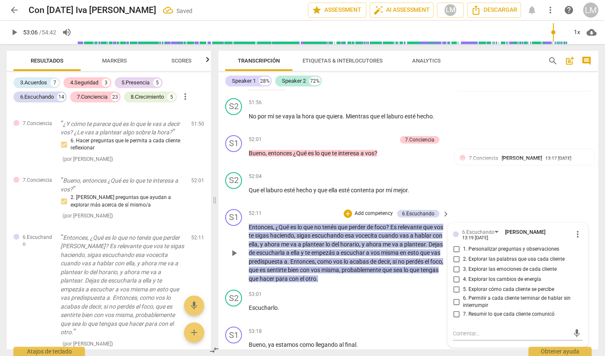
checkbox input "true"
click at [234, 344] on span "play_arrow" at bounding box center [234, 349] width 10 height 10
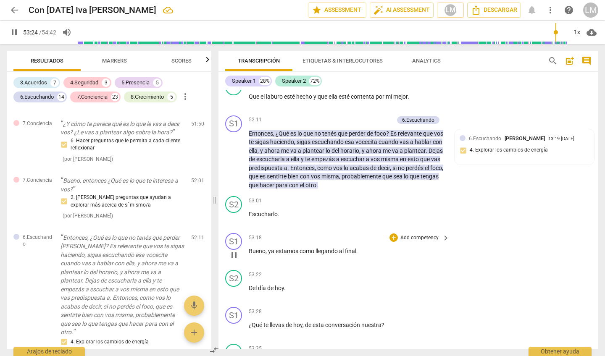
scroll to position [6616, 0]
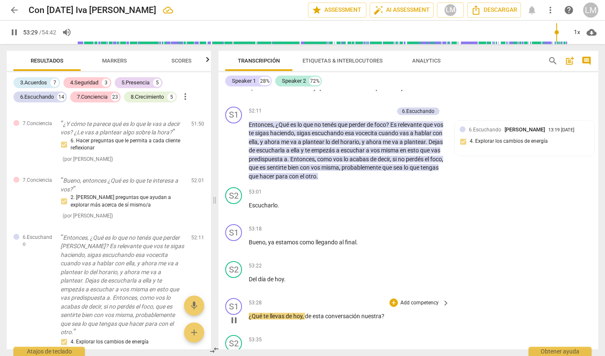
click at [420, 300] on p "Add competency" at bounding box center [420, 304] width 40 height 8
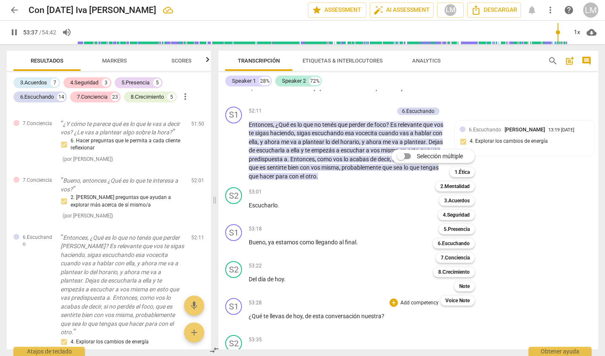
click at [233, 247] on div at bounding box center [302, 178] width 605 height 356
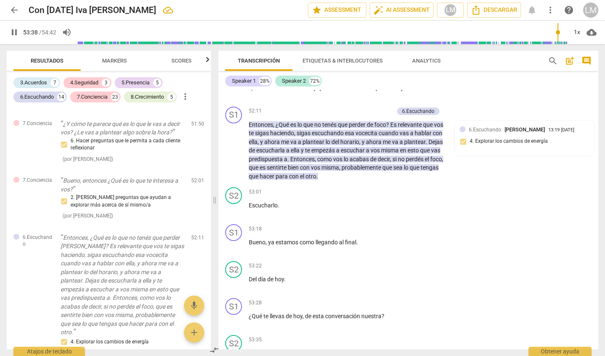
click at [233, 316] on span "pause" at bounding box center [234, 321] width 10 height 10
type input "3219"
click at [413, 300] on p "Add competency" at bounding box center [420, 304] width 40 height 8
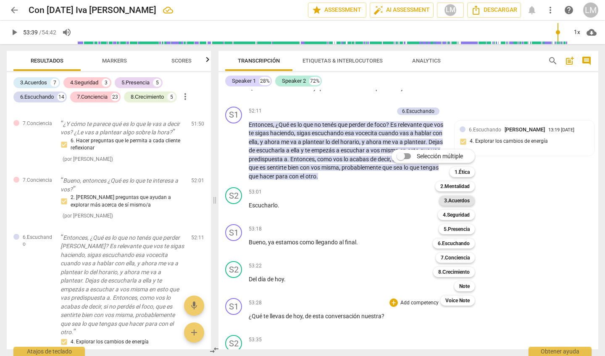
click at [461, 202] on b "3.Acuerdos" at bounding box center [457, 201] width 26 height 10
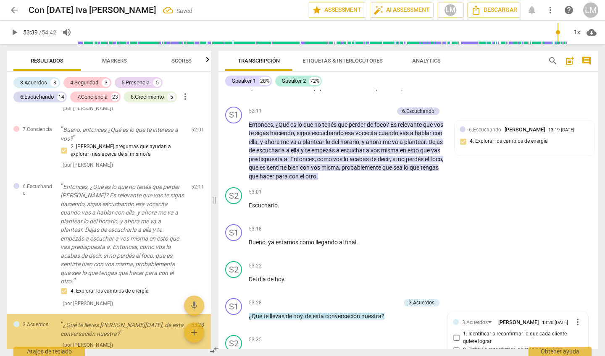
scroll to position [3791, 0]
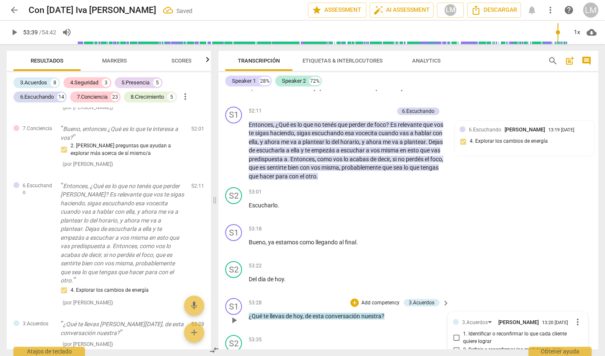
checkbox input "true"
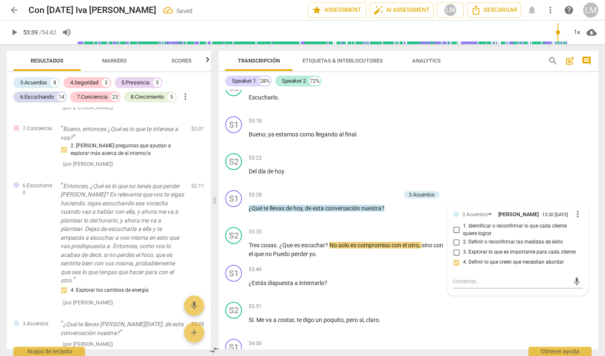
scroll to position [6732, 0]
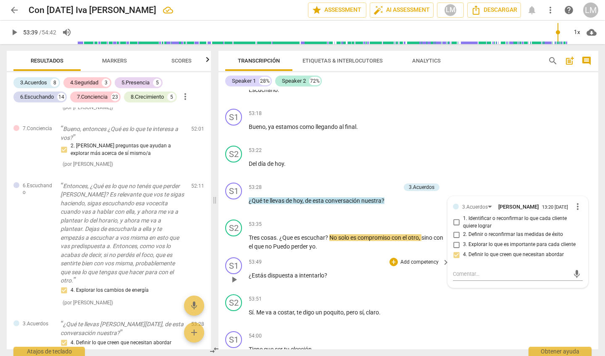
click at [423, 259] on p "Add competency" at bounding box center [420, 263] width 40 height 8
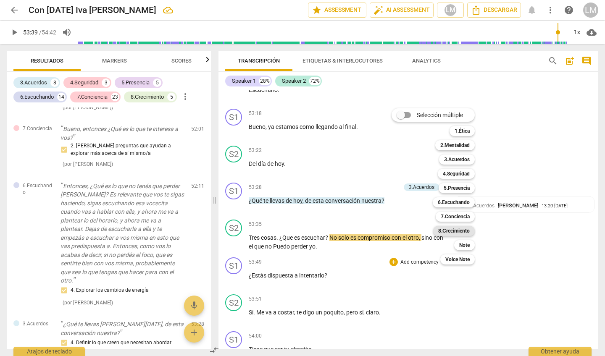
click at [450, 229] on b "8.Сrecimiento" at bounding box center [454, 231] width 32 height 10
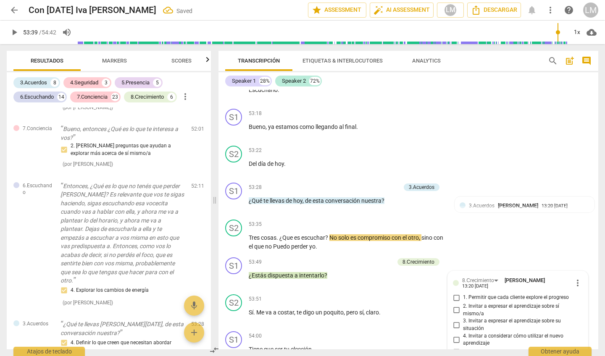
scroll to position [3835, 0]
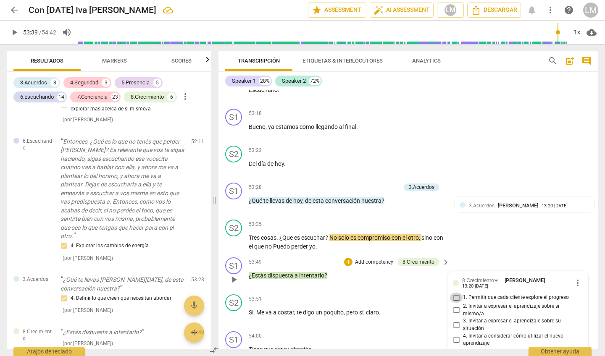
click at [456, 293] on input "1. Permitir que cada cliente explore el progreso" at bounding box center [456, 298] width 13 height 10
checkbox input "true"
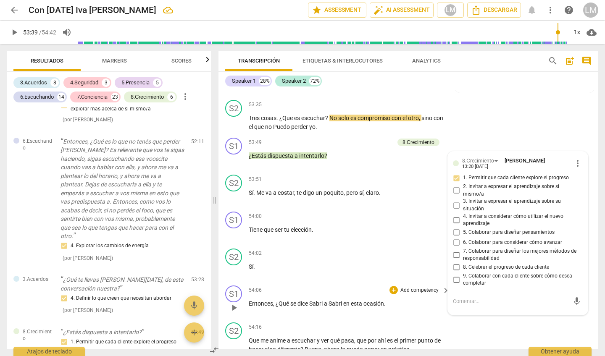
scroll to position [6851, 0]
click at [411, 287] on p "Add competency" at bounding box center [420, 291] width 40 height 8
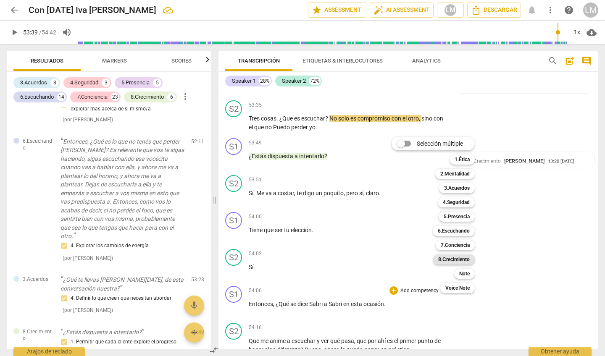
click at [450, 258] on b "8.Сrecimiento" at bounding box center [454, 260] width 32 height 10
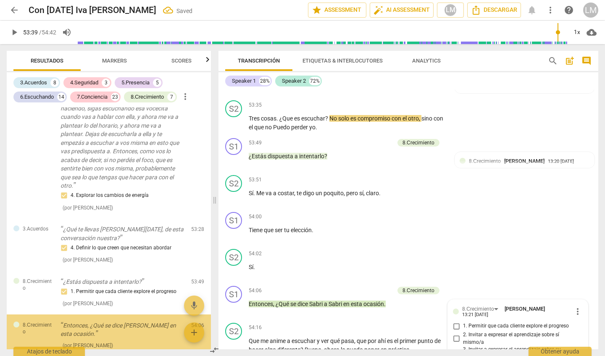
scroll to position [6887, 0]
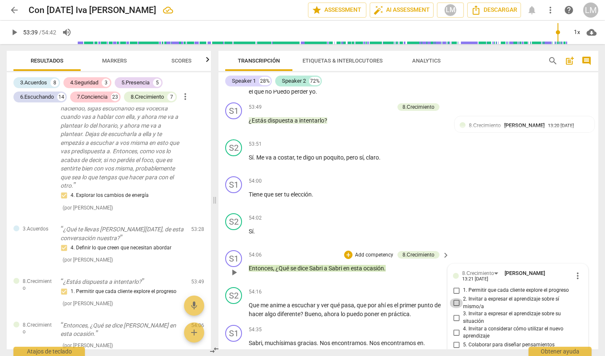
click at [455, 298] on input "2. Invitar a expresar el aprendizaje sobre sí mismo/a" at bounding box center [456, 303] width 13 height 10
checkbox input "true"
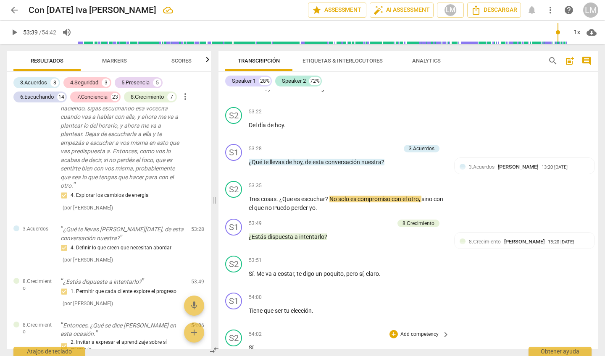
scroll to position [6770, 0]
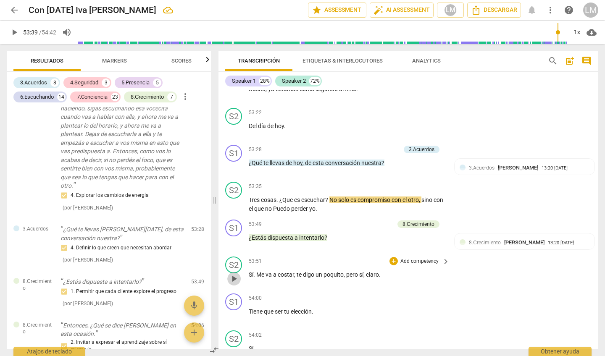
click at [235, 274] on span "play_arrow" at bounding box center [234, 279] width 10 height 10
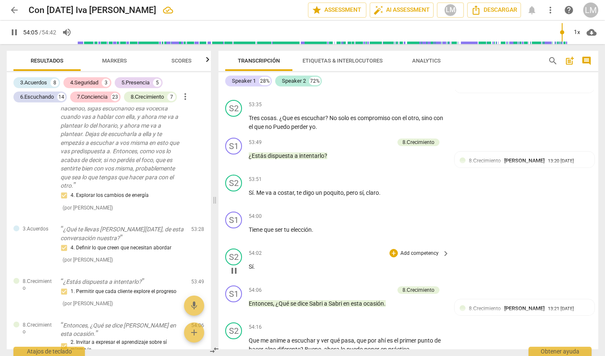
scroll to position [6851, 0]
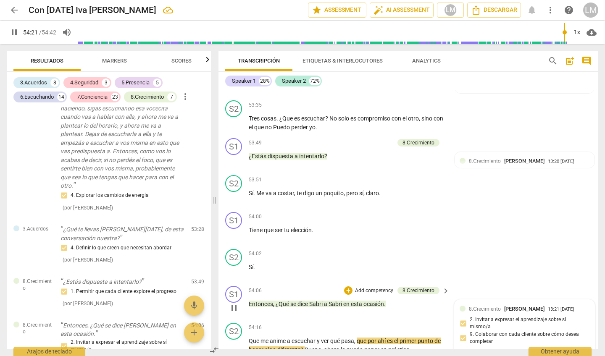
click at [463, 305] on div "8.Сrecimiento [PERSON_NAME] 13:21 [DATE] 2. Invitar a expresar el aprendizaje s…" at bounding box center [525, 327] width 130 height 45
type input "3262"
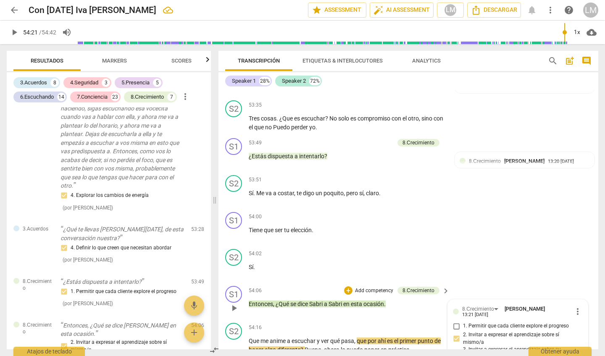
scroll to position [6887, 0]
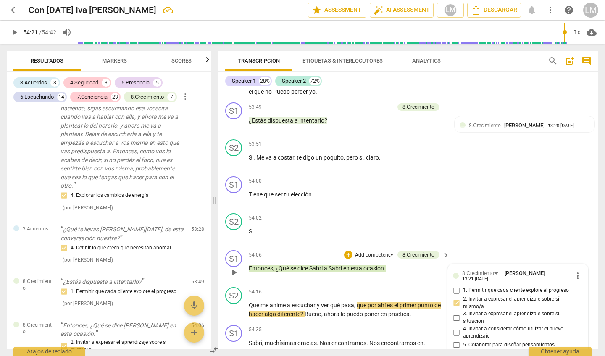
checkbox input "false"
click at [457, 210] on div "S2 play_arrow pause 54:02 + Add competency keyboard_arrow_right Sí ." at bounding box center [408, 228] width 380 height 37
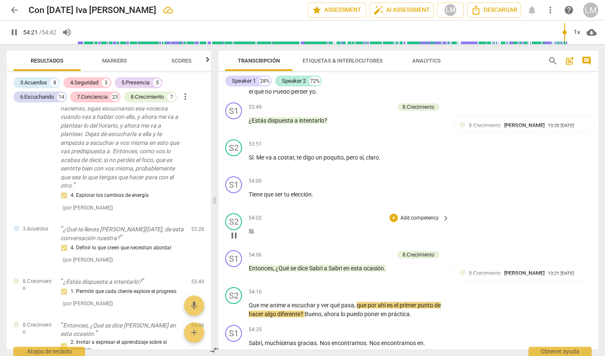
scroll to position [6851, 0]
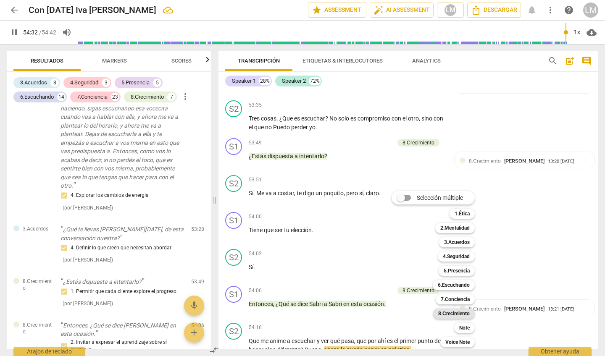
click at [461, 314] on b "8.Сrecimiento" at bounding box center [454, 314] width 32 height 10
type input "3272"
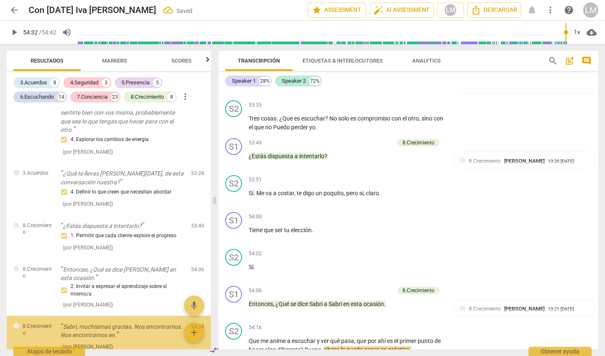
scroll to position [6961, 0]
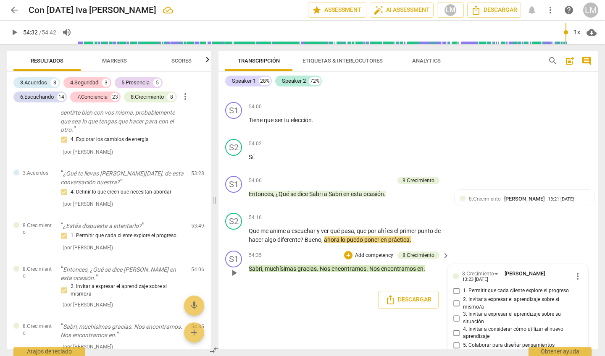
checkbox input "true"
click at [382, 302] on div "S1 play_arrow pause 00:00 + Add competency 3.Acuerdos keyboard_arrow_right Este…" at bounding box center [408, 220] width 380 height 260
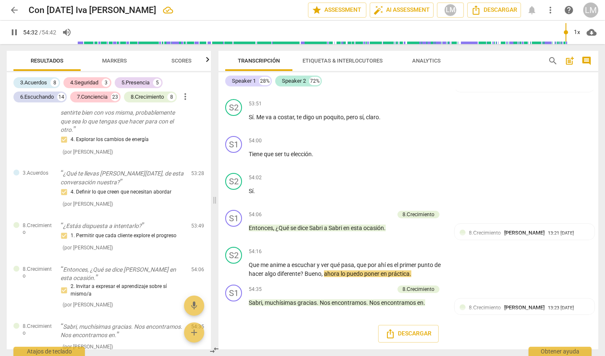
scroll to position [6851, 0]
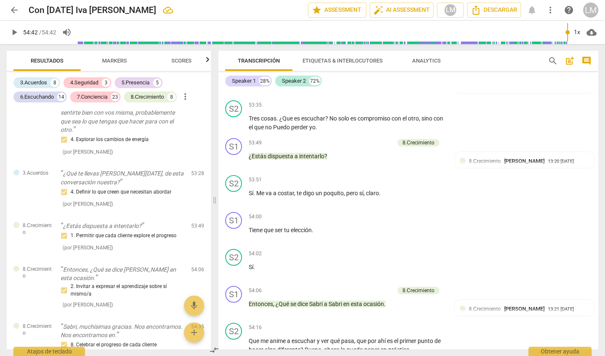
type input "3282"
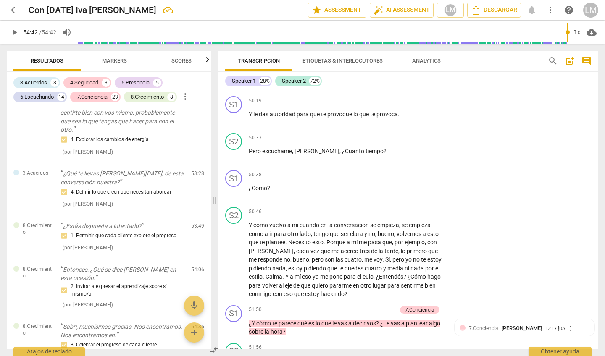
scroll to position [6170, 0]
